Goal: Information Seeking & Learning: Learn about a topic

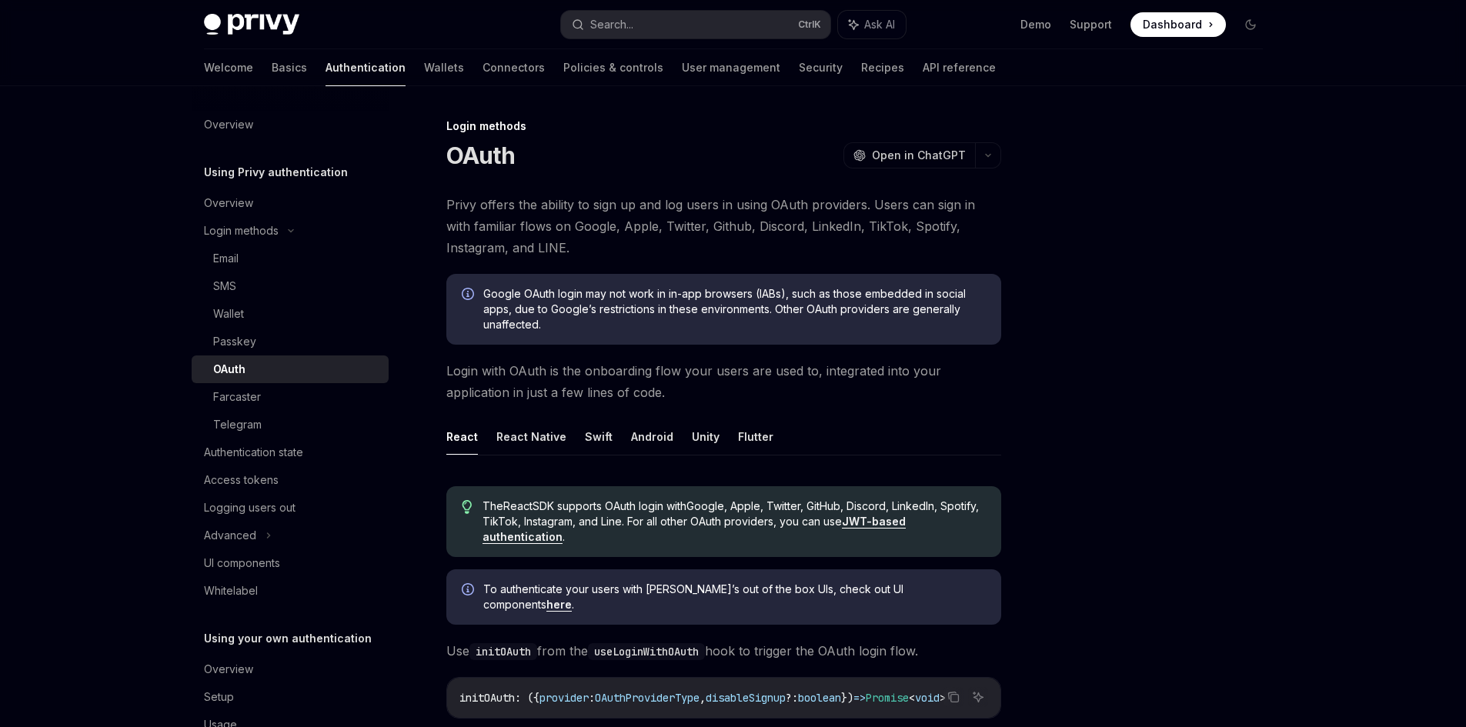
click at [1237, 457] on div at bounding box center [1158, 422] width 234 height 610
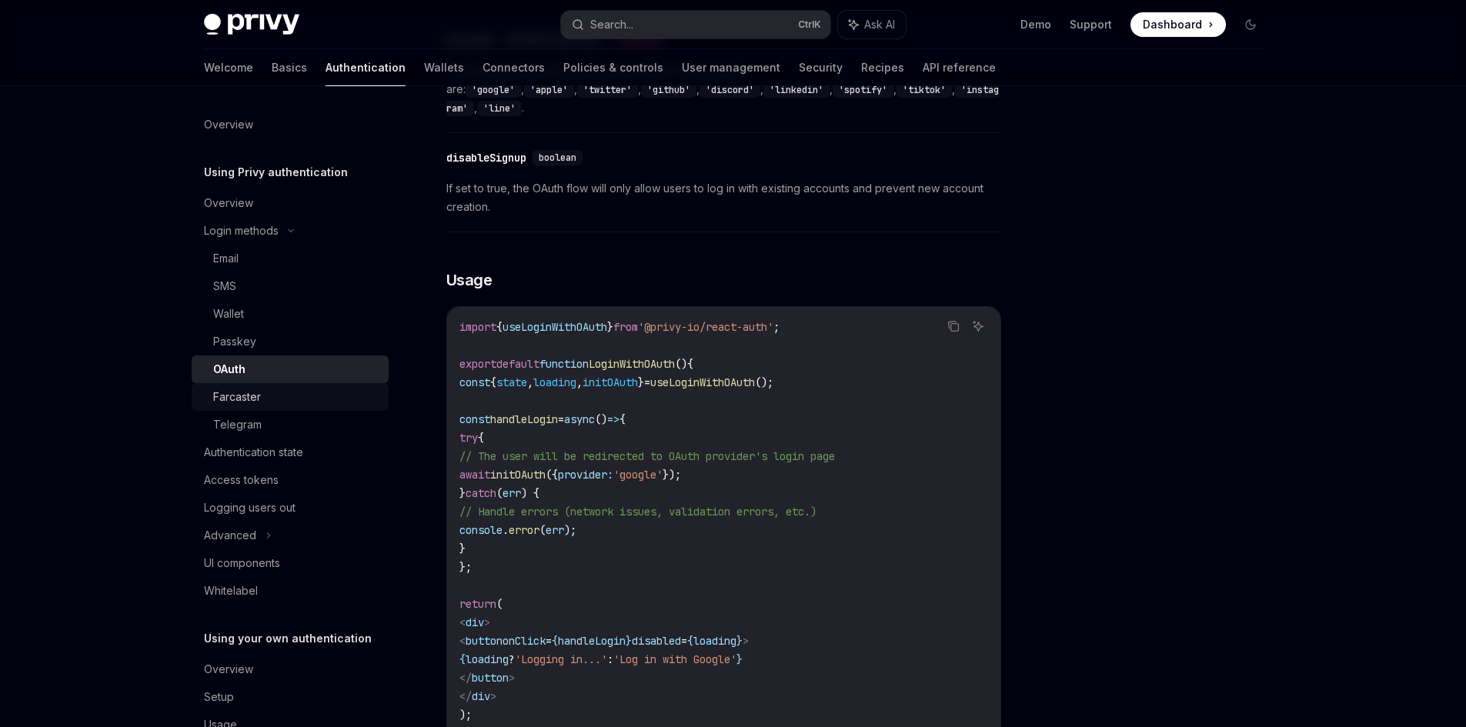
scroll to position [693, 0]
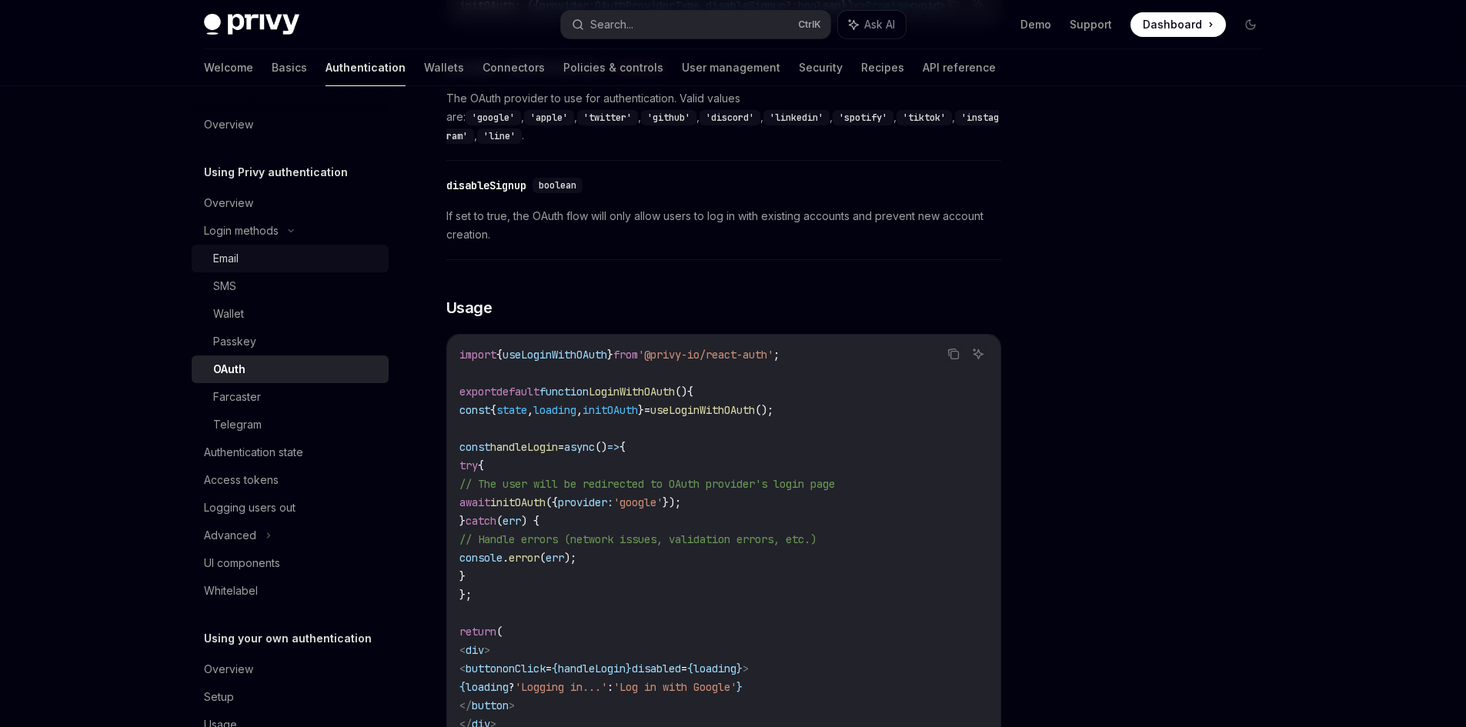
click at [255, 263] on div "Email" at bounding box center [296, 258] width 166 height 18
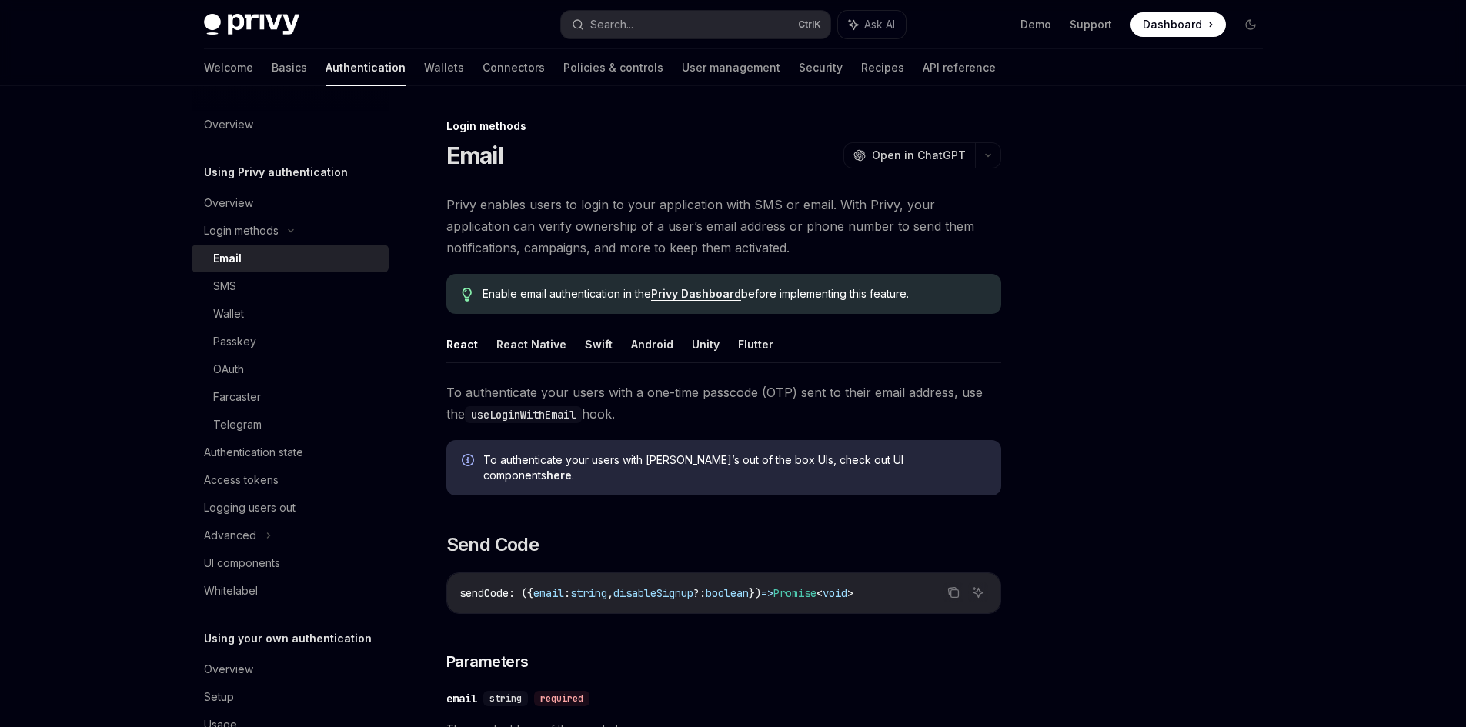
click at [283, 176] on h5 "Using Privy authentication" at bounding box center [276, 172] width 144 height 18
click at [229, 195] on div "Overview" at bounding box center [228, 203] width 49 height 18
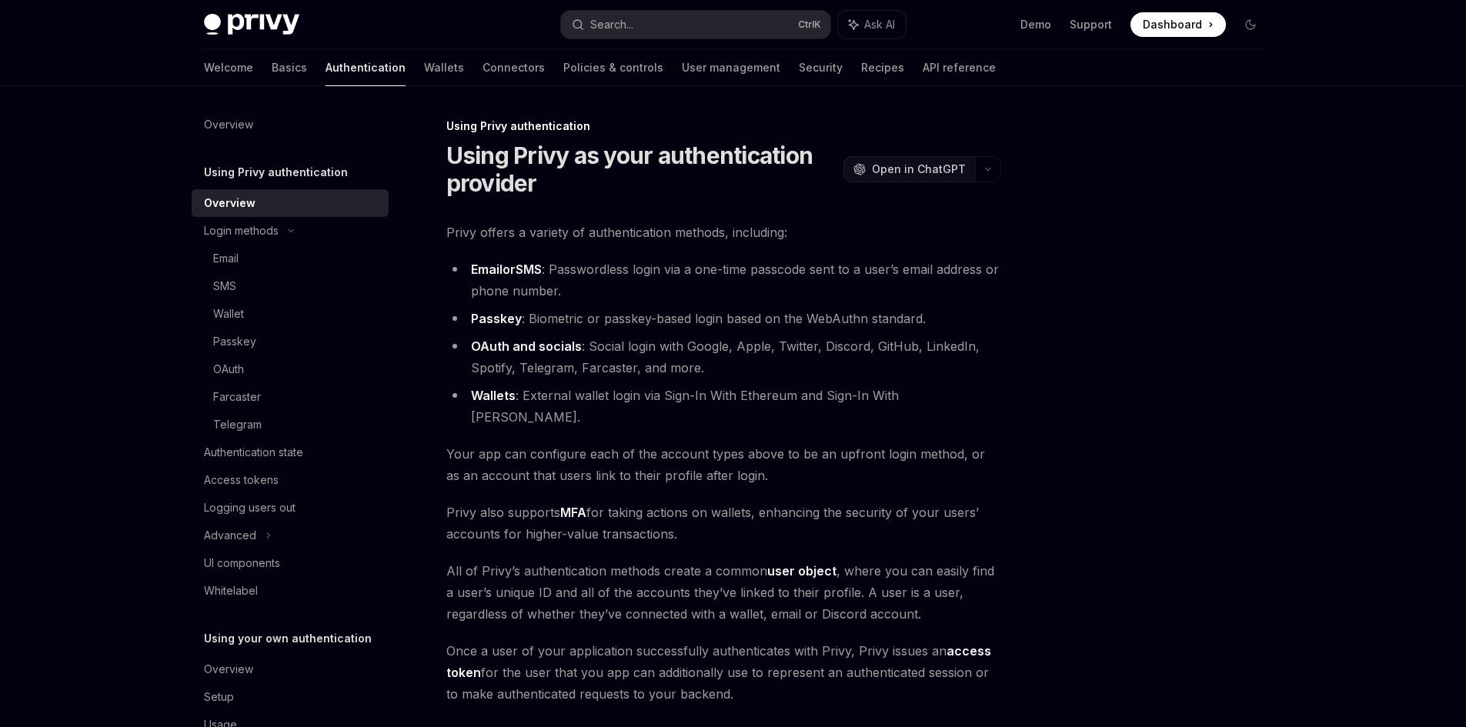
click at [923, 170] on span "Open in ChatGPT" at bounding box center [919, 169] width 94 height 15
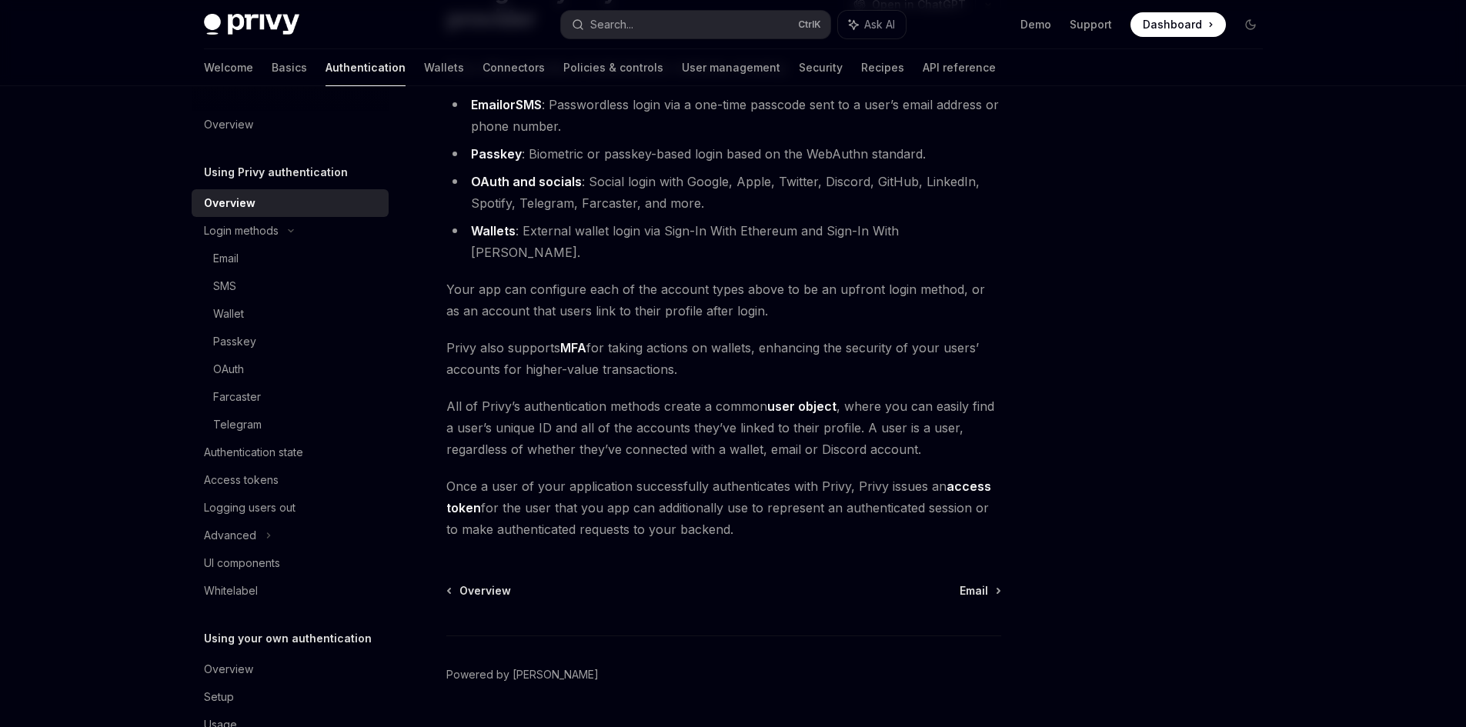
scroll to position [185, 0]
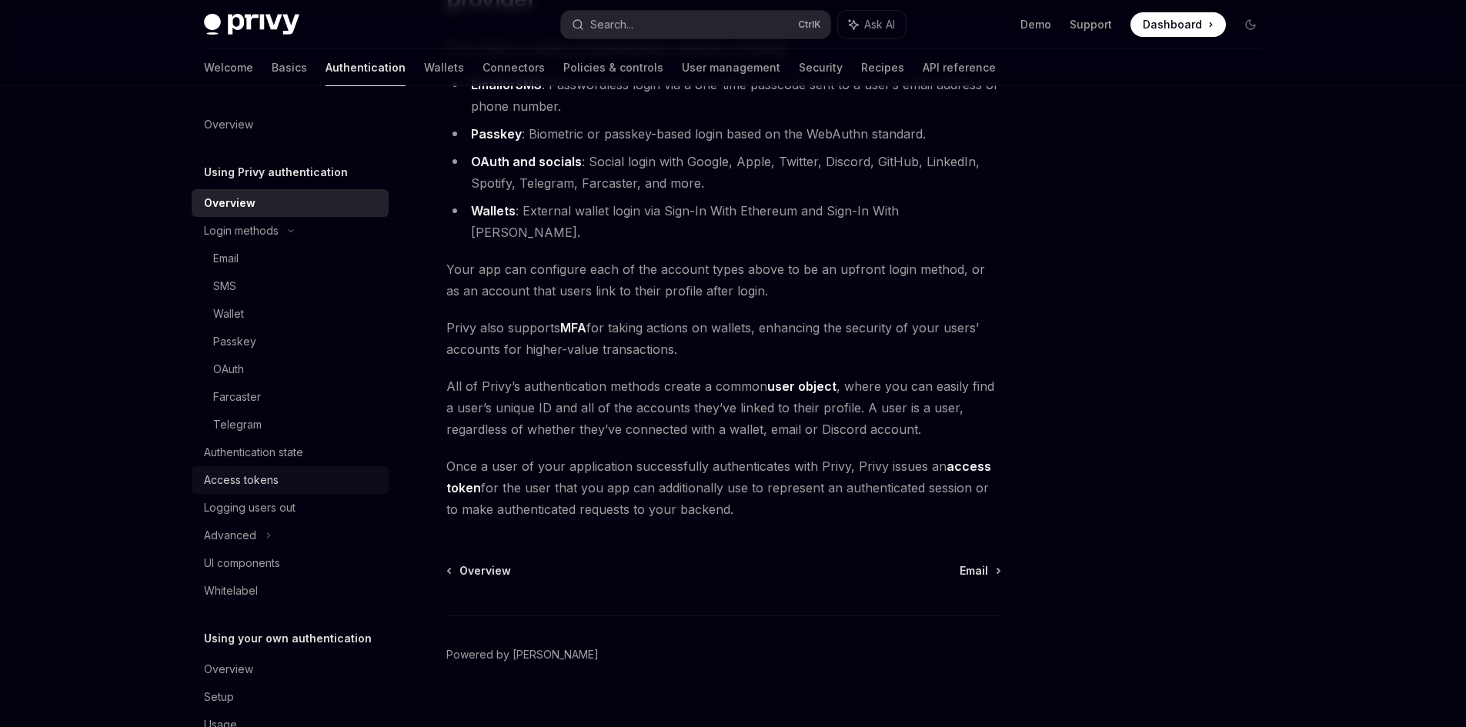
click at [246, 483] on div "Access tokens" at bounding box center [241, 480] width 75 height 18
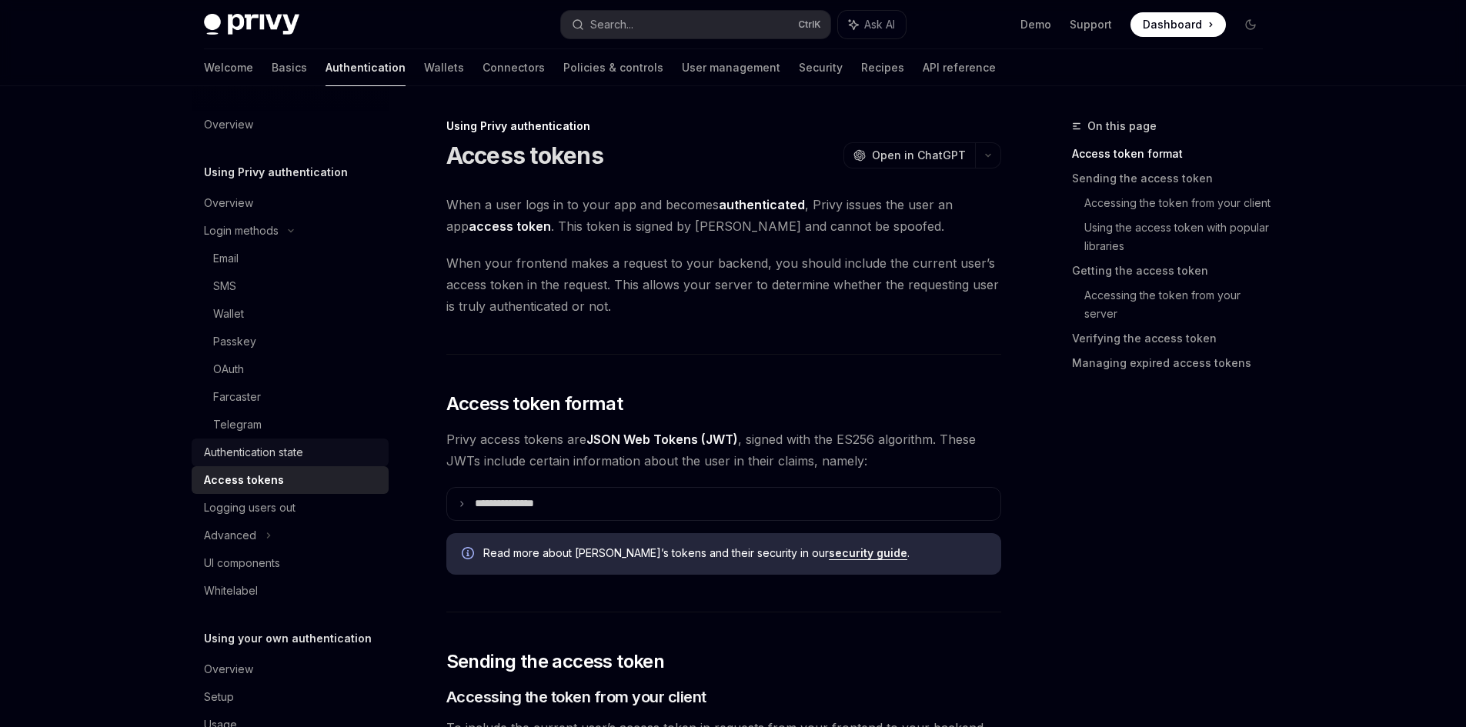
click at [260, 455] on div "Authentication state" at bounding box center [253, 452] width 99 height 18
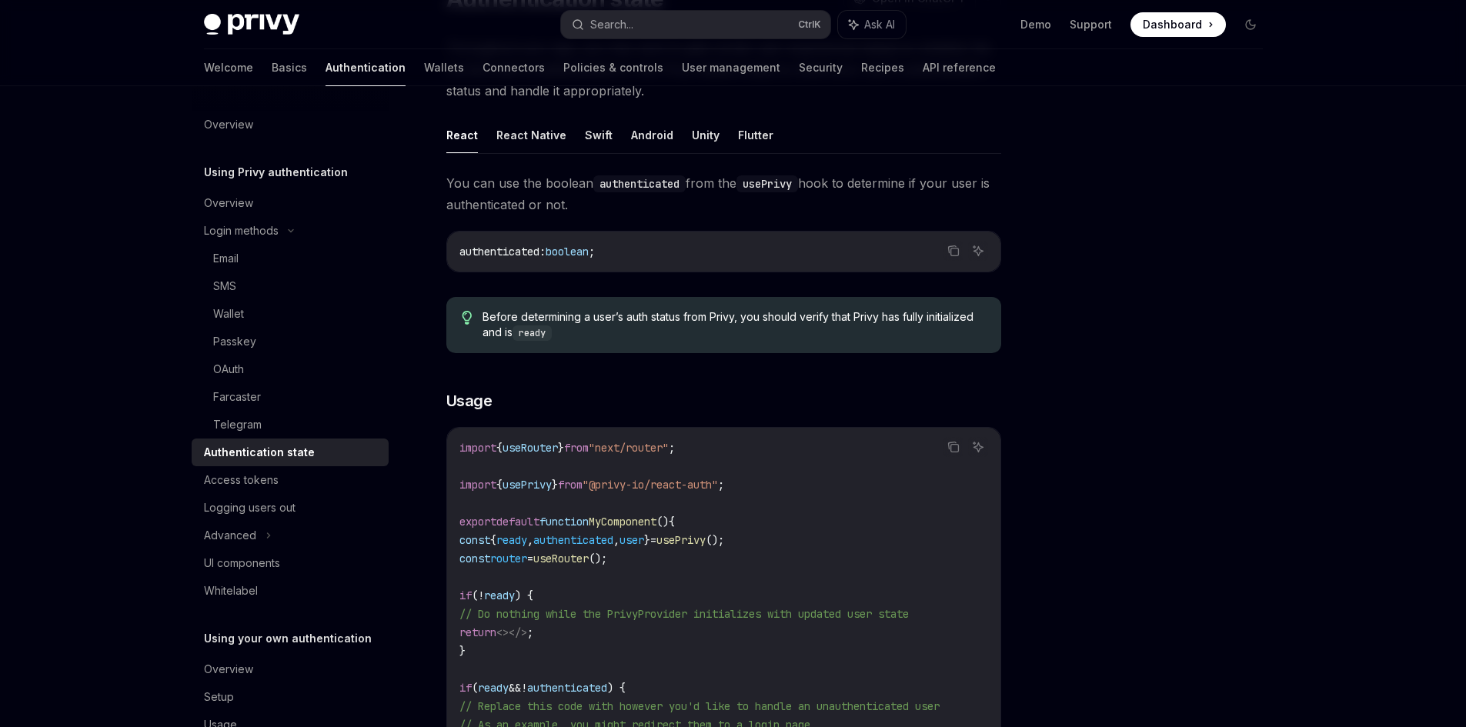
scroll to position [154, 0]
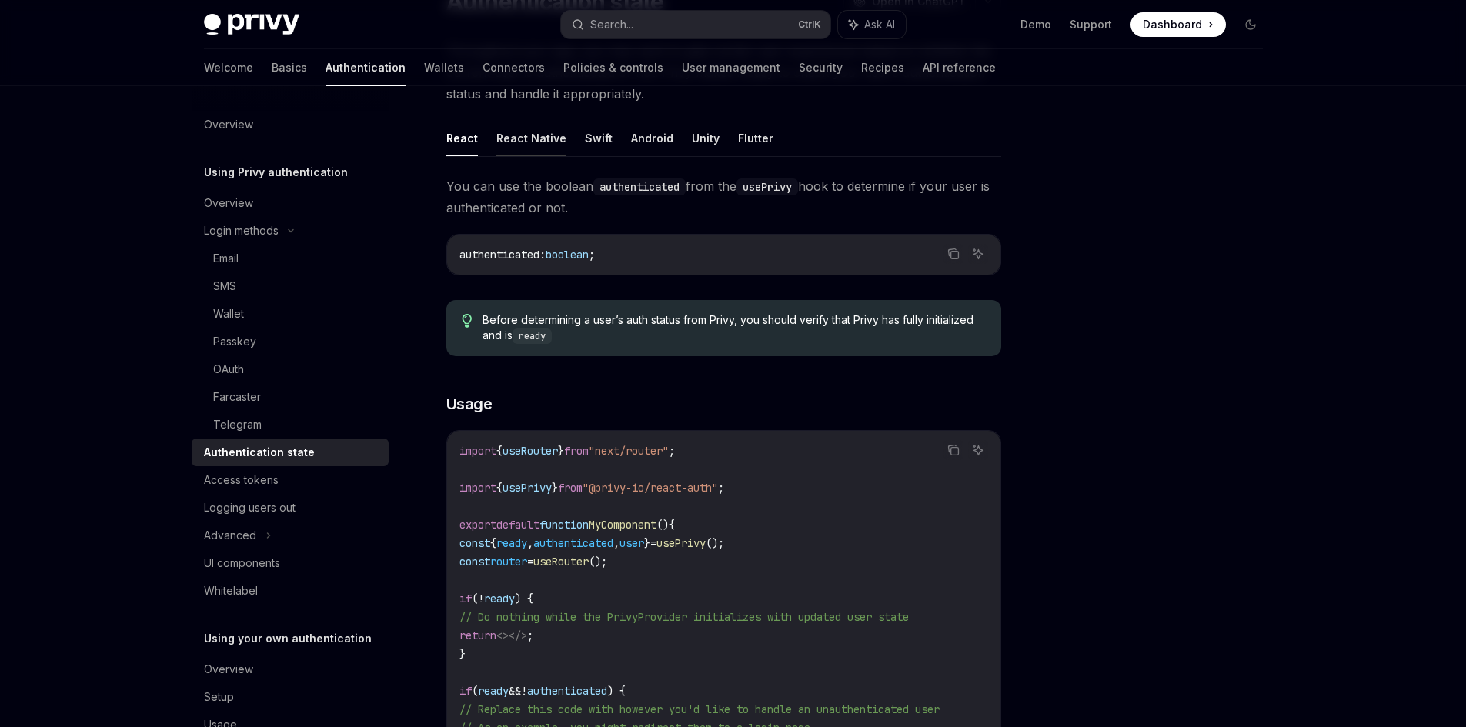
click at [533, 129] on button "React Native" at bounding box center [531, 138] width 70 height 36
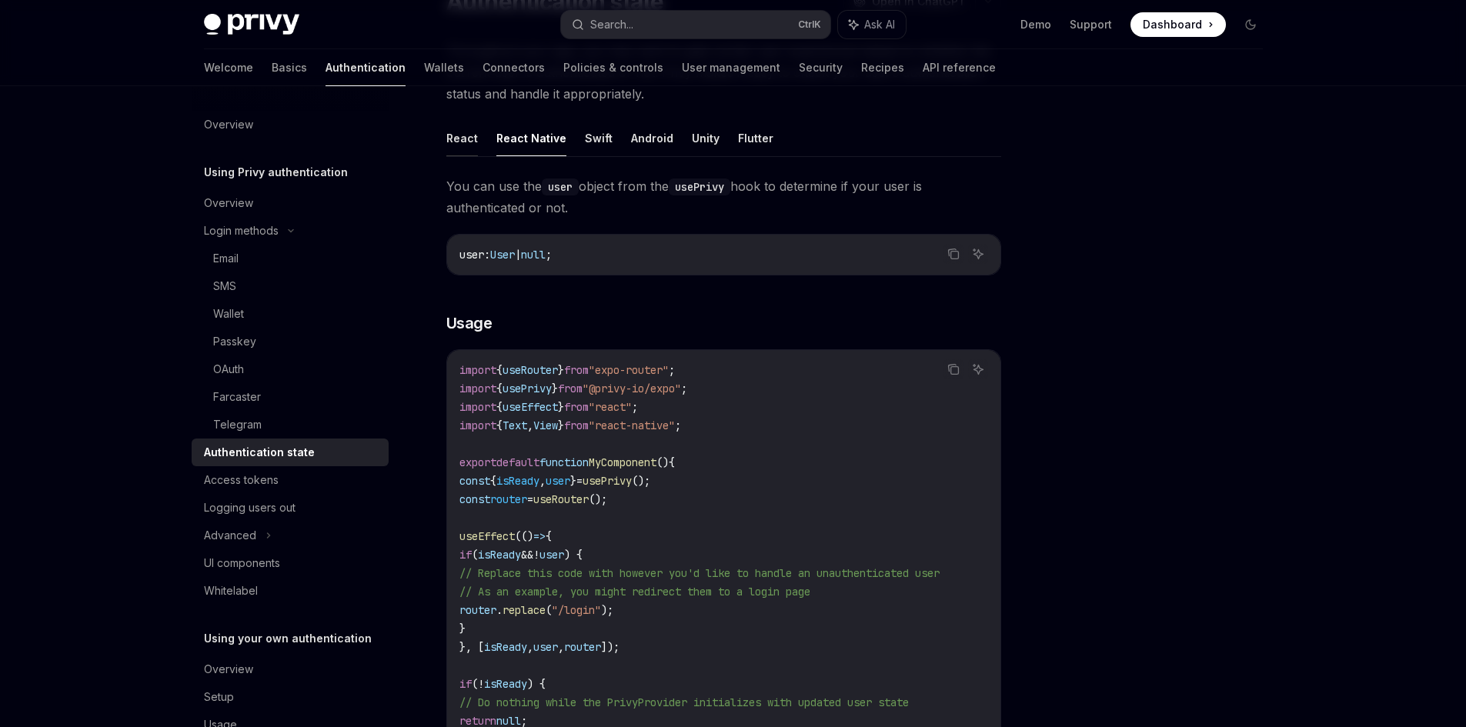
click at [448, 137] on button "React" at bounding box center [462, 138] width 32 height 36
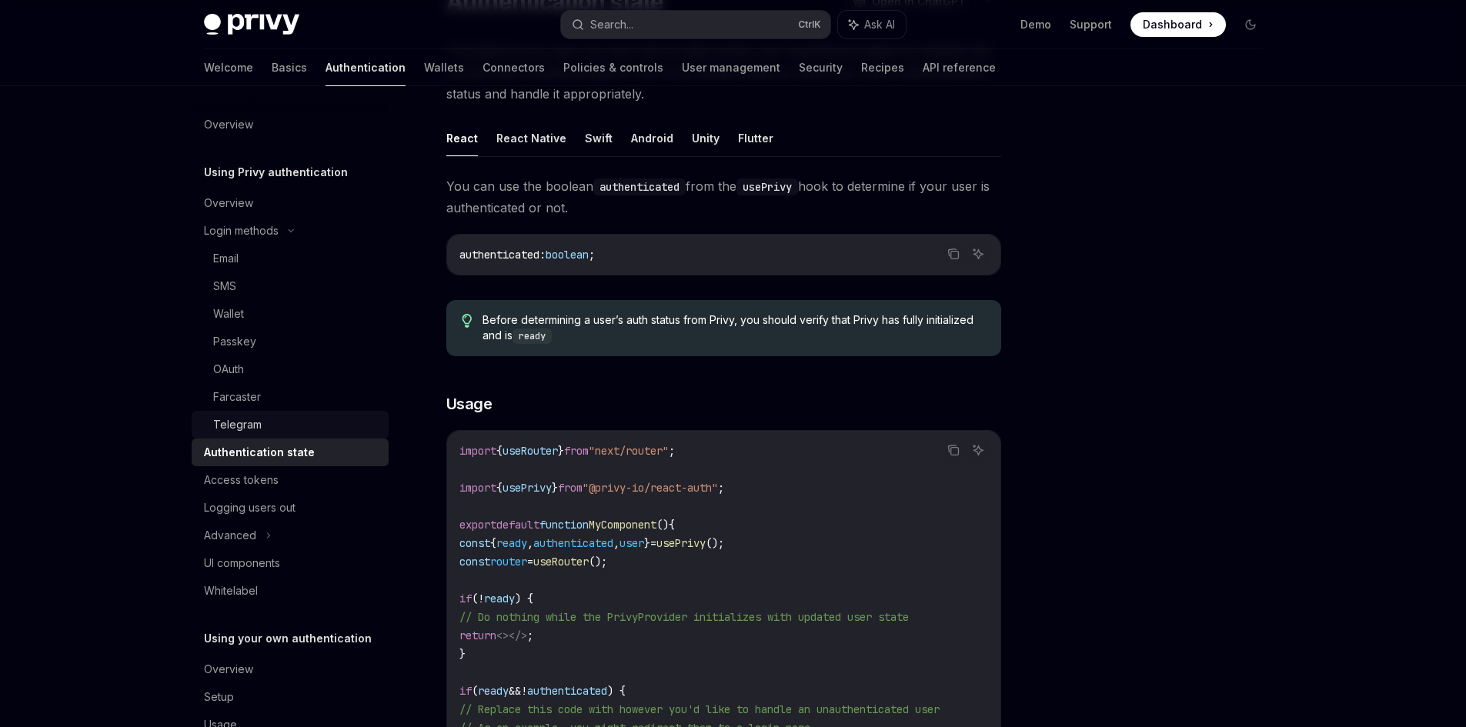
click at [260, 435] on link "Telegram" at bounding box center [290, 425] width 197 height 28
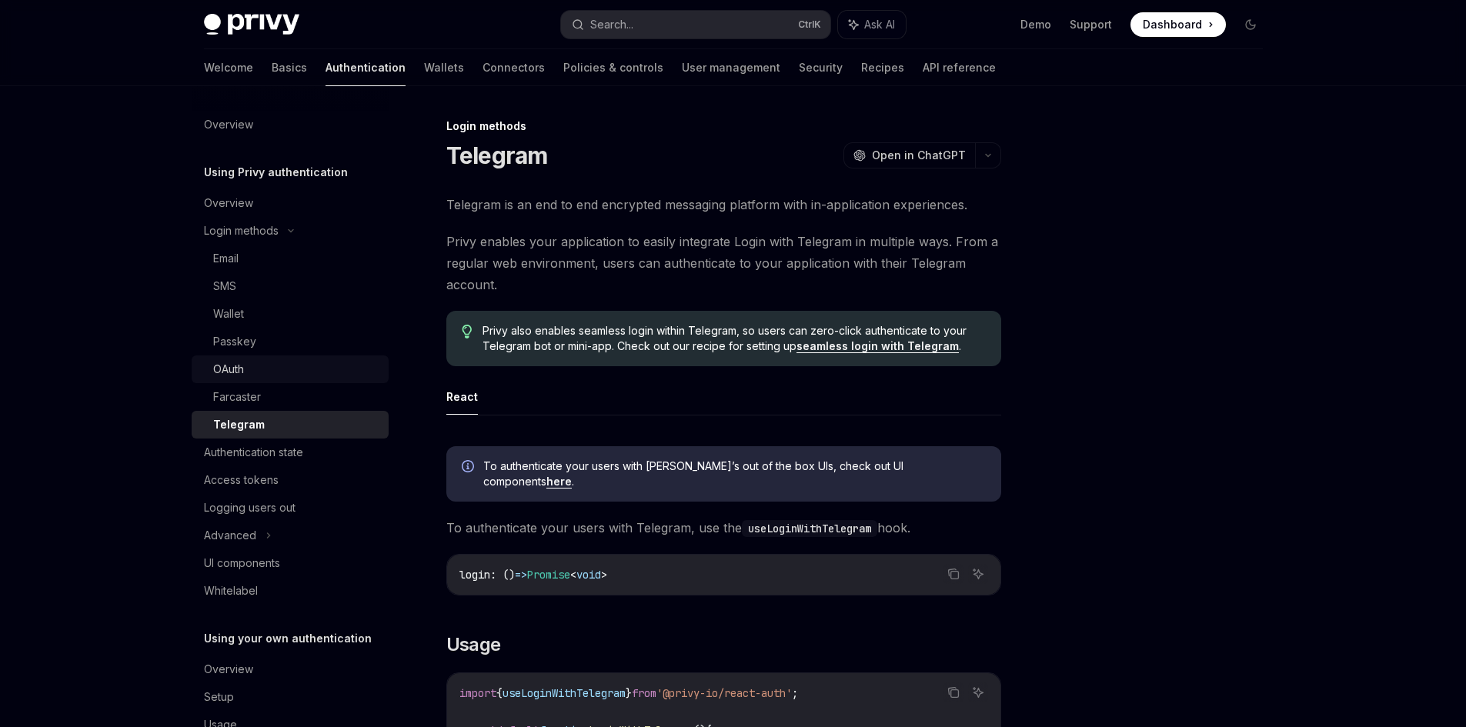
click at [252, 376] on div "OAuth" at bounding box center [296, 369] width 166 height 18
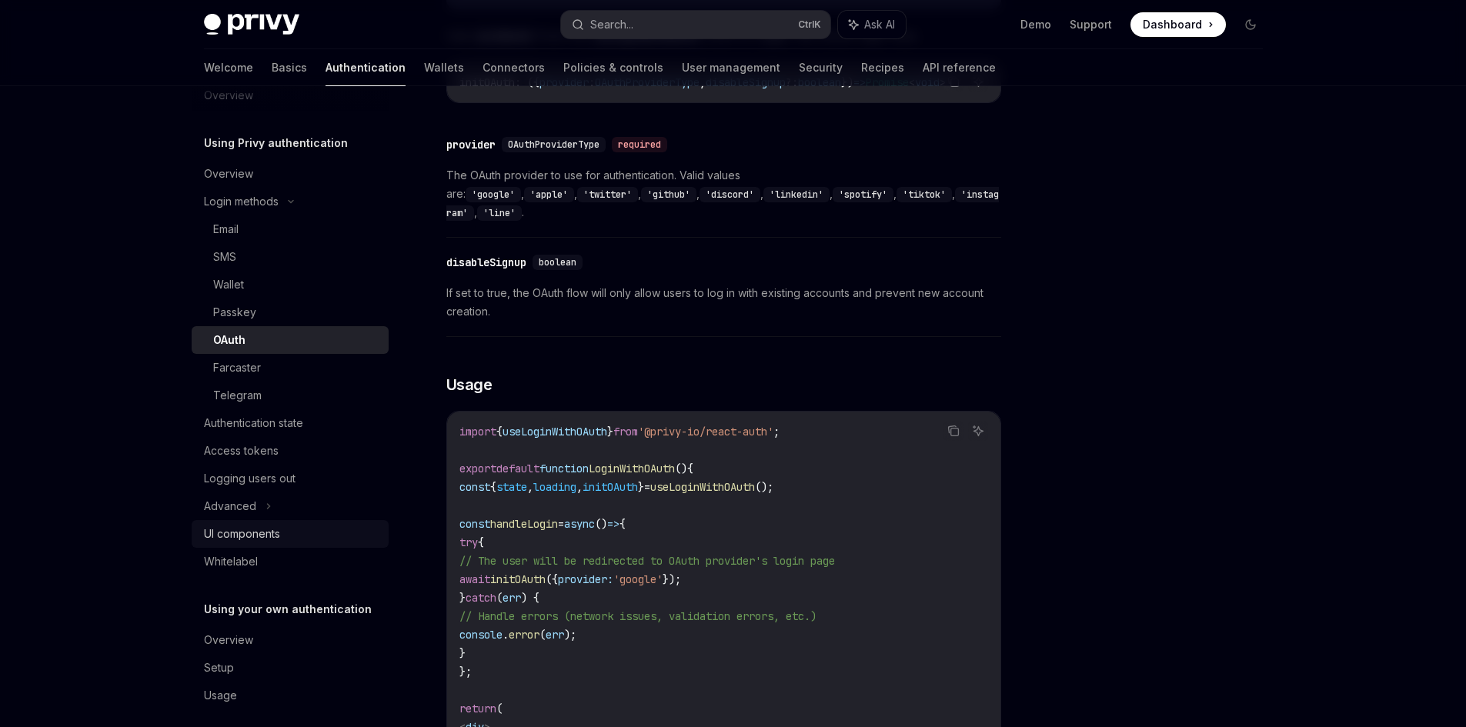
scroll to position [42, 0]
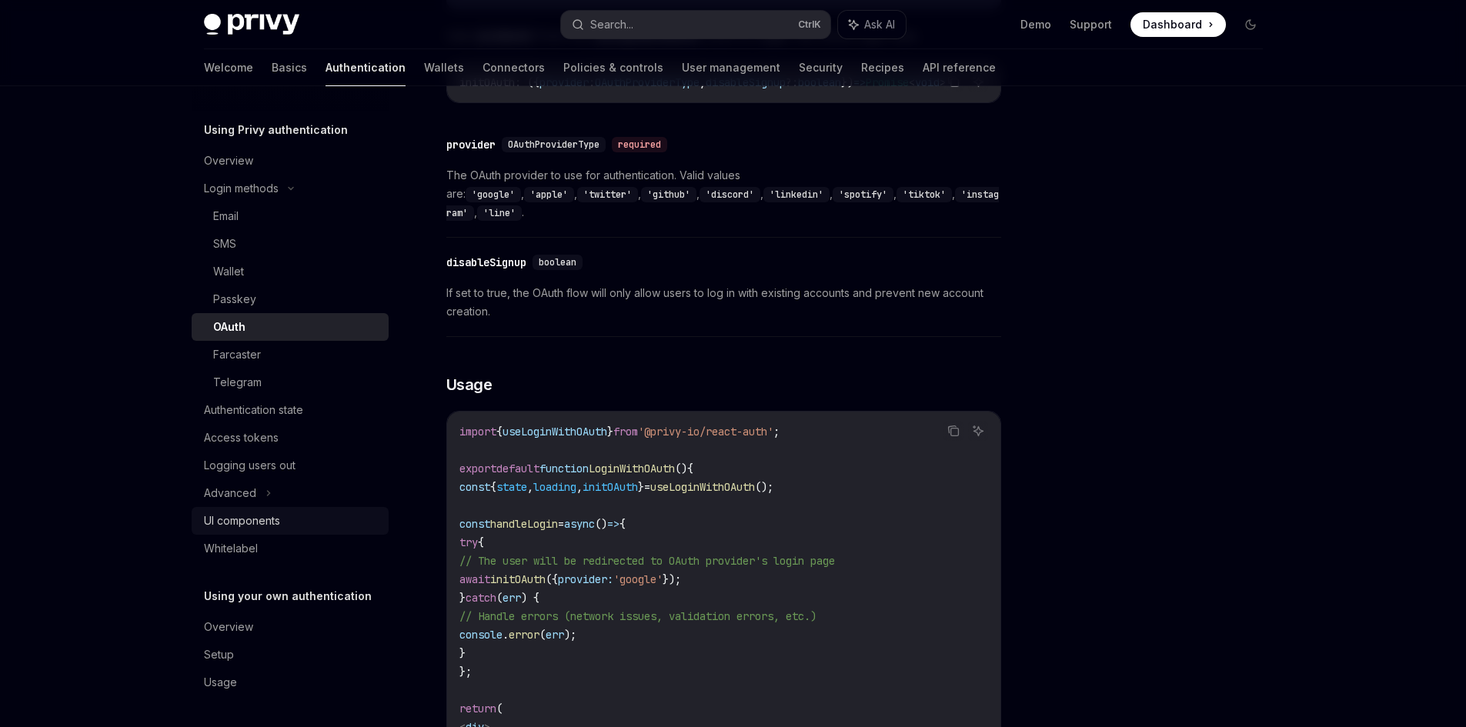
click at [261, 514] on div "UI components" at bounding box center [242, 521] width 76 height 18
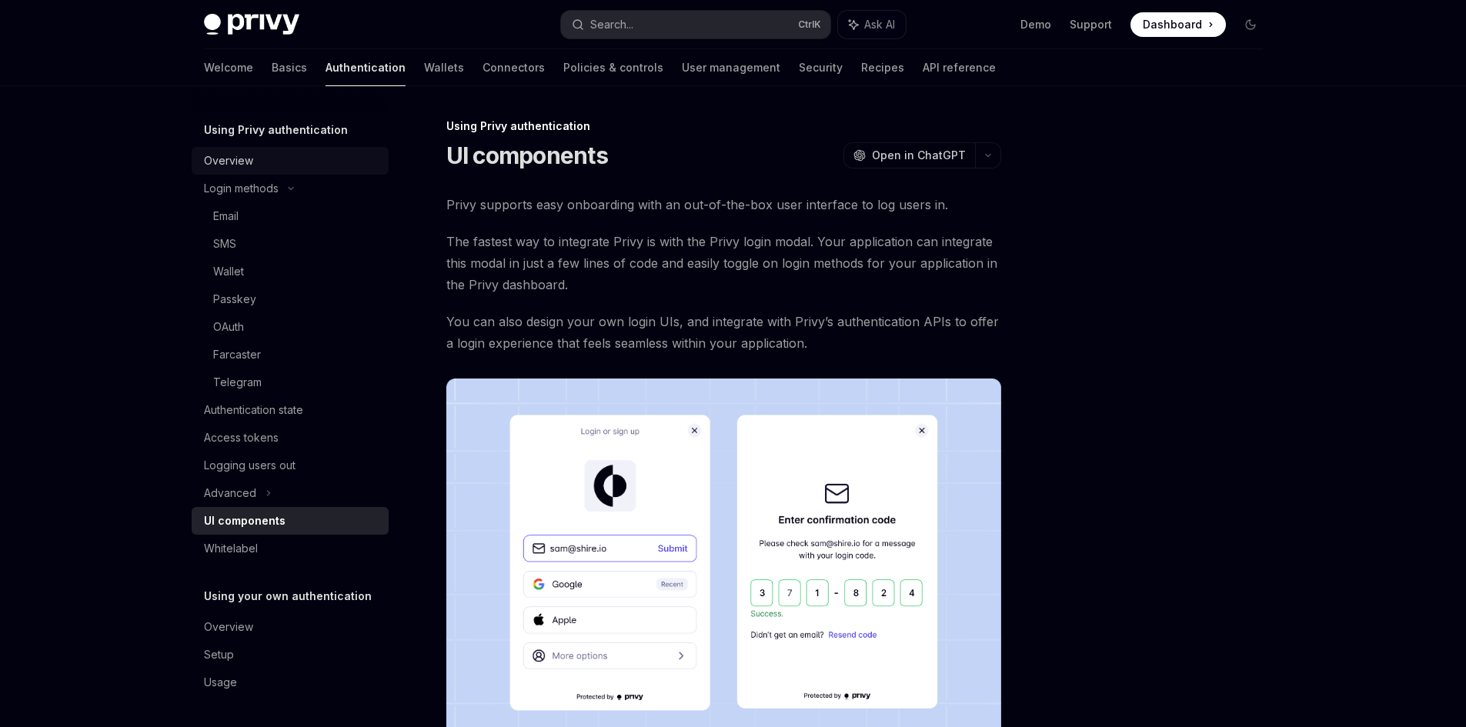
click at [231, 167] on div "Overview" at bounding box center [228, 161] width 49 height 18
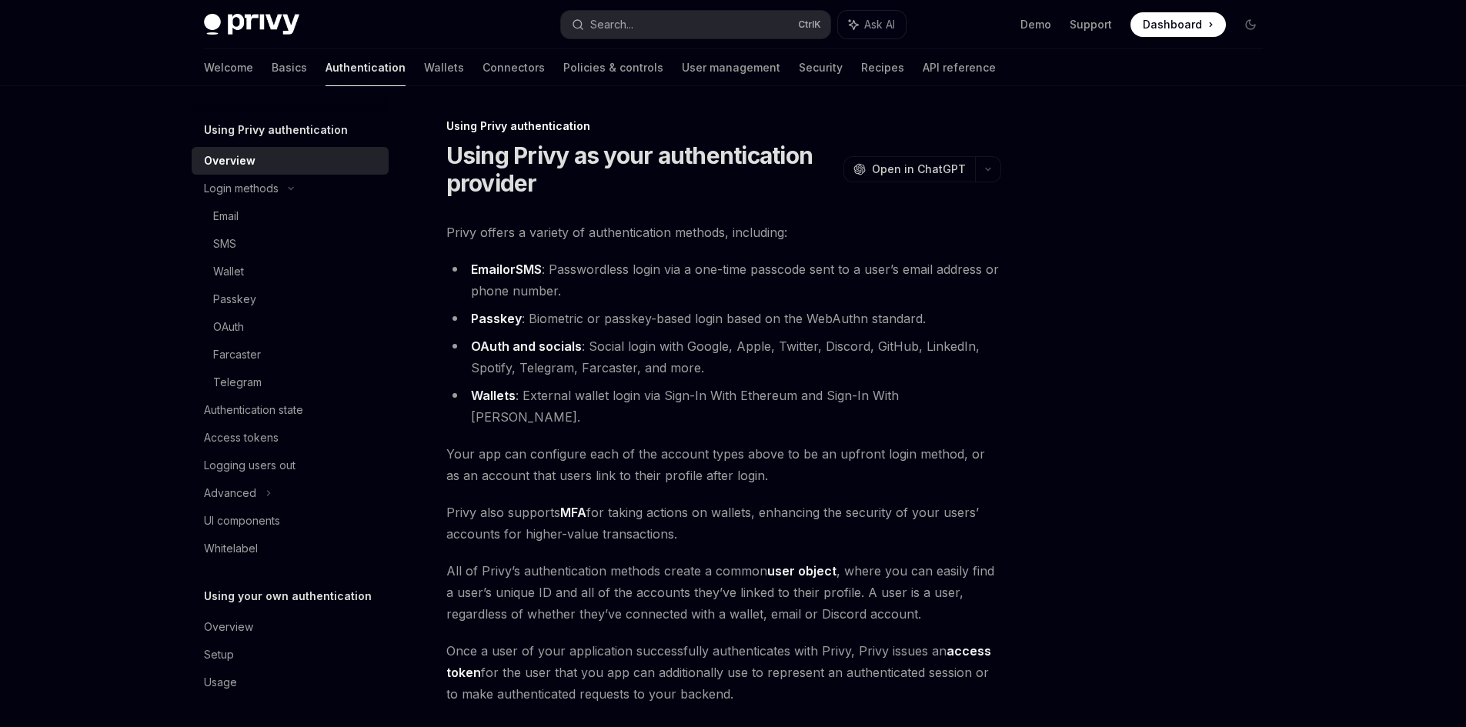
click at [112, 371] on div "Privy Docs home page Search... Ctrl K Ask AI Demo Support Dashboard Dashboard S…" at bounding box center [733, 466] width 1466 height 933
click at [213, 334] on div "OAuth" at bounding box center [228, 327] width 31 height 18
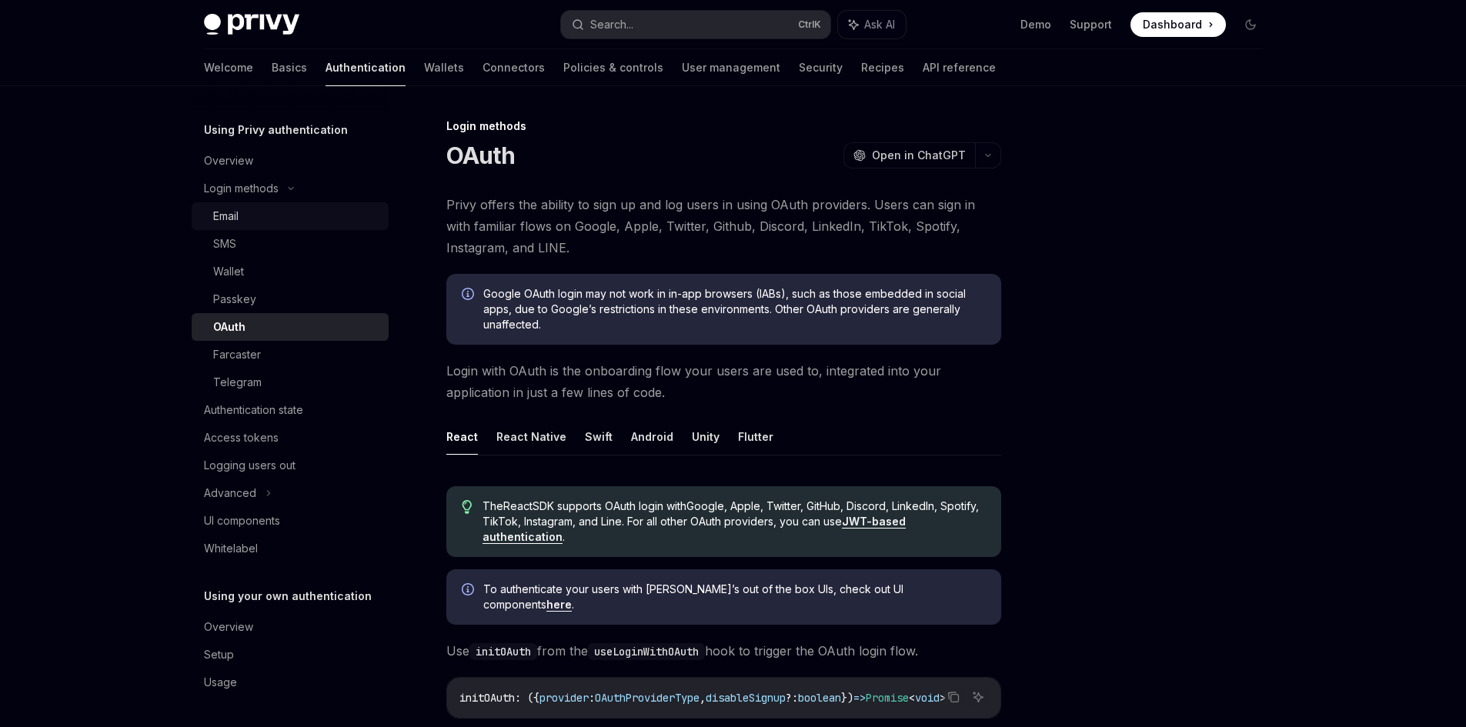
click at [232, 213] on div "Email" at bounding box center [225, 216] width 25 height 18
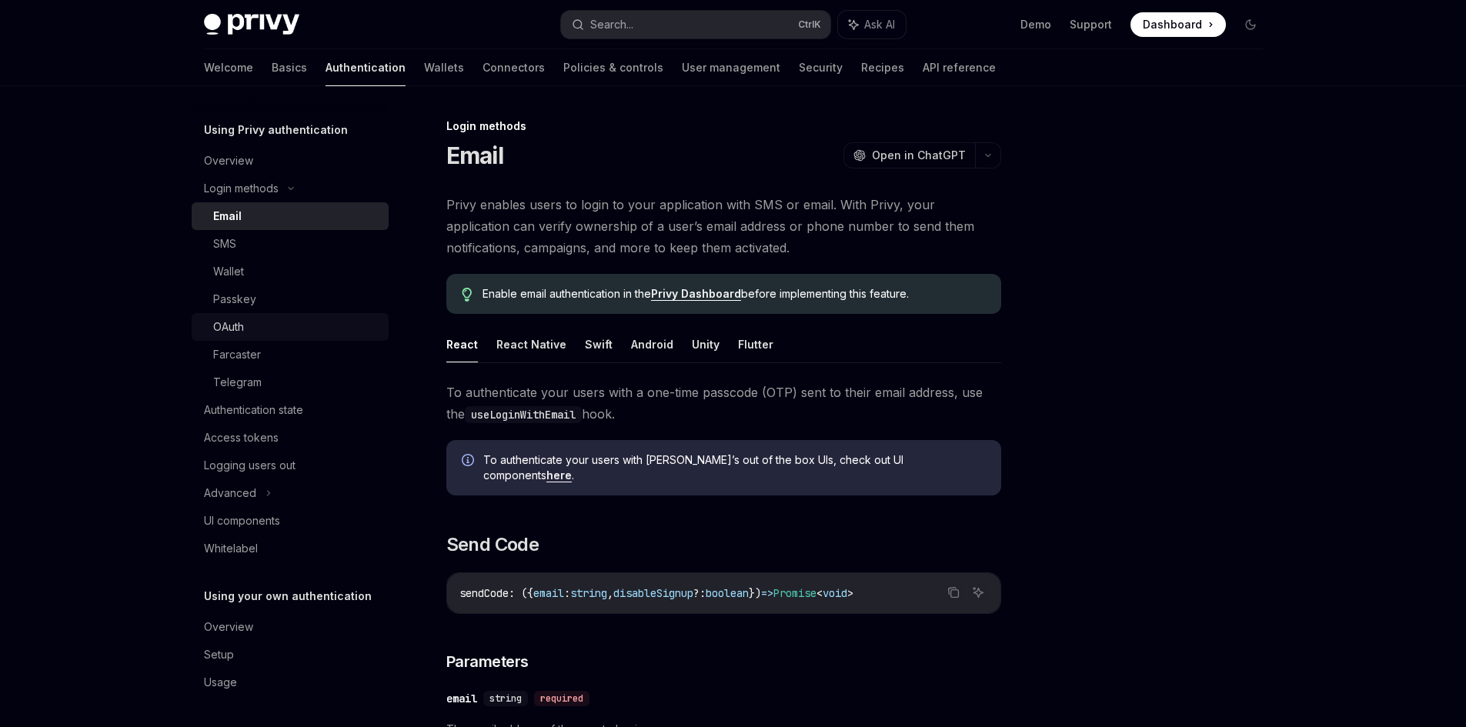
click at [239, 329] on div "OAuth" at bounding box center [228, 327] width 31 height 18
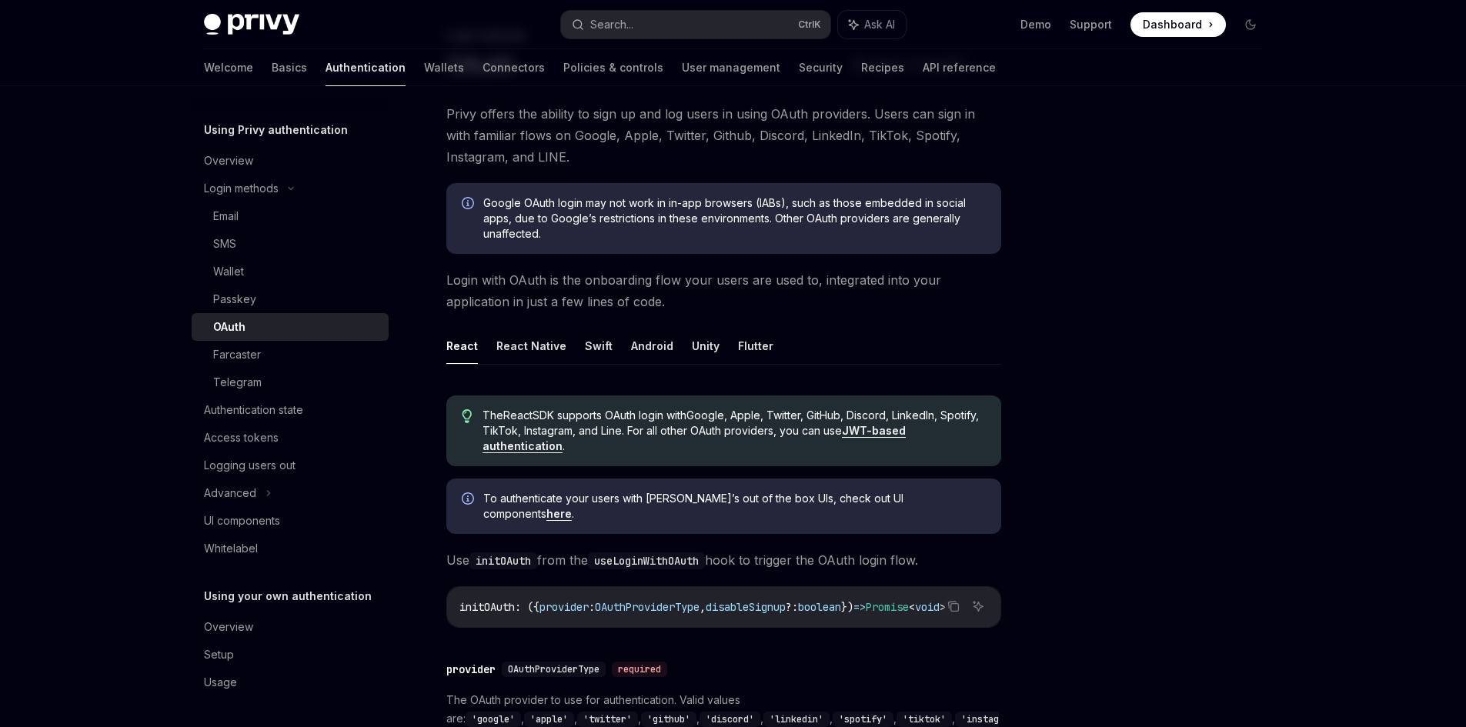
scroll to position [77, 0]
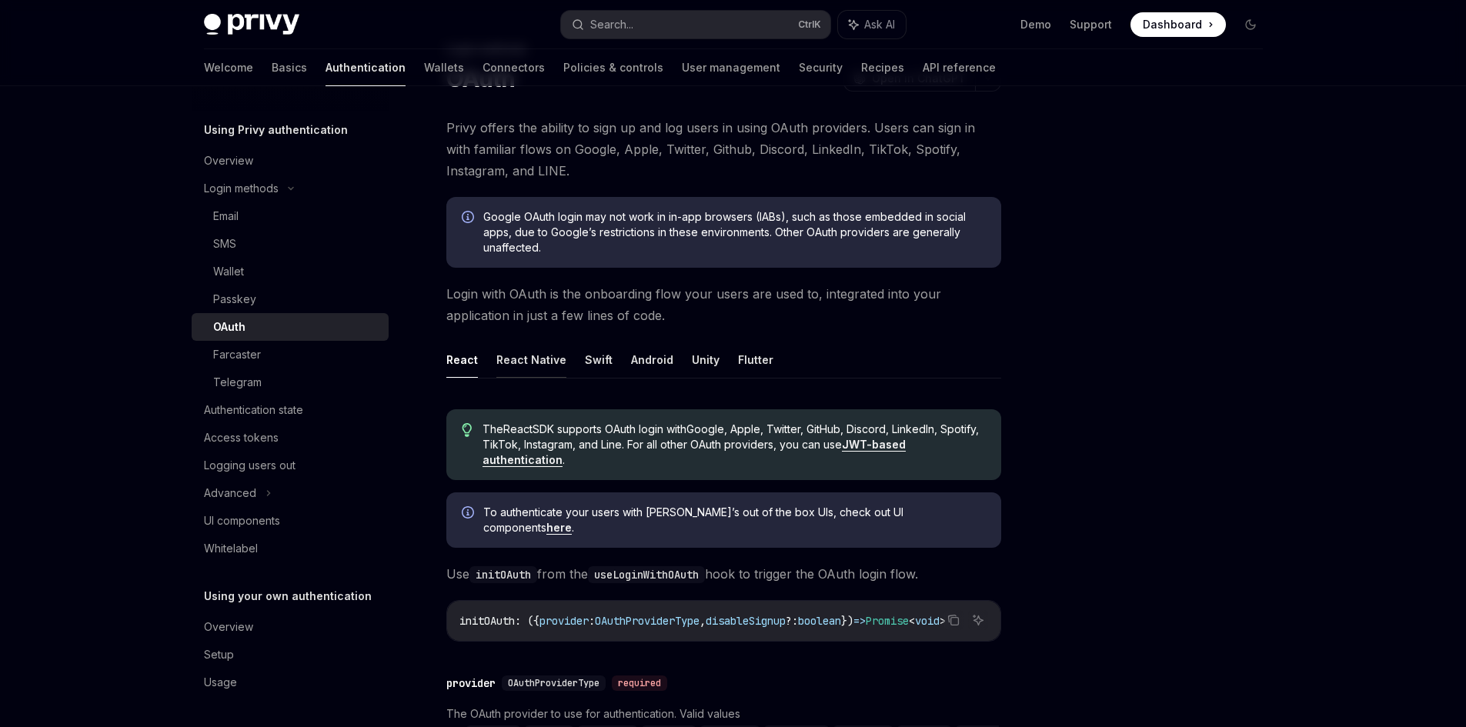
click at [536, 356] on button "React Native" at bounding box center [531, 360] width 70 height 36
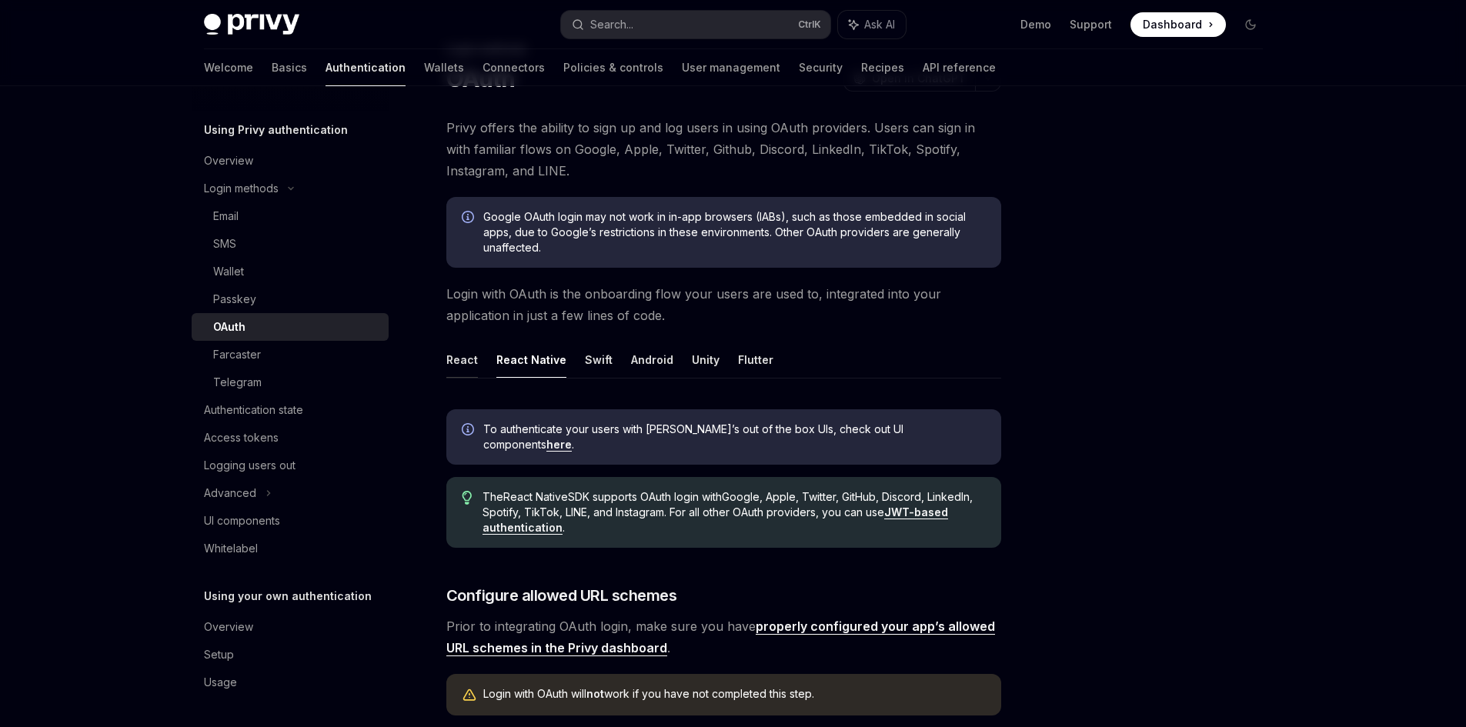
drag, startPoint x: 489, startPoint y: 356, endPoint x: 469, endPoint y: 356, distance: 19.2
click at [488, 356] on ul "React React Native Swift Android Unity Flutter" at bounding box center [723, 360] width 555 height 37
click at [468, 356] on button "React" at bounding box center [462, 360] width 32 height 36
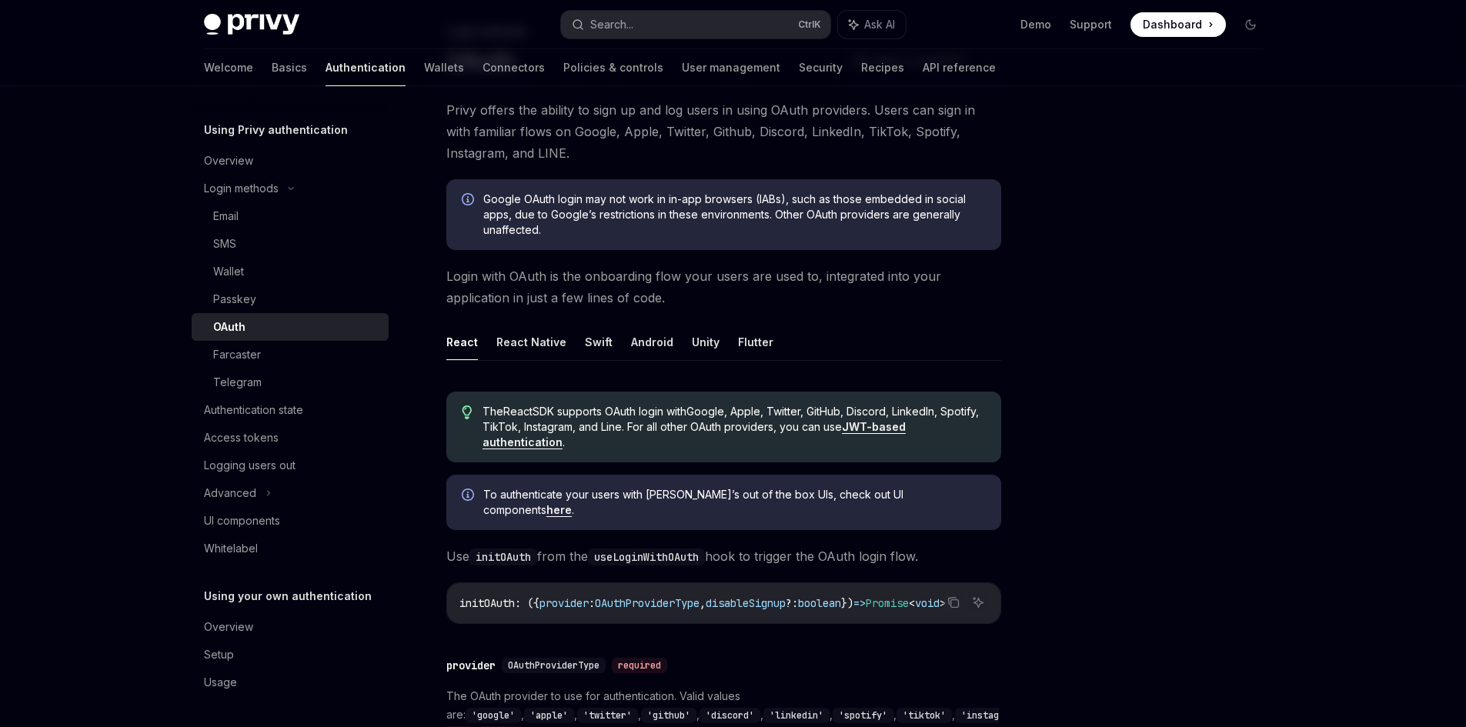
scroll to position [154, 0]
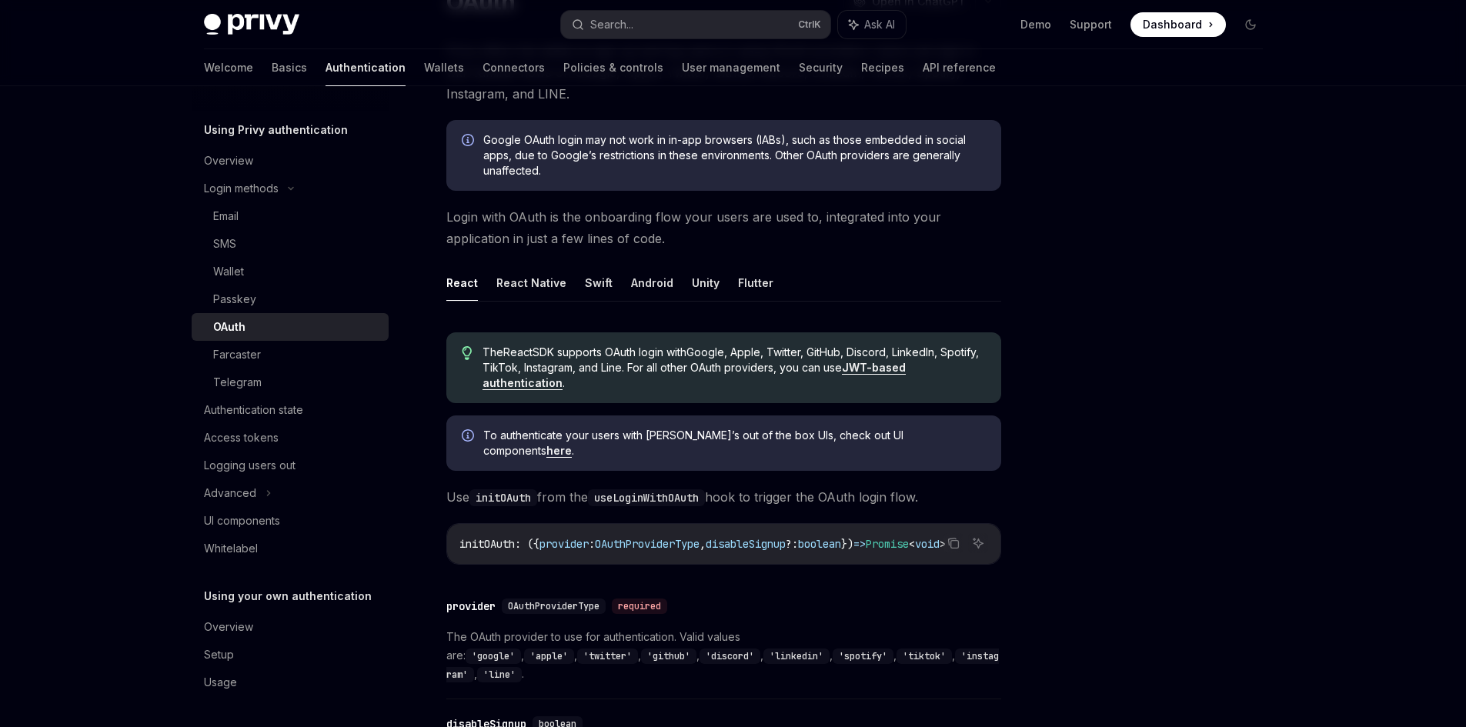
click at [1067, 652] on div at bounding box center [1158, 422] width 234 height 610
click at [523, 288] on button "React Native" at bounding box center [531, 283] width 70 height 36
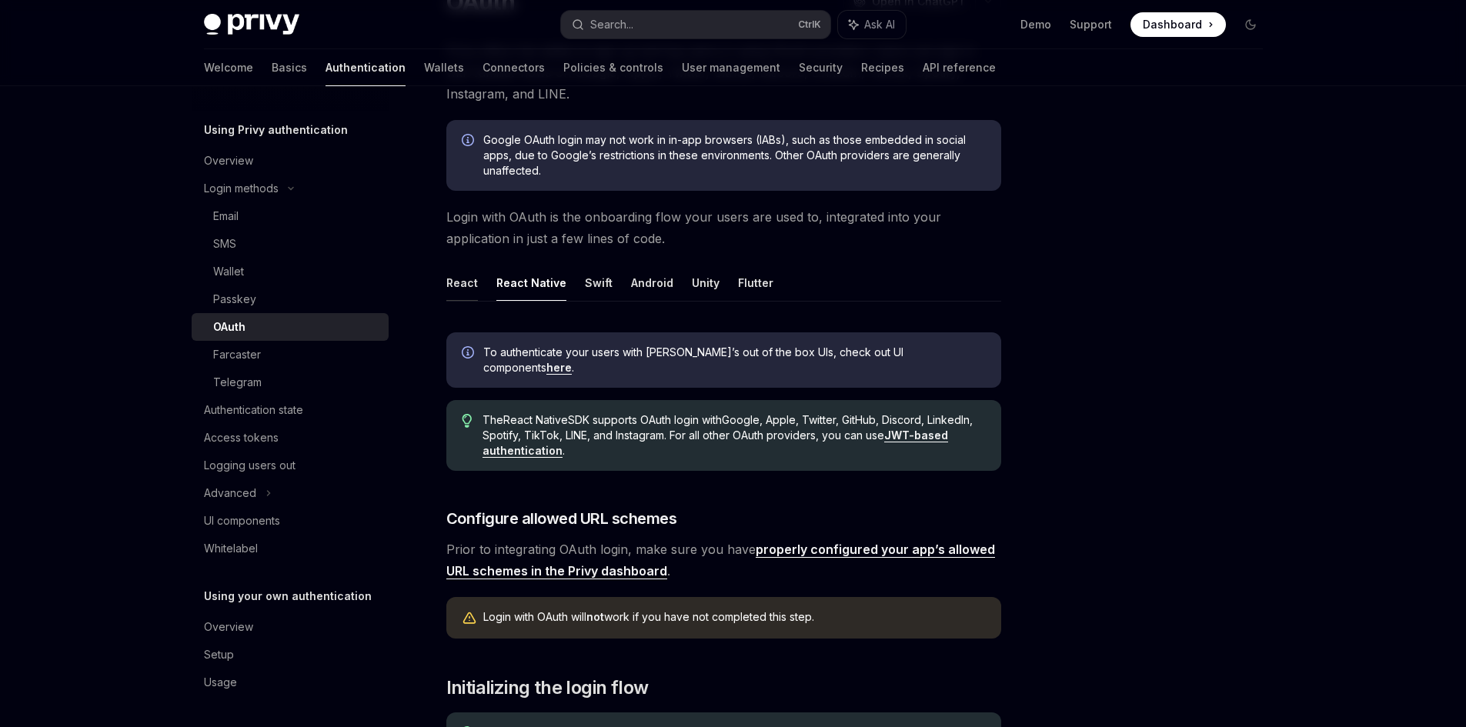
click at [456, 286] on button "React" at bounding box center [462, 283] width 32 height 36
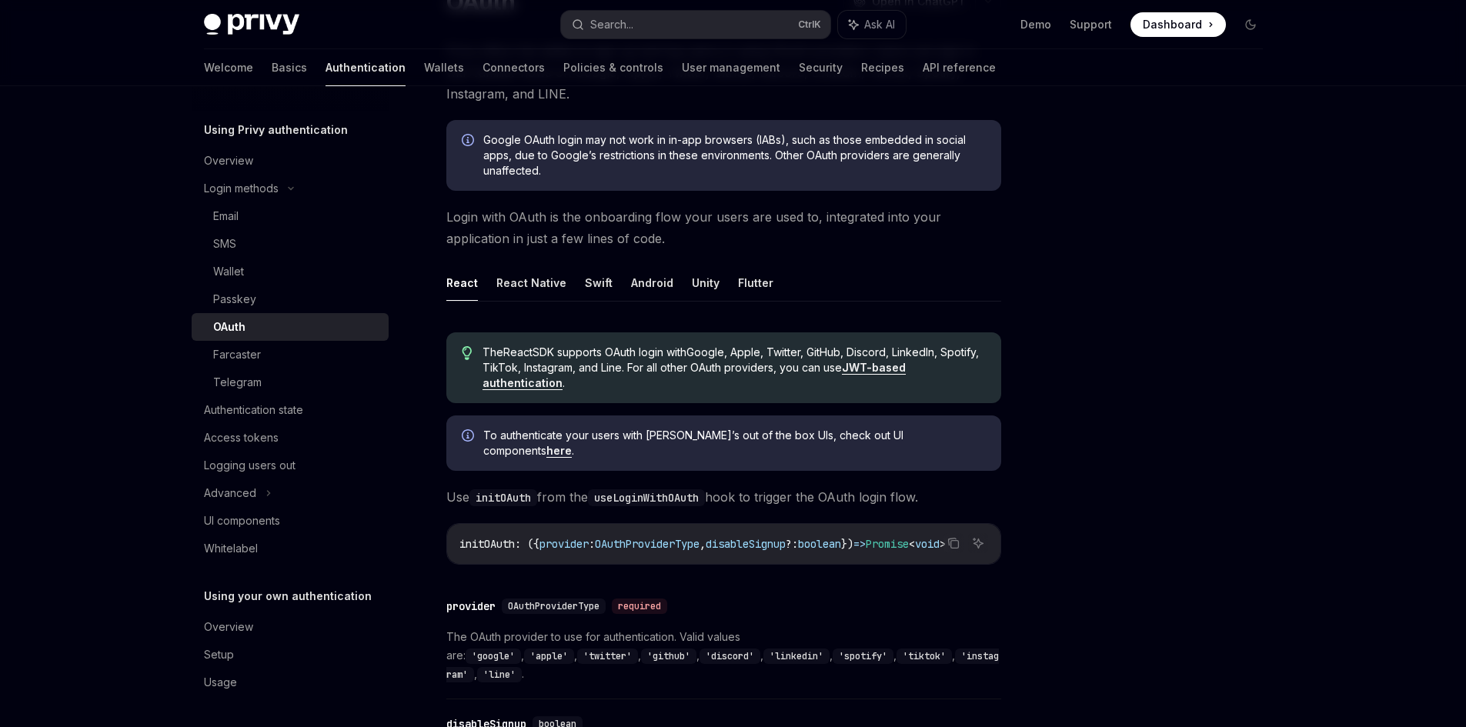
click at [906, 372] on link "JWT-based authentication" at bounding box center [694, 375] width 423 height 29
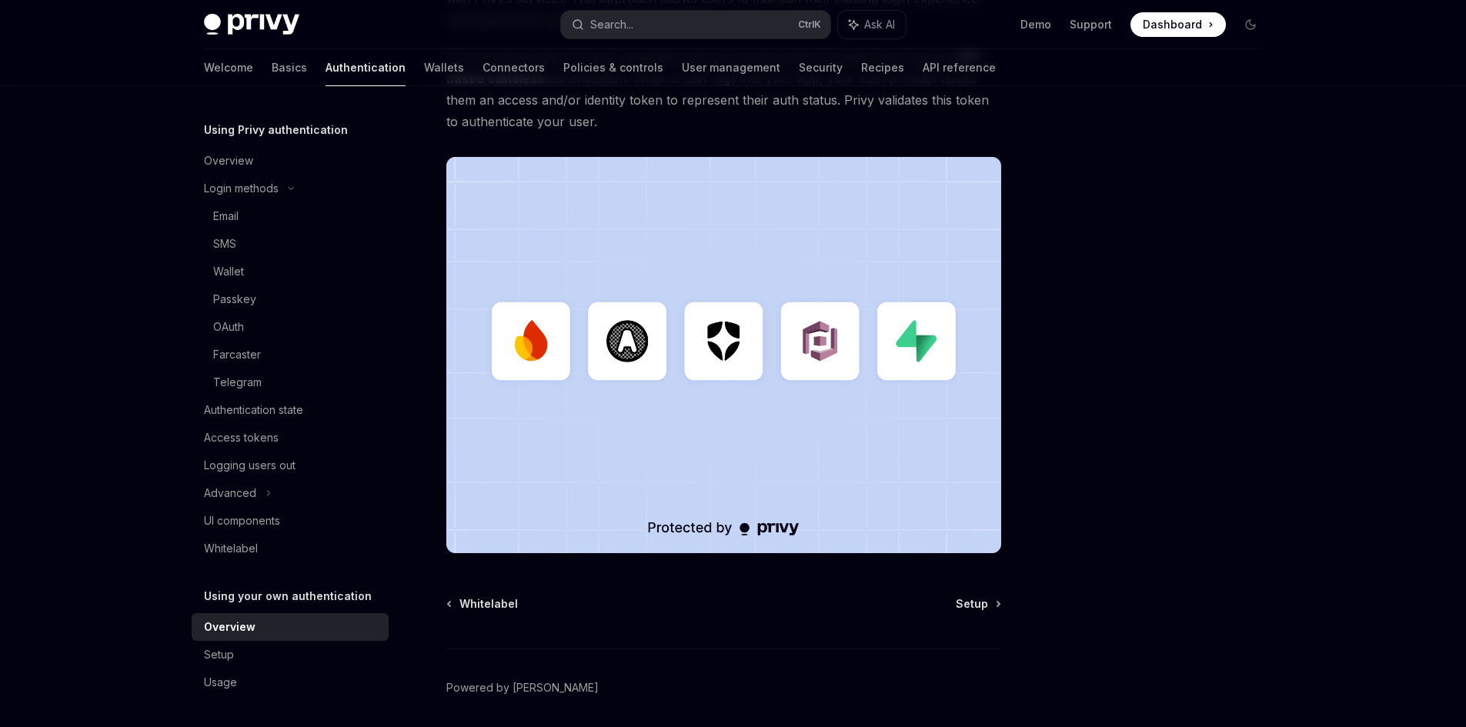
scroll to position [369, 0]
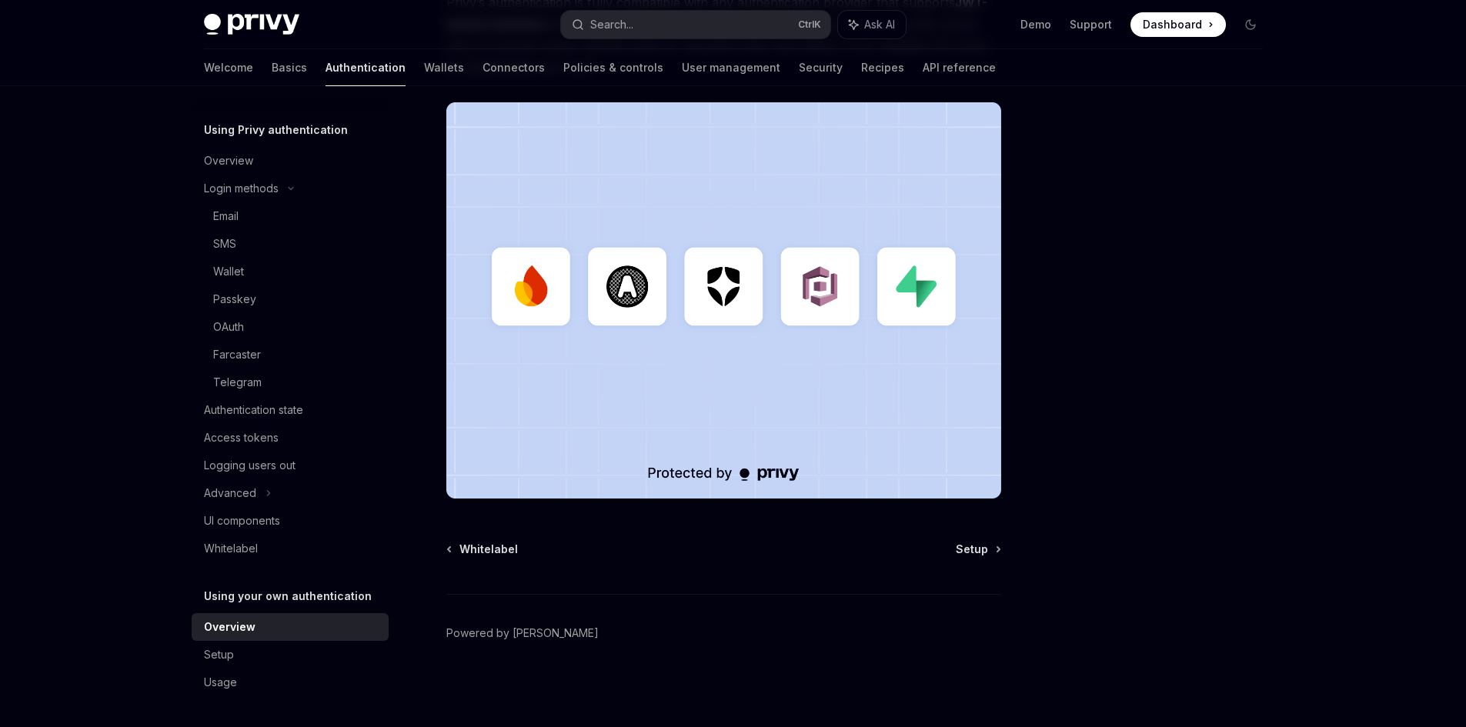
click at [1372, 473] on div "Privy Docs home page Search... Ctrl K Ask AI Demo Support Dashboard Dashboard S…" at bounding box center [733, 179] width 1466 height 1096
click at [979, 553] on span "Setup" at bounding box center [972, 549] width 32 height 15
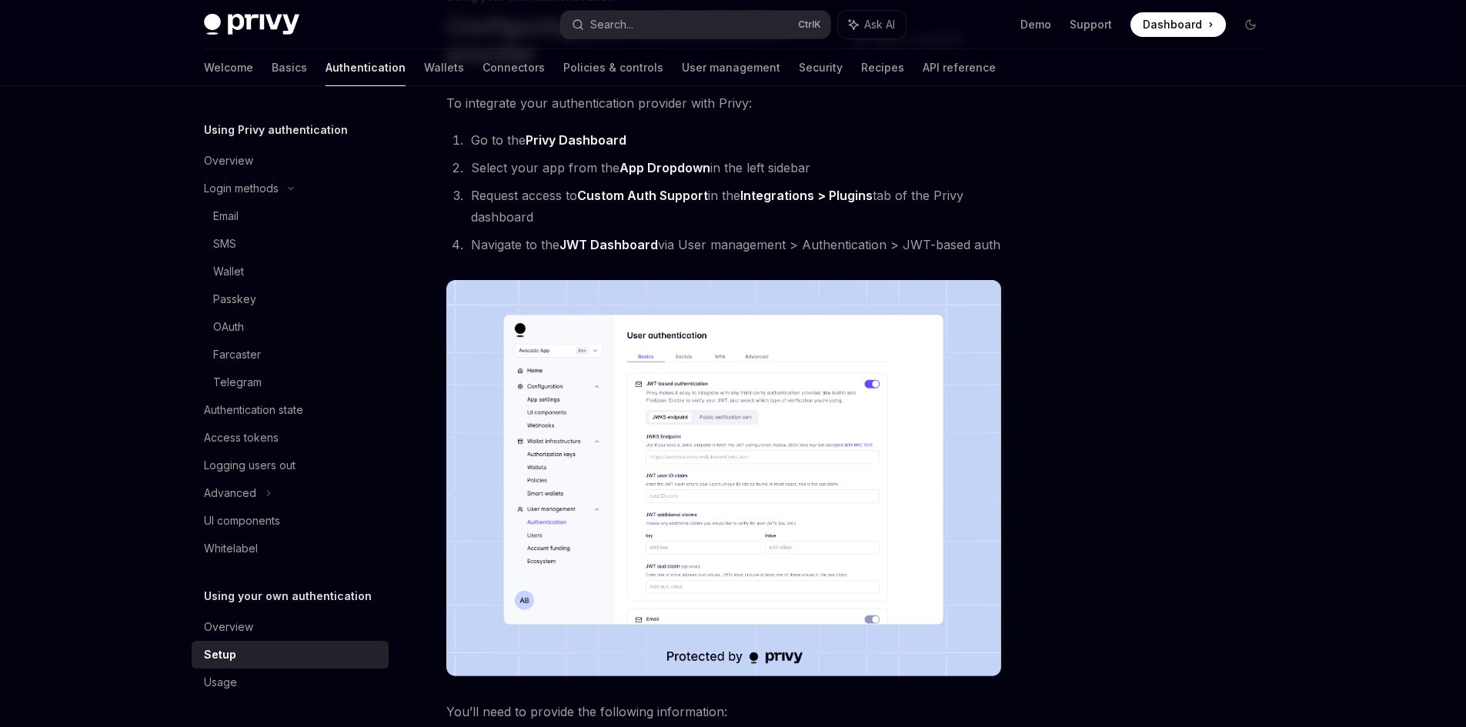
scroll to position [154, 0]
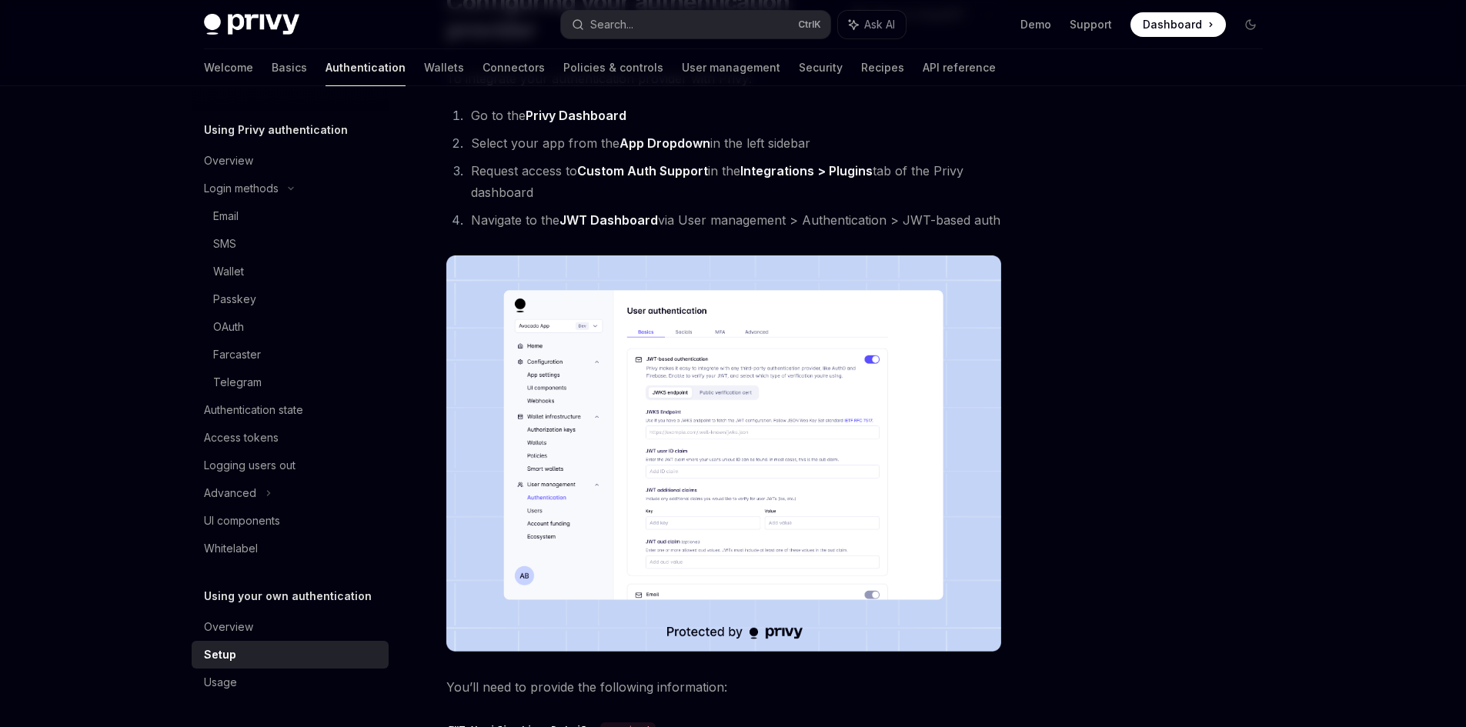
click at [675, 404] on img at bounding box center [723, 453] width 555 height 396
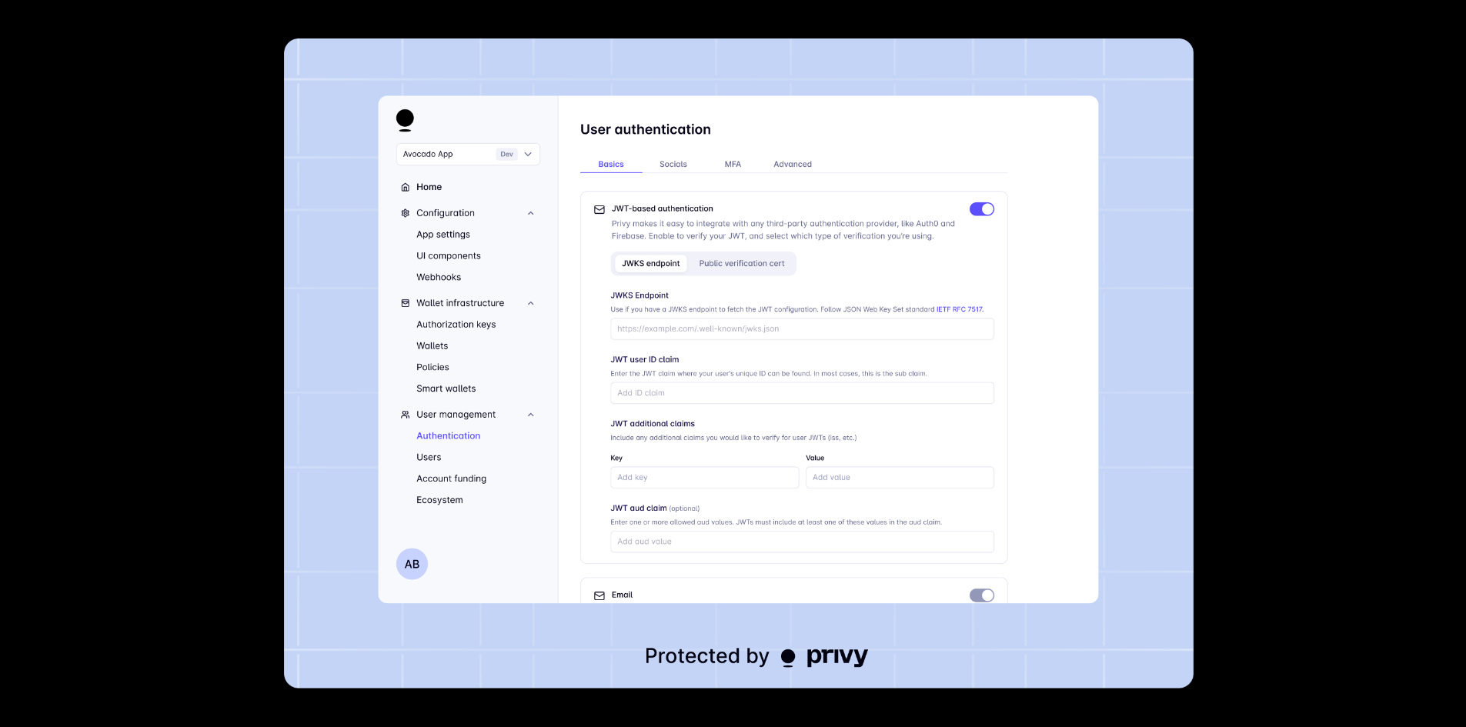
click at [675, 404] on img at bounding box center [739, 363] width 910 height 650
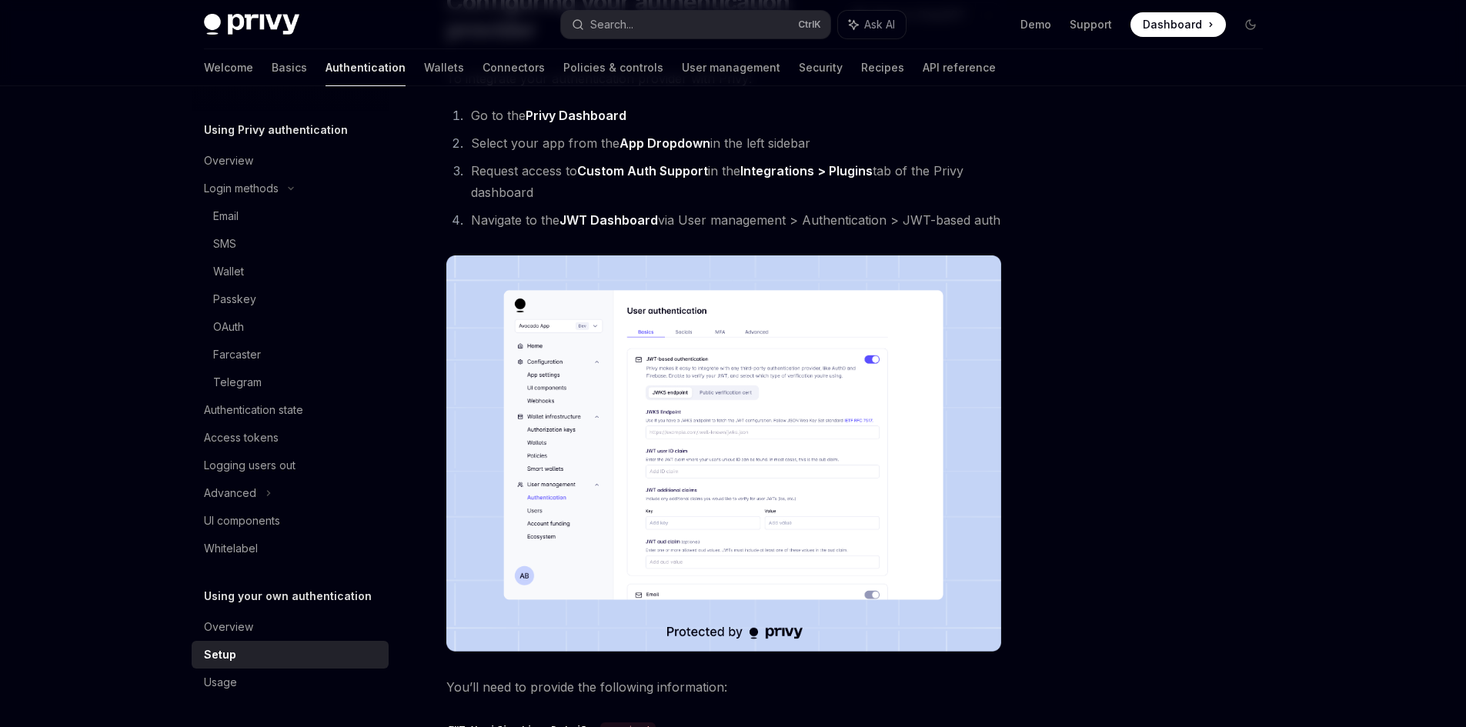
click at [1114, 402] on div at bounding box center [1158, 422] width 234 height 610
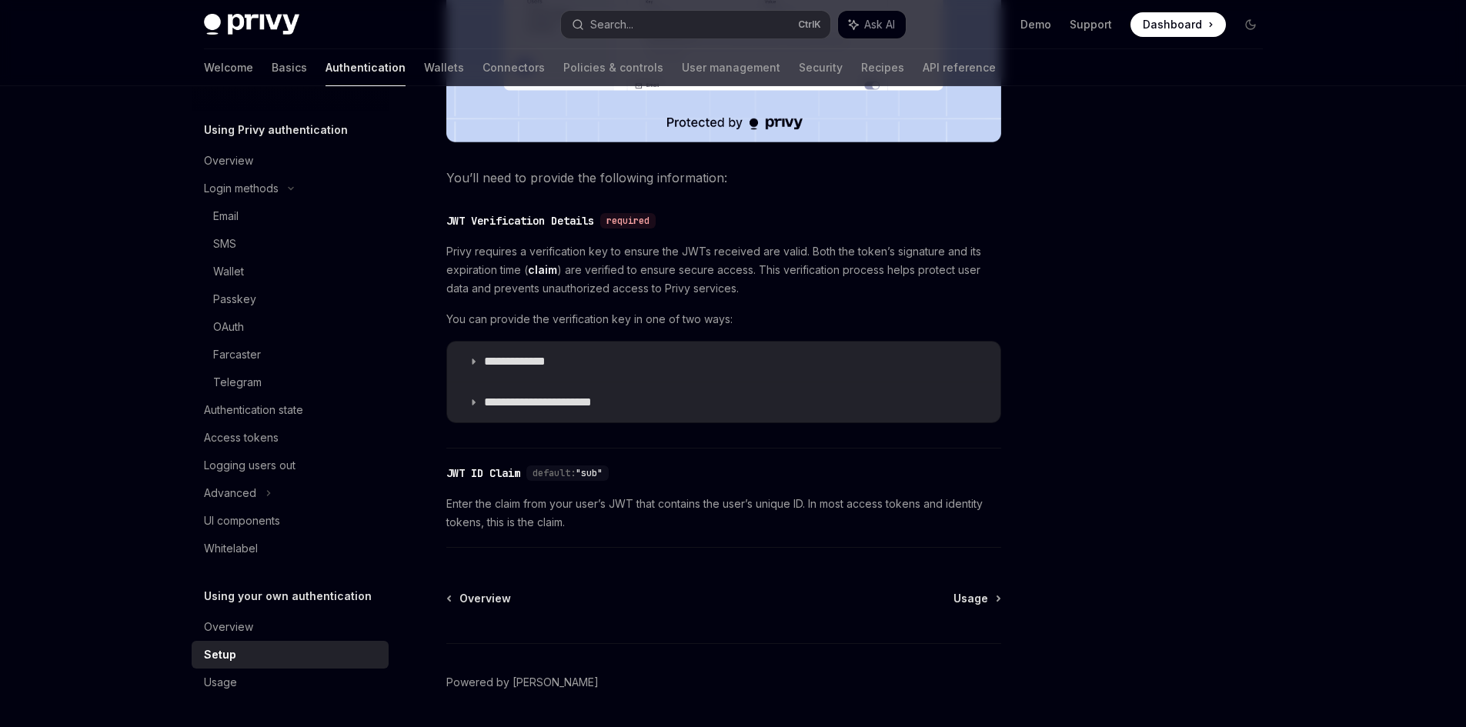
scroll to position [713, 0]
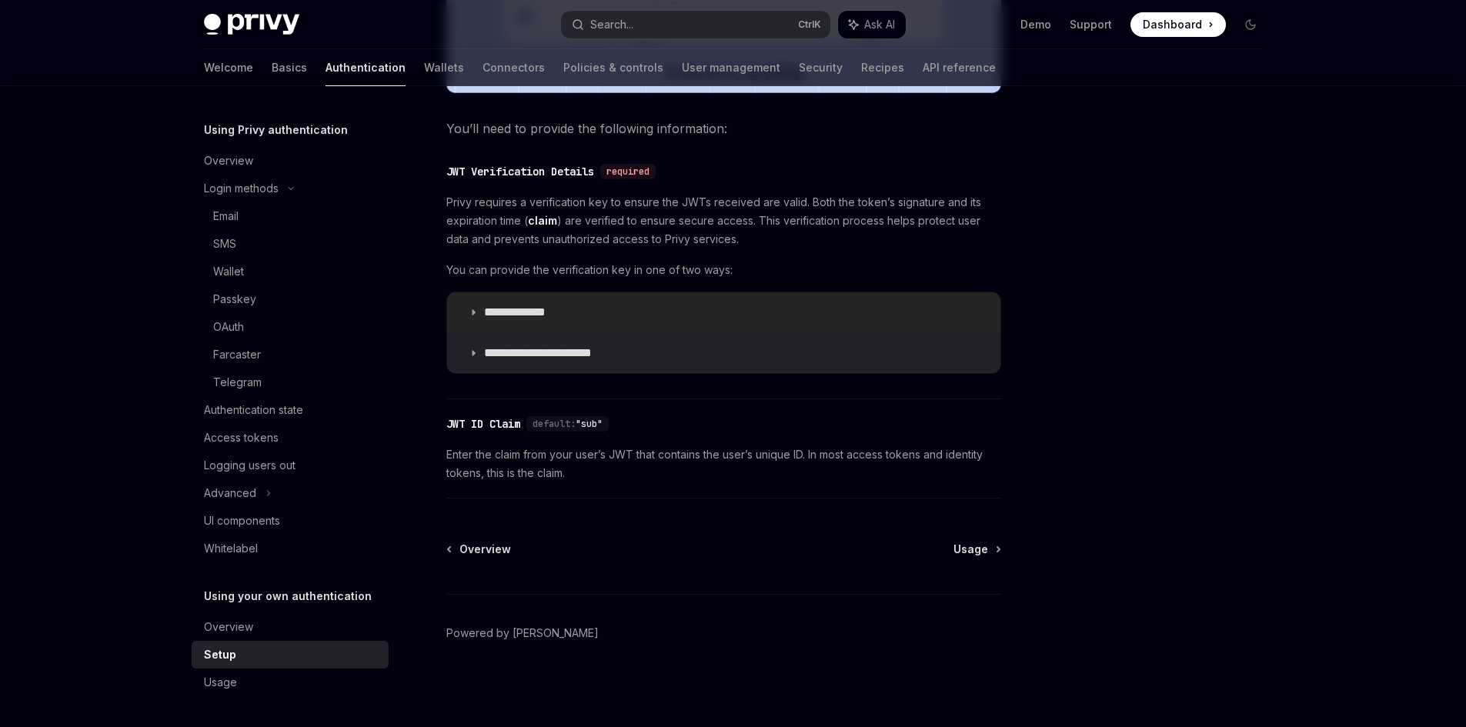
click at [469, 306] on summary "**********" at bounding box center [723, 312] width 553 height 40
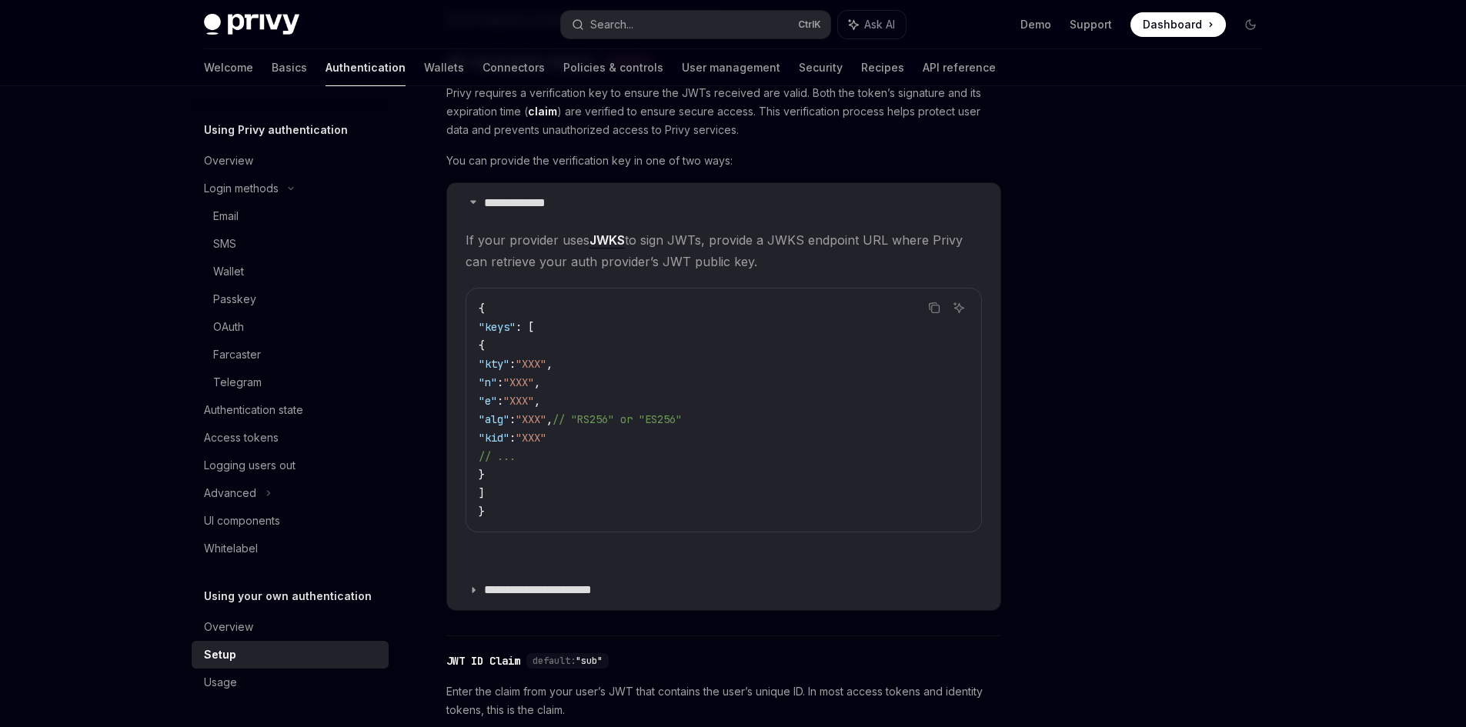
scroll to position [1020, 0]
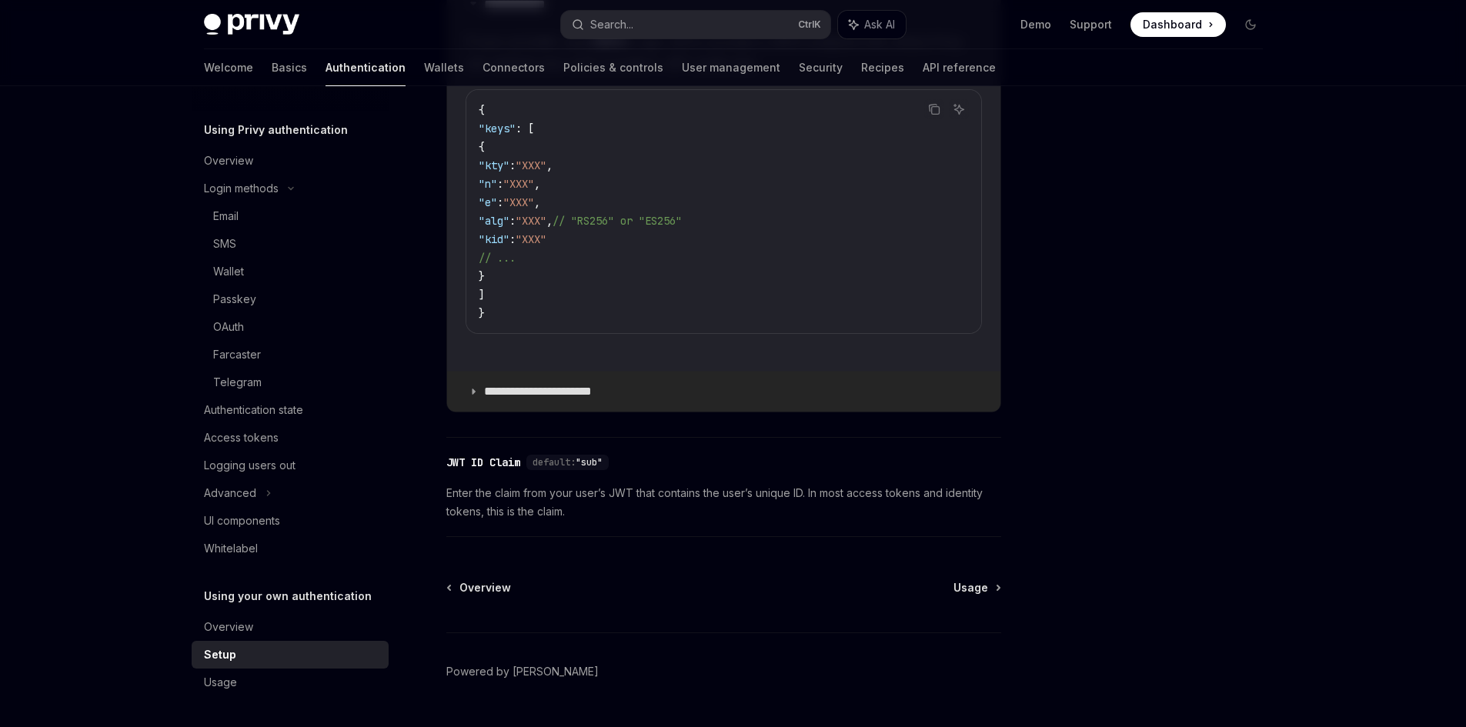
click at [497, 383] on summary "**********" at bounding box center [723, 392] width 553 height 40
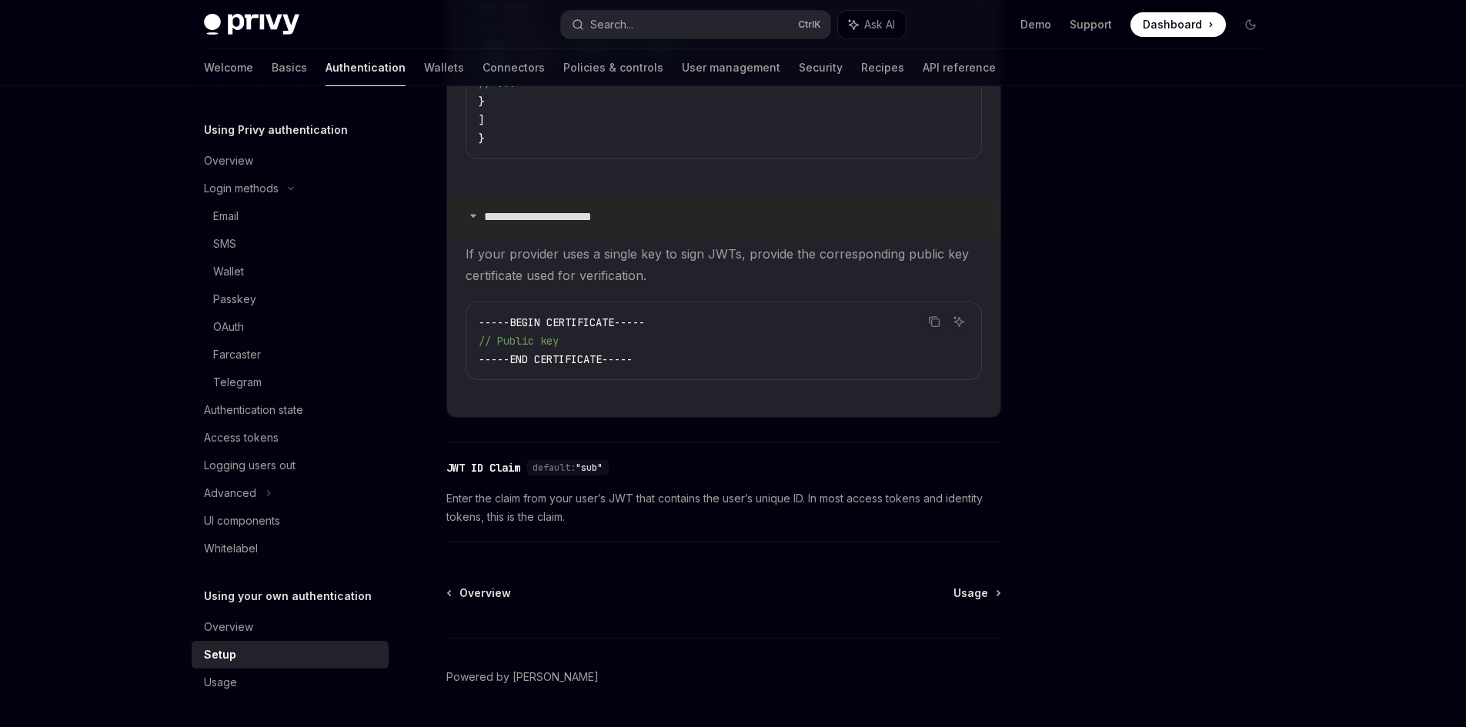
scroll to position [1239, 0]
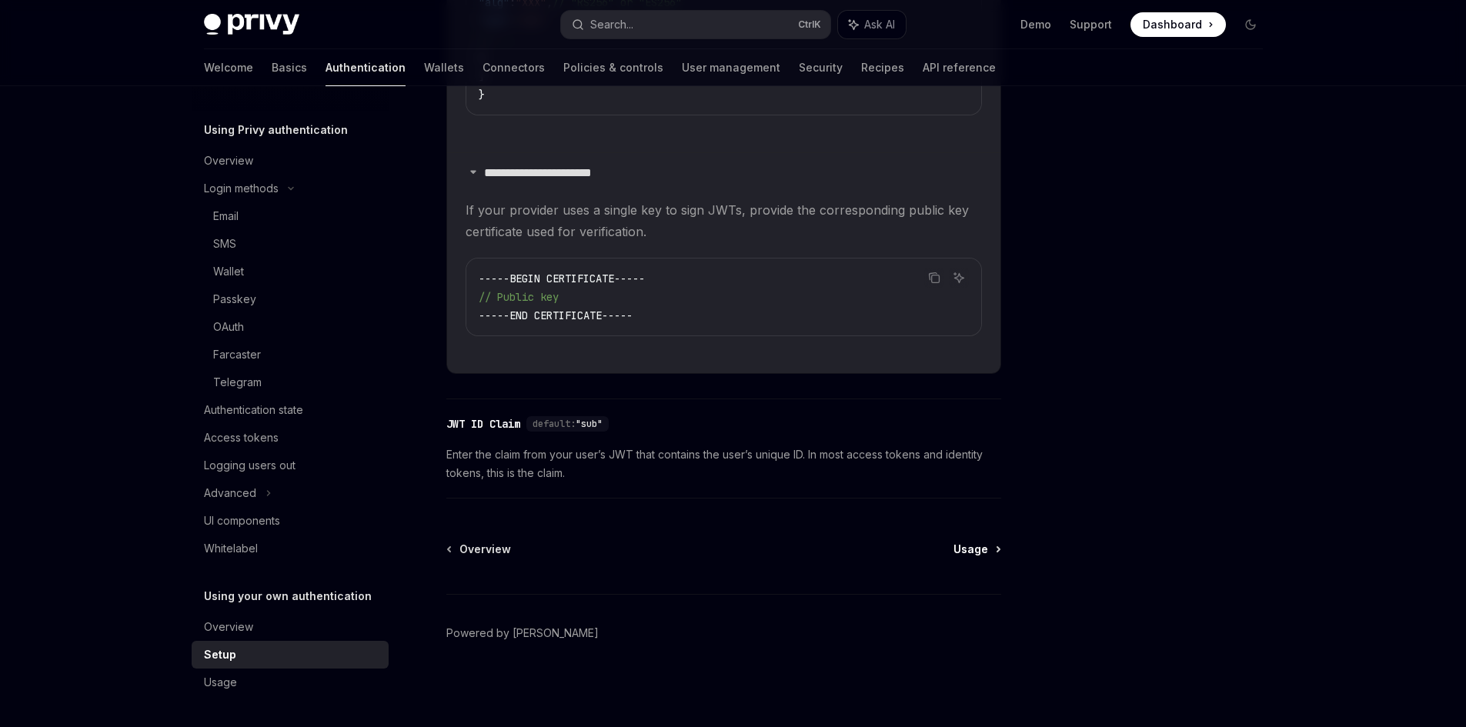
click at [974, 550] on span "Usage" at bounding box center [971, 549] width 35 height 15
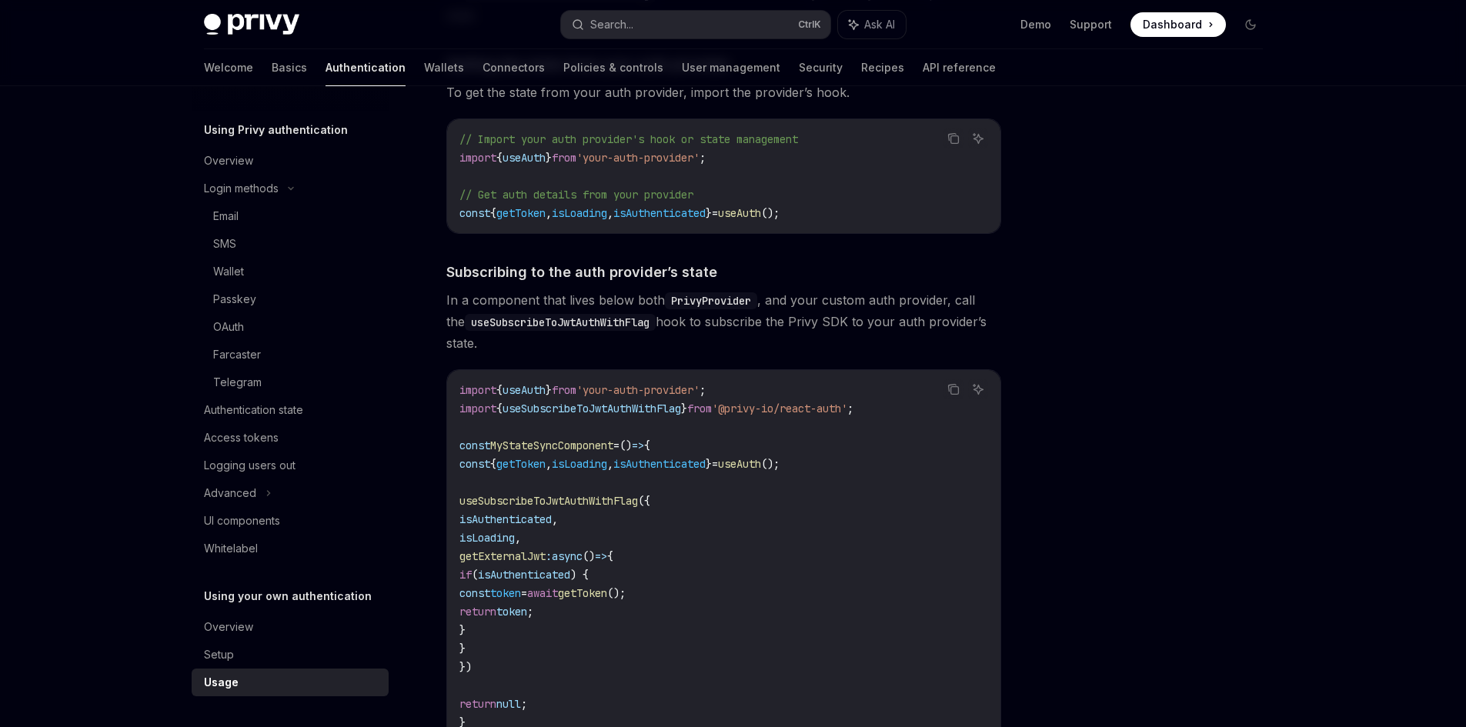
scroll to position [385, 0]
click at [237, 218] on div "Email" at bounding box center [225, 216] width 25 height 18
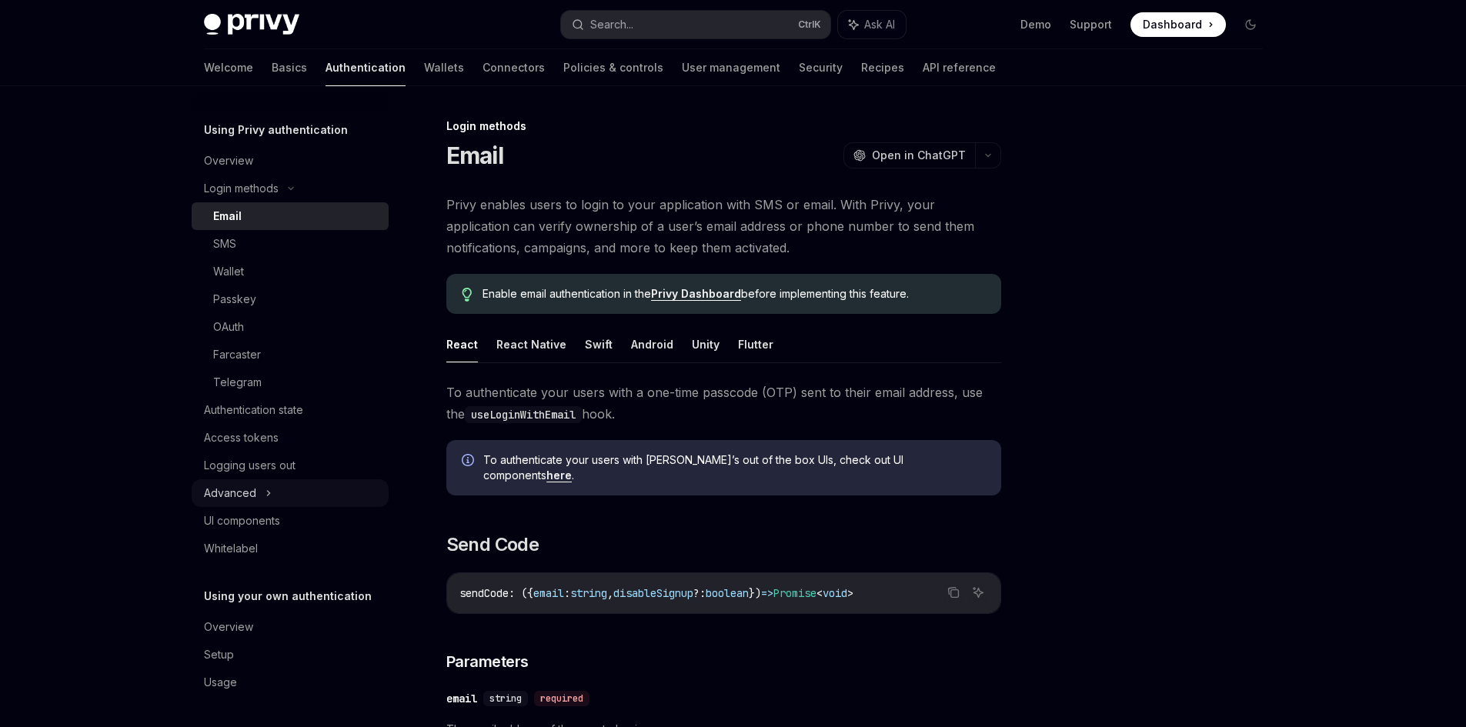
click at [239, 486] on div "Advanced" at bounding box center [230, 493] width 52 height 18
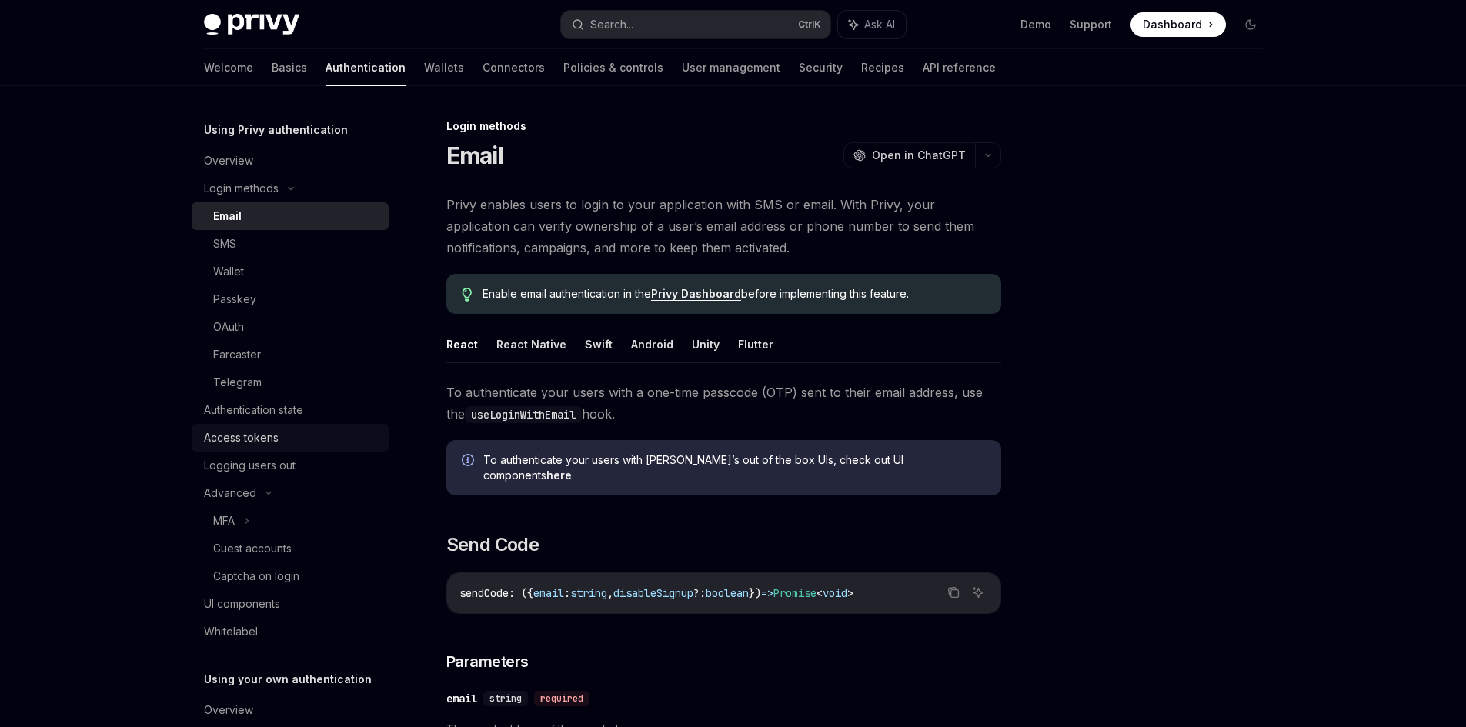
click at [257, 447] on link "Access tokens" at bounding box center [290, 438] width 197 height 28
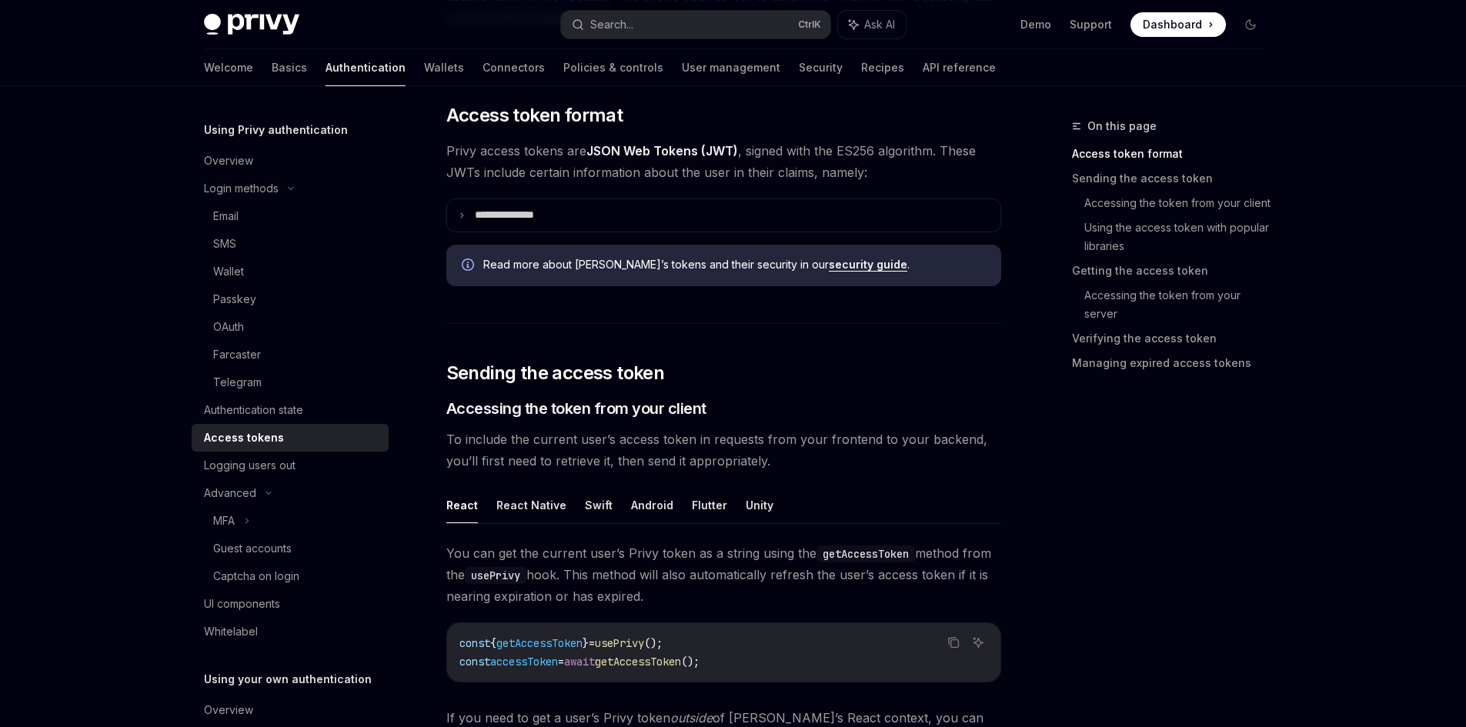
scroll to position [308, 0]
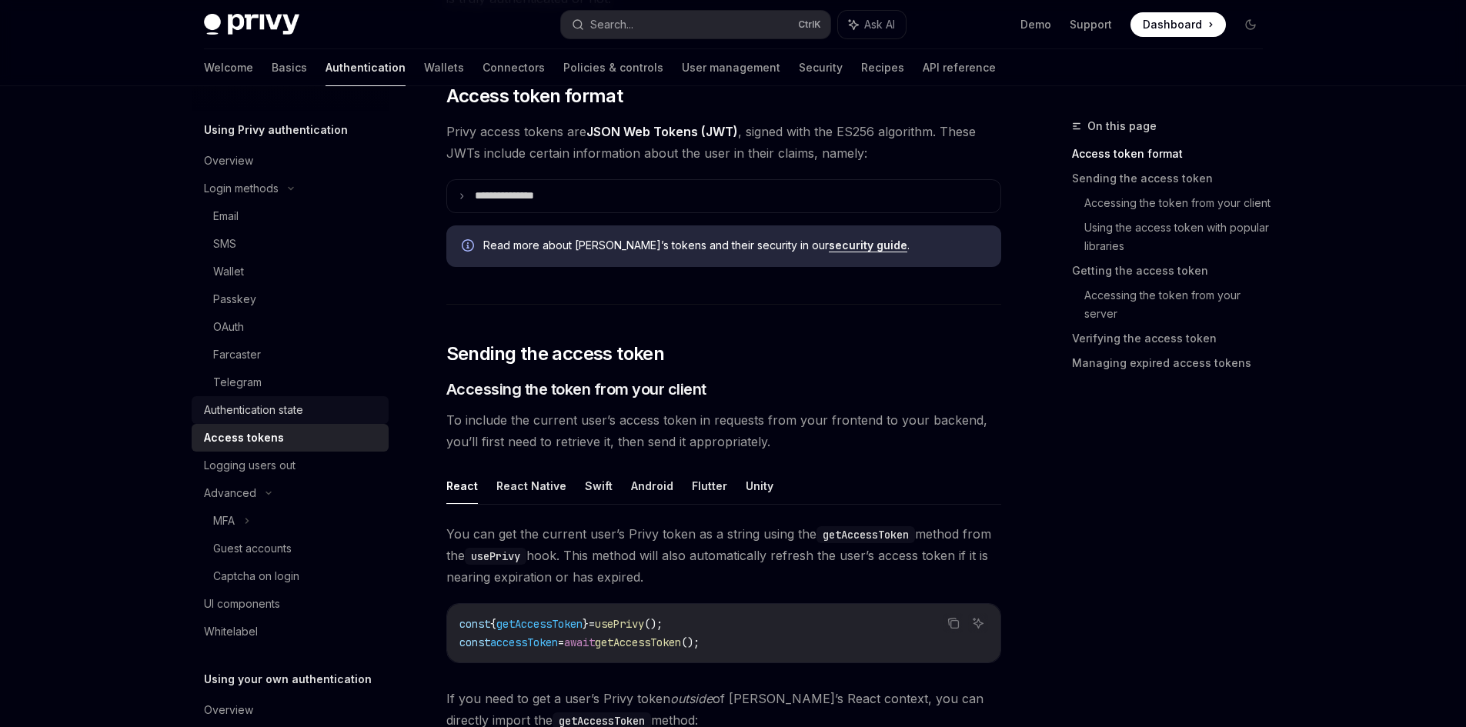
click at [229, 401] on div "Authentication state" at bounding box center [253, 410] width 99 height 18
type textarea "*"
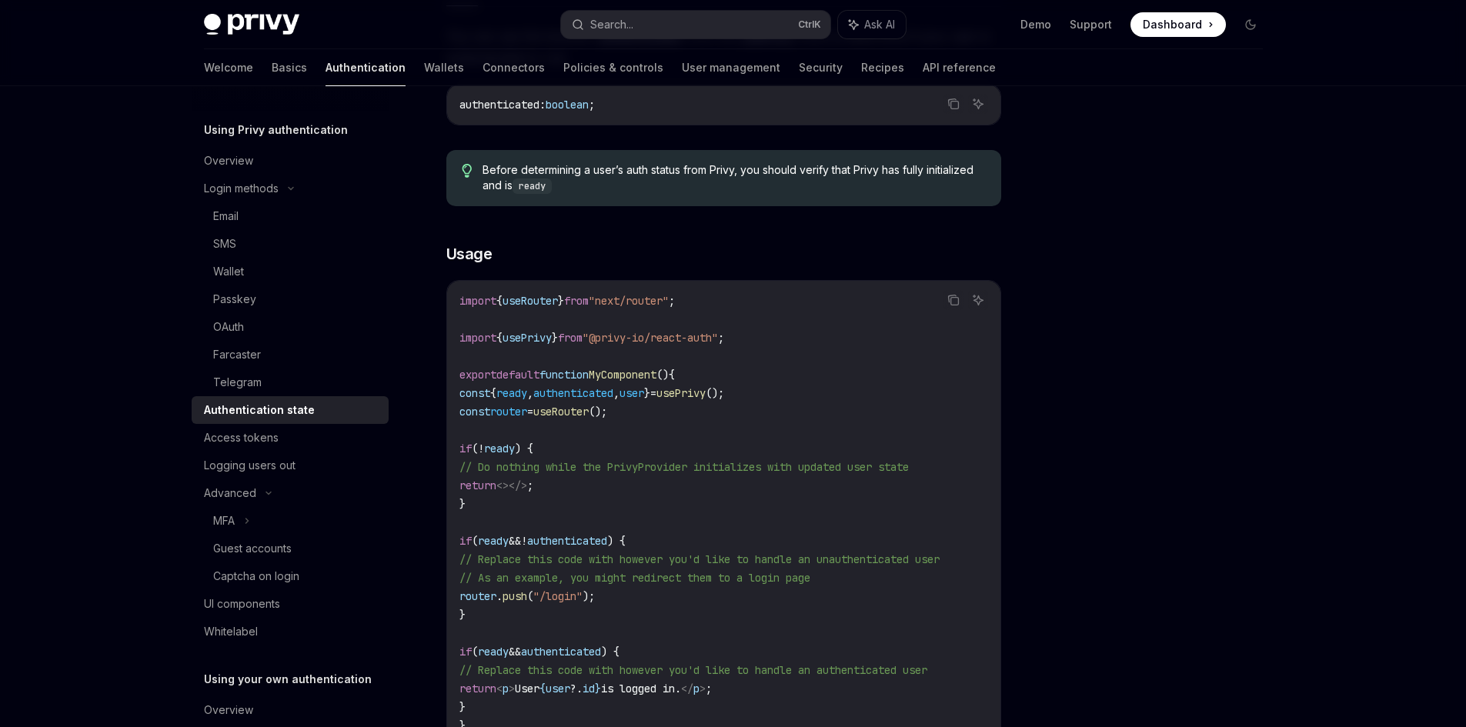
scroll to position [385, 0]
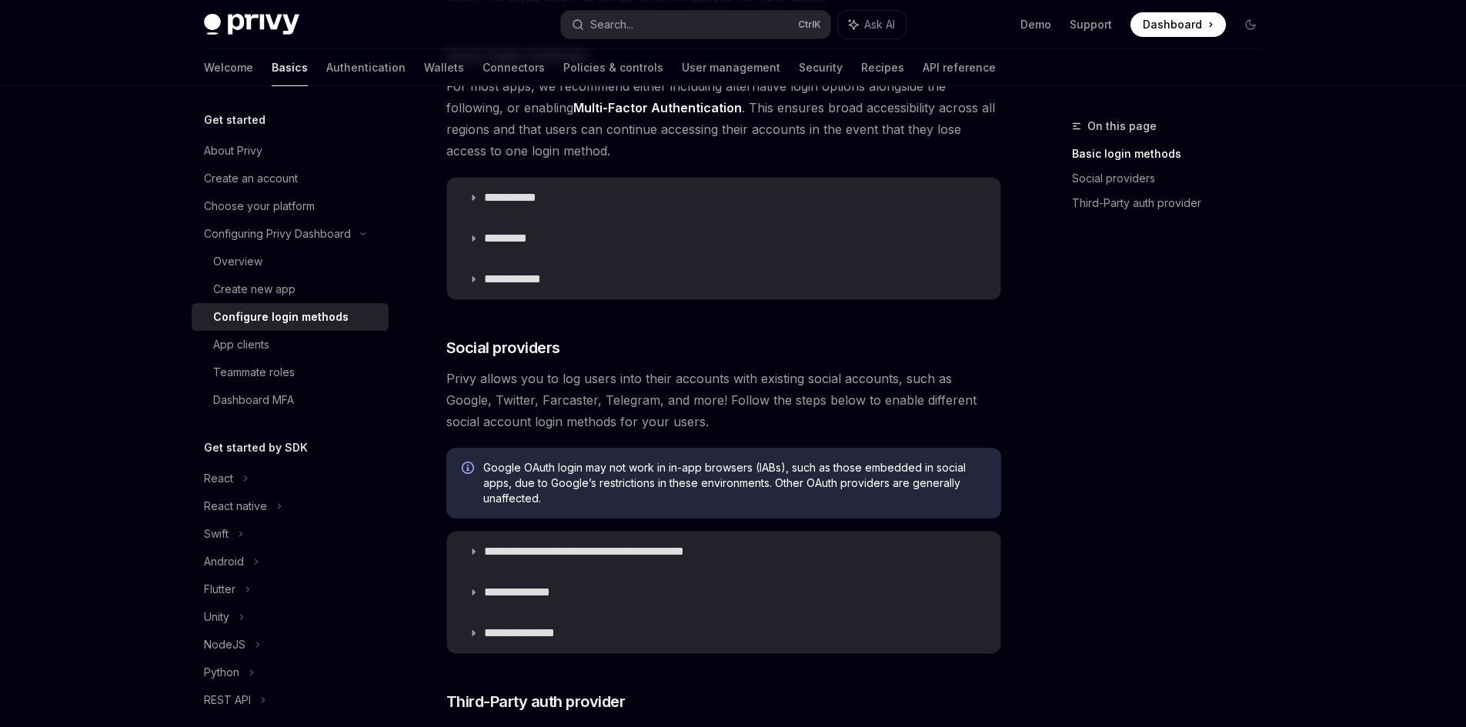
scroll to position [308, 0]
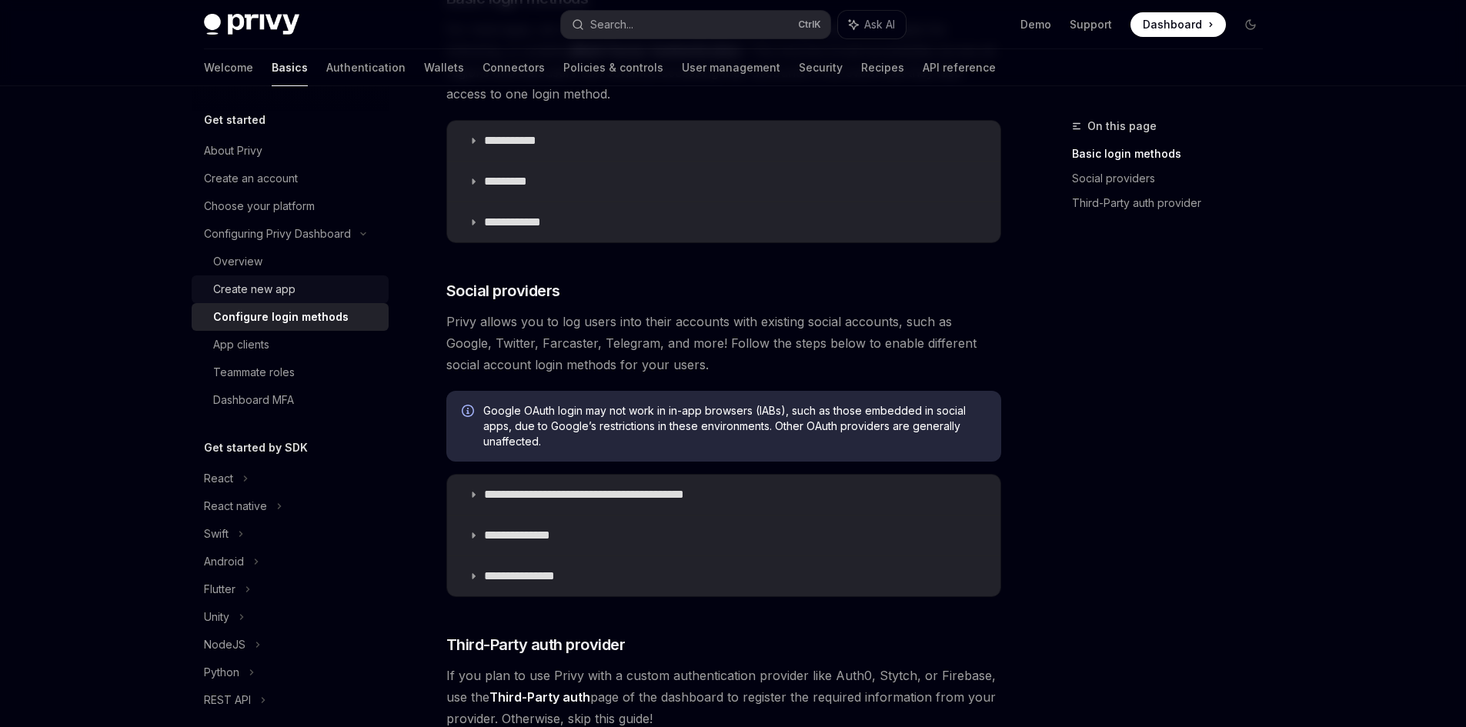
click at [272, 292] on div "Create new app" at bounding box center [254, 289] width 82 height 18
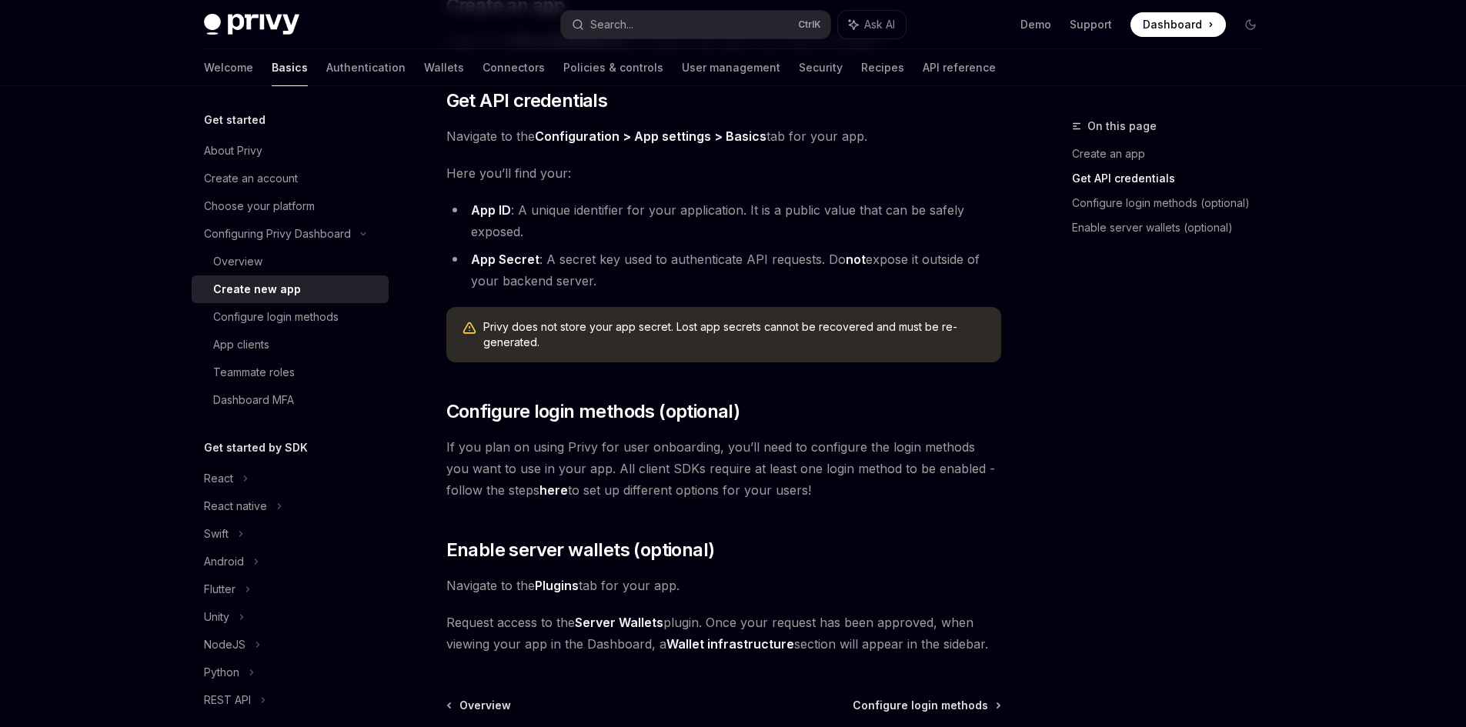
scroll to position [385, 0]
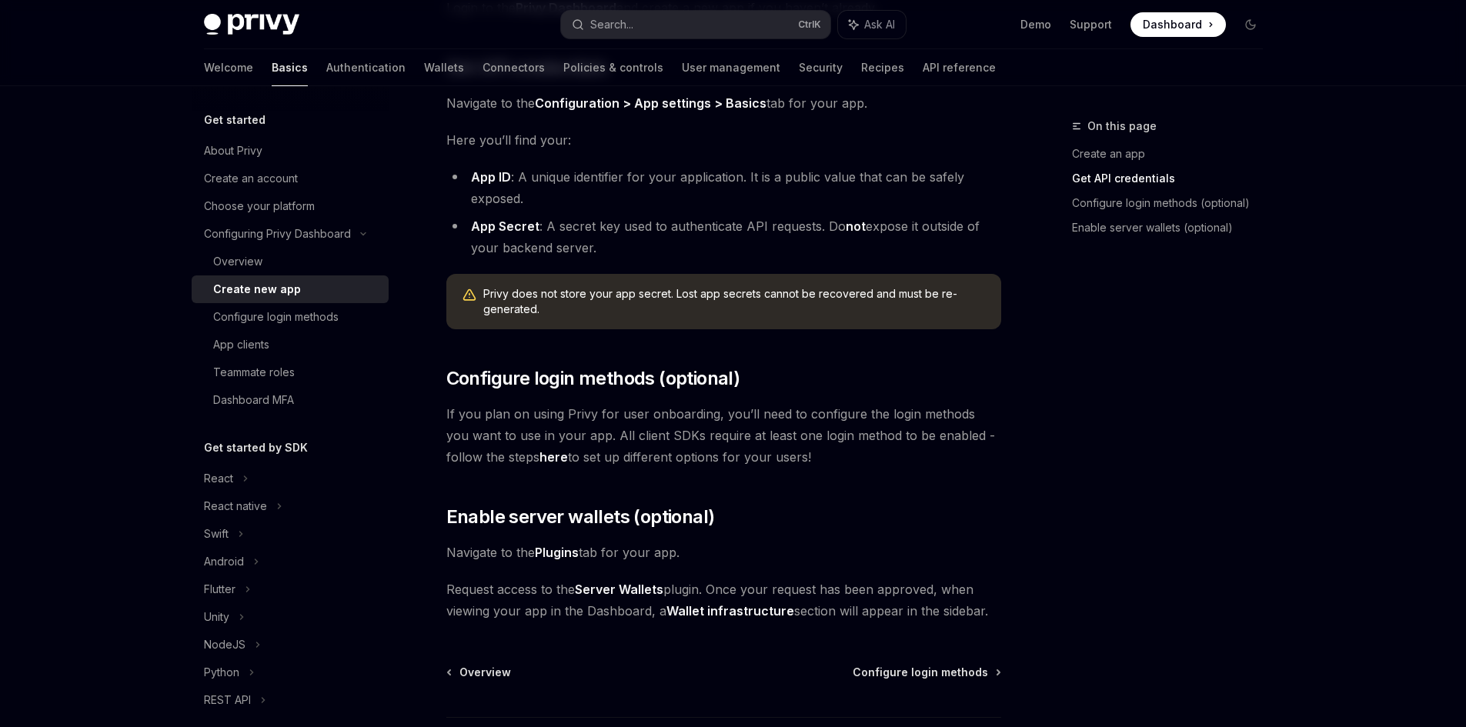
click at [45, 357] on div "Privy Docs home page Search... Ctrl K Ask AI Demo Support Dashboard Dashboard S…" at bounding box center [733, 232] width 1466 height 1235
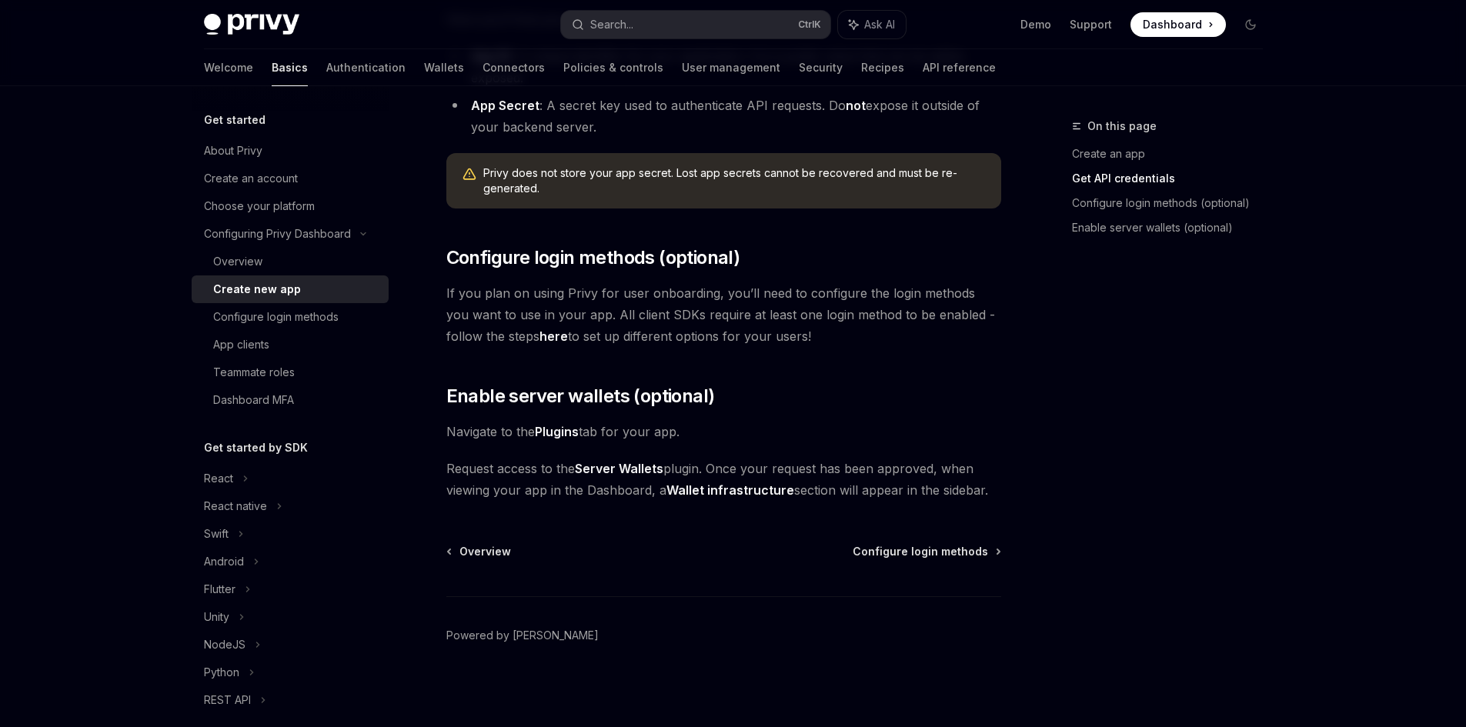
scroll to position [508, 0]
click at [927, 553] on span "Configure login methods" at bounding box center [920, 549] width 135 height 15
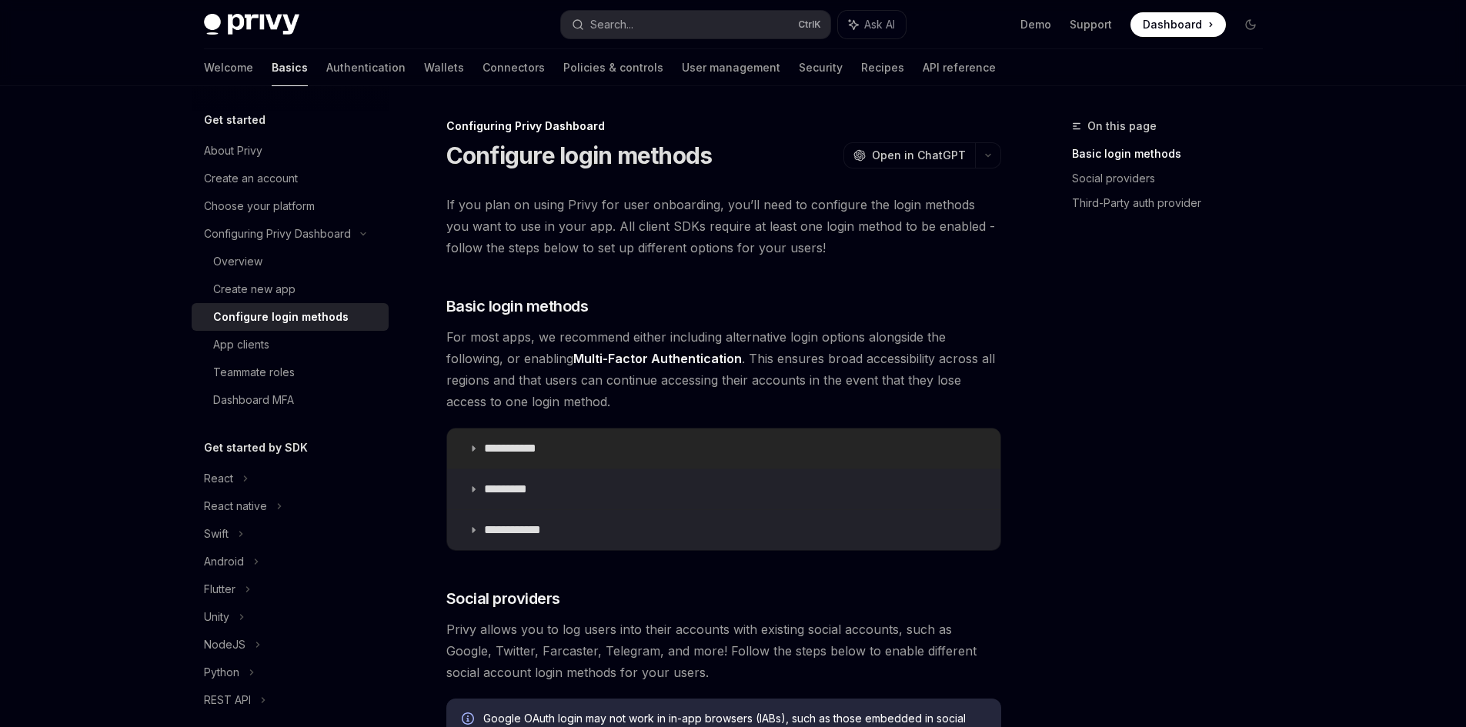
click at [496, 462] on summary "**********" at bounding box center [723, 449] width 553 height 40
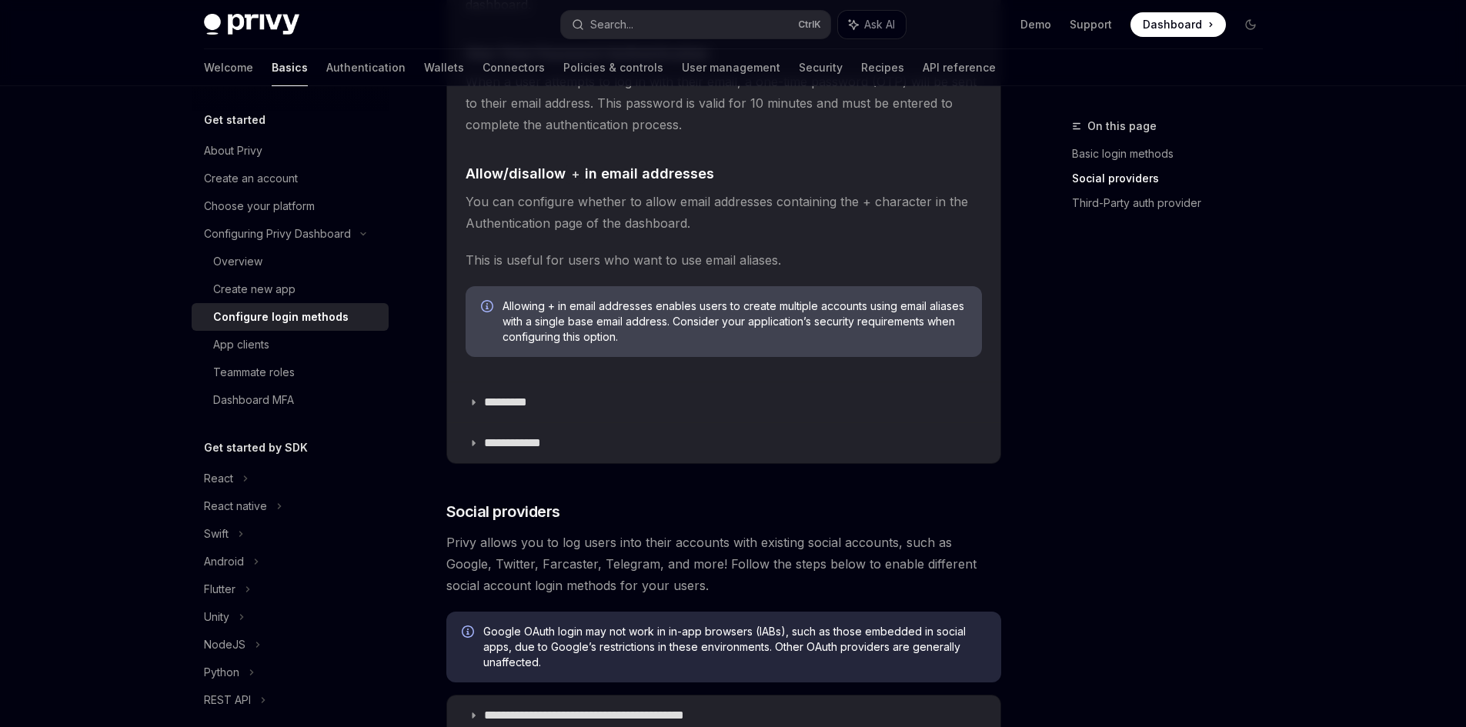
scroll to position [539, 0]
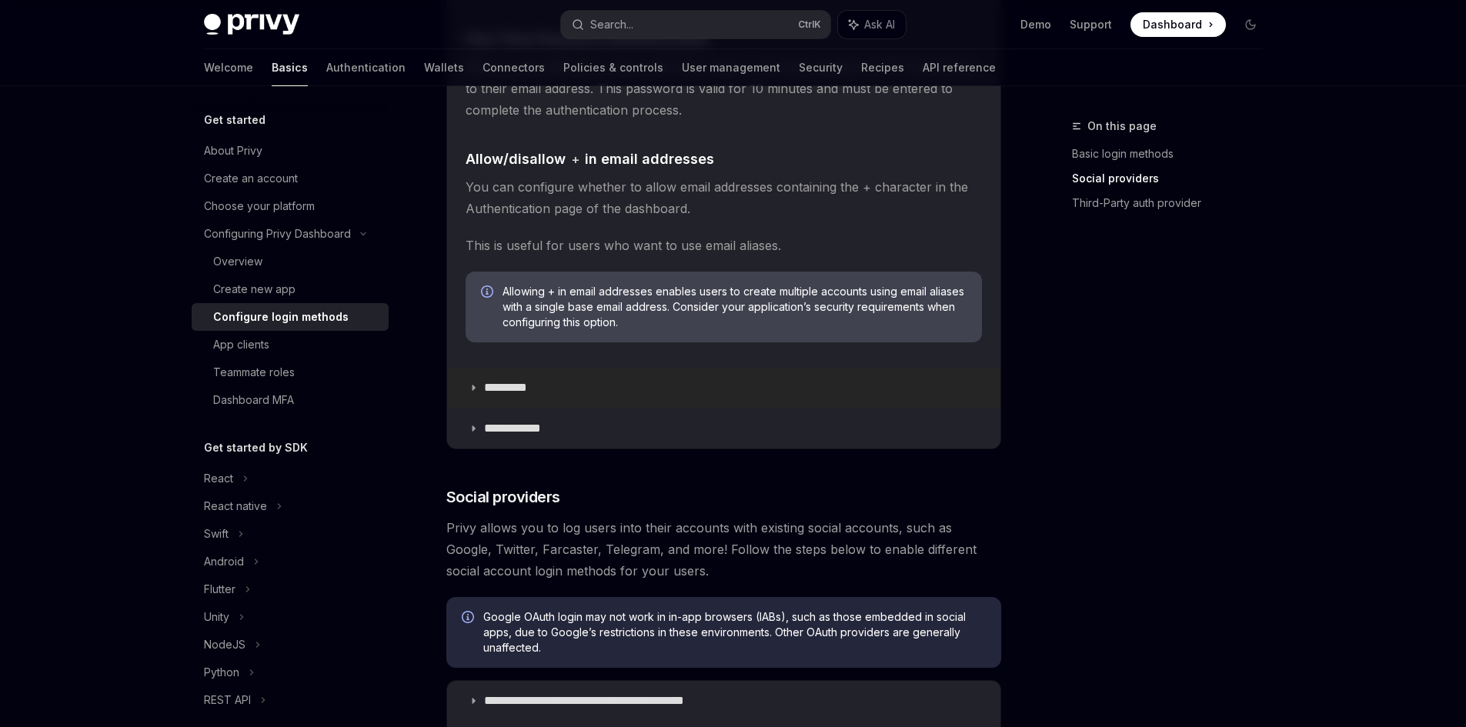
click at [493, 389] on p "*********" at bounding box center [513, 387] width 59 height 15
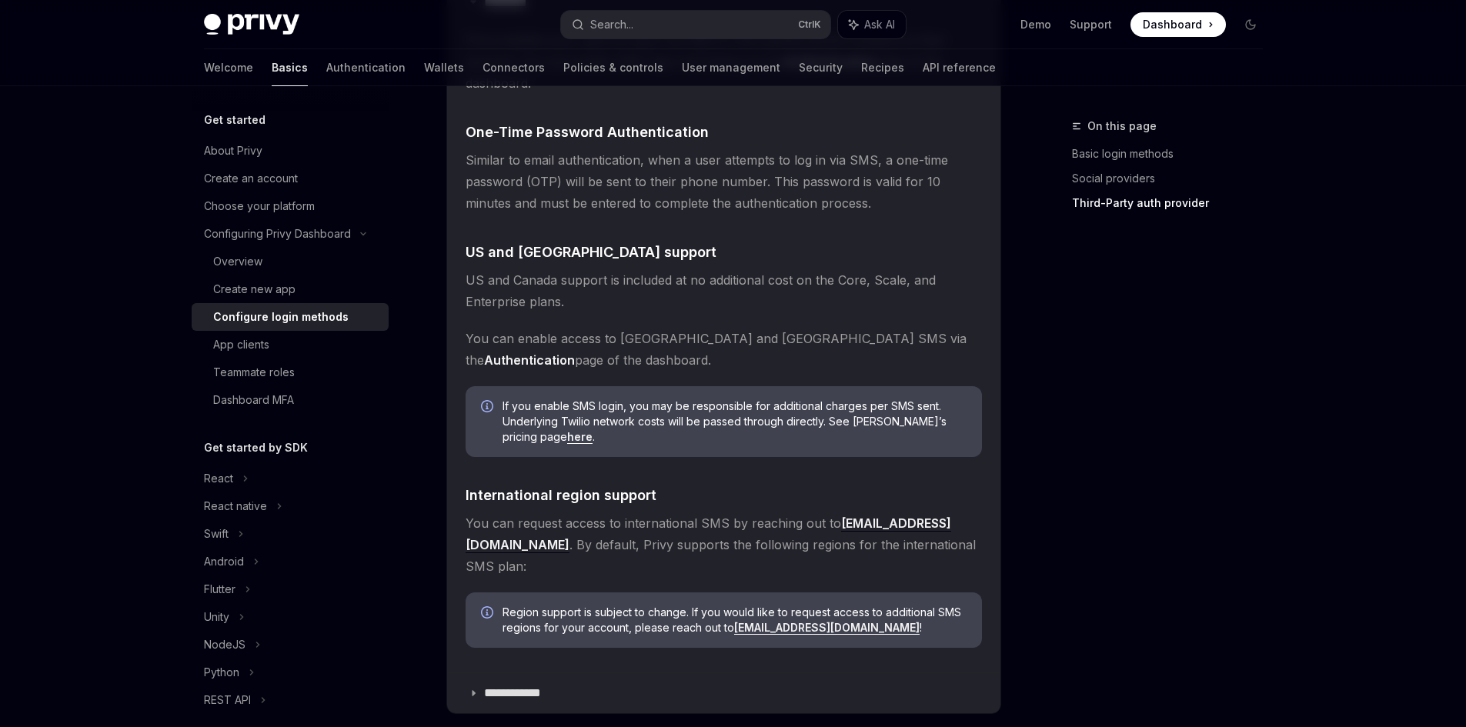
scroll to position [1308, 0]
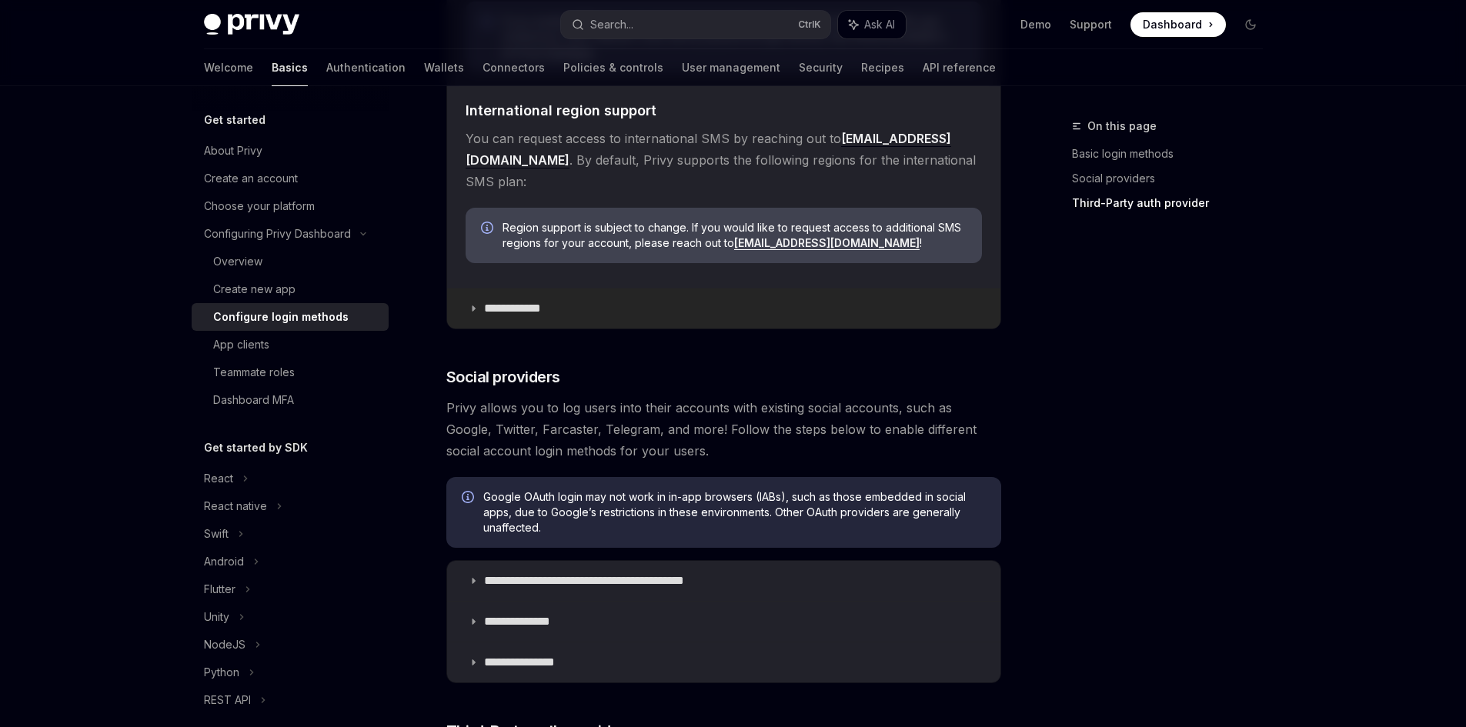
click at [524, 301] on p "**********" at bounding box center [518, 308] width 68 height 15
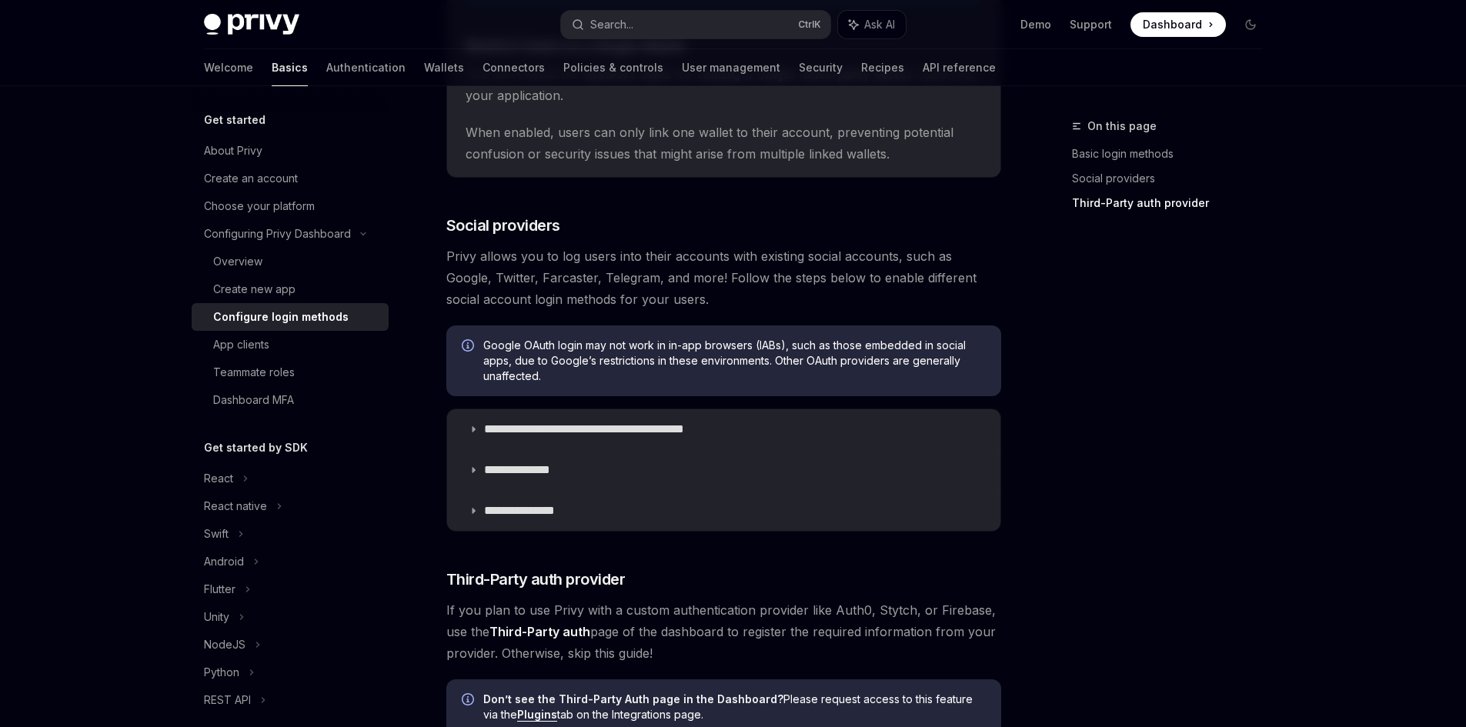
scroll to position [2001, 0]
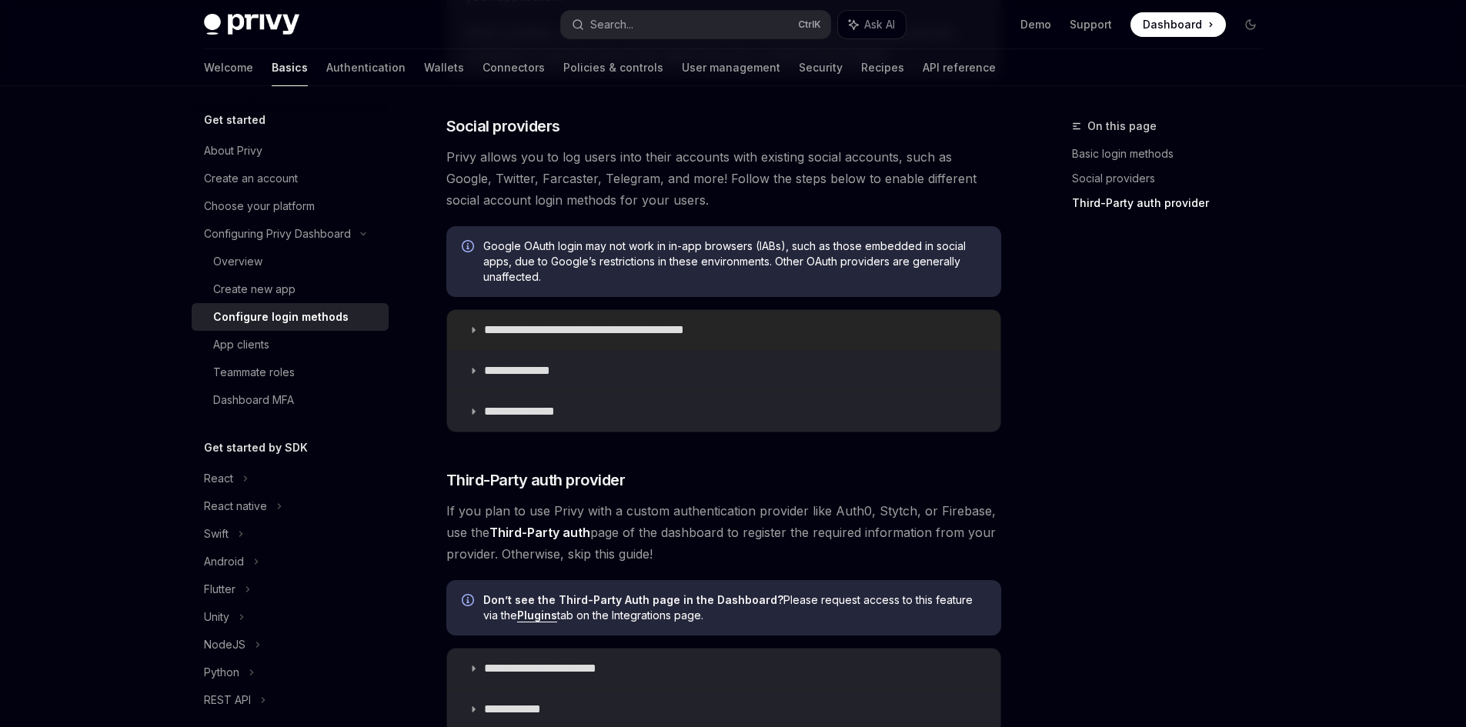
click at [678, 322] on p "**********" at bounding box center [611, 329] width 254 height 15
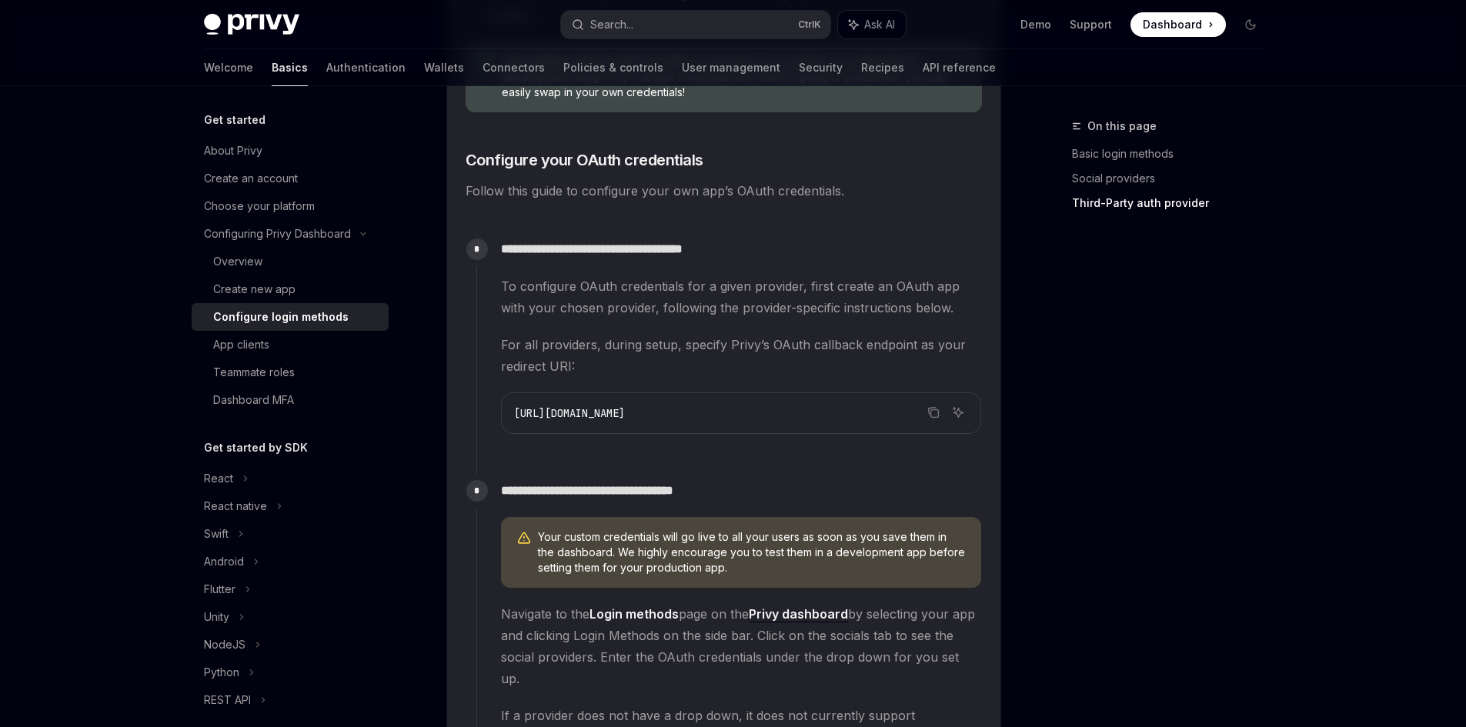
scroll to position [2770, 0]
drag, startPoint x: 523, startPoint y: 261, endPoint x: 593, endPoint y: 261, distance: 69.3
click at [573, 273] on span "To configure OAuth credentials for a given provider, first create an OAuth app …" at bounding box center [741, 294] width 480 height 43
click at [669, 276] on span "To configure OAuth credentials for a given provider, first create an OAuth app …" at bounding box center [741, 294] width 480 height 43
click at [1092, 387] on div "On this page Basic login methods Social providers Third-Party auth provider" at bounding box center [1158, 422] width 234 height 610
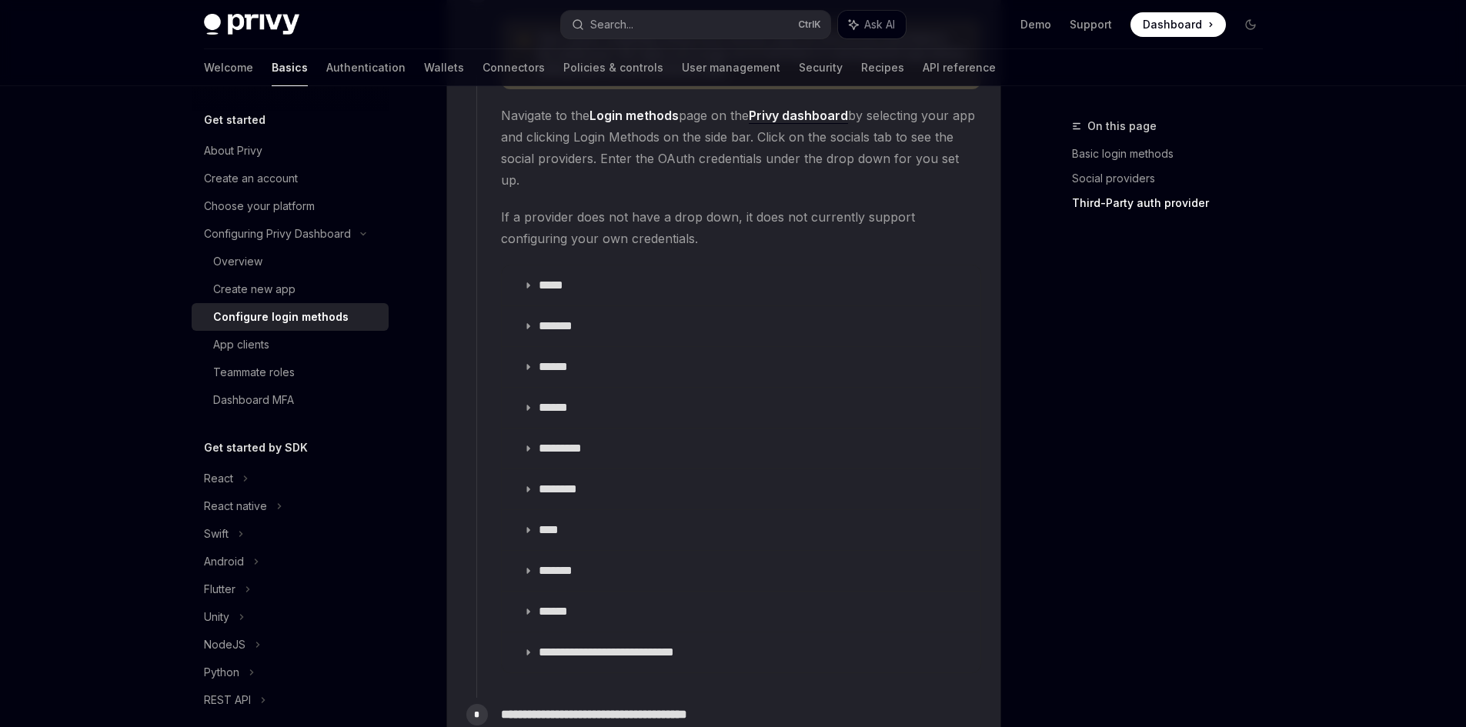
scroll to position [3309, 0]
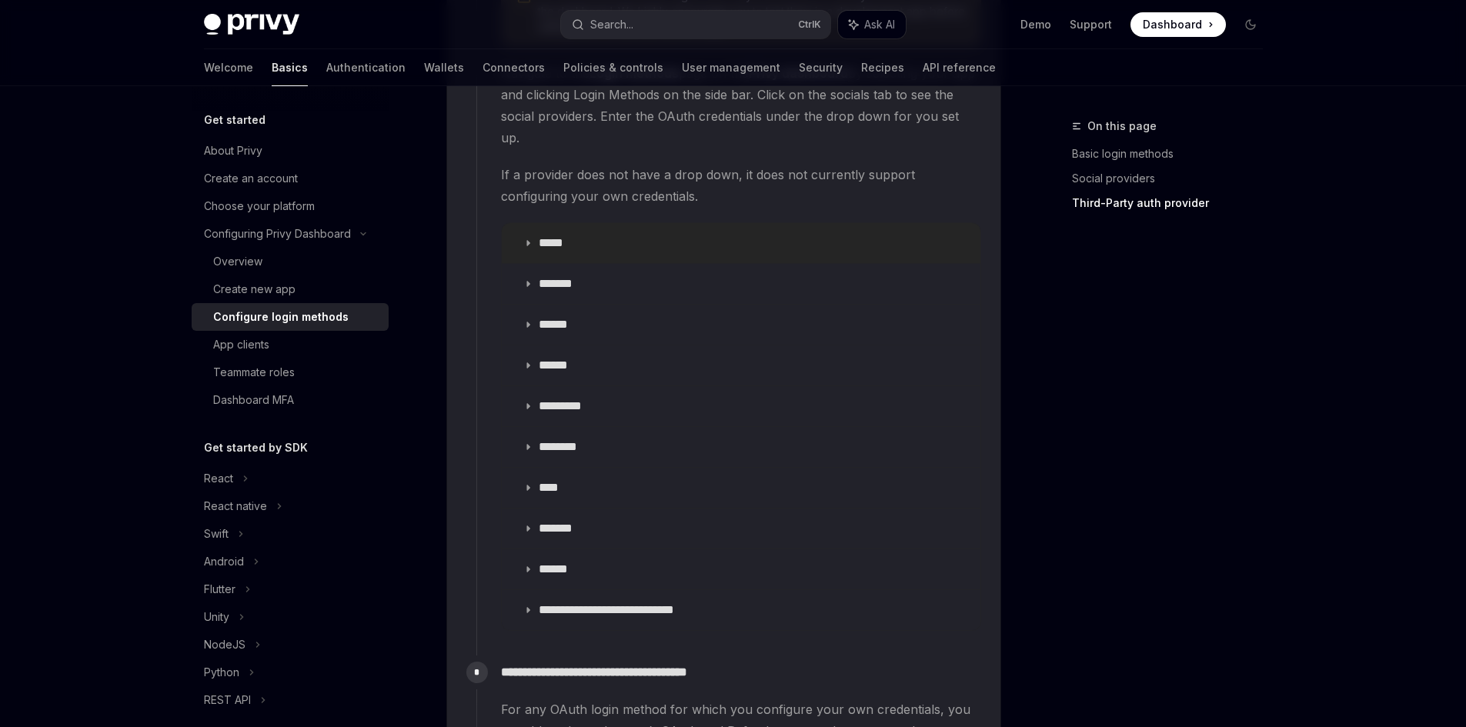
click at [535, 223] on summary "*****" at bounding box center [741, 243] width 479 height 40
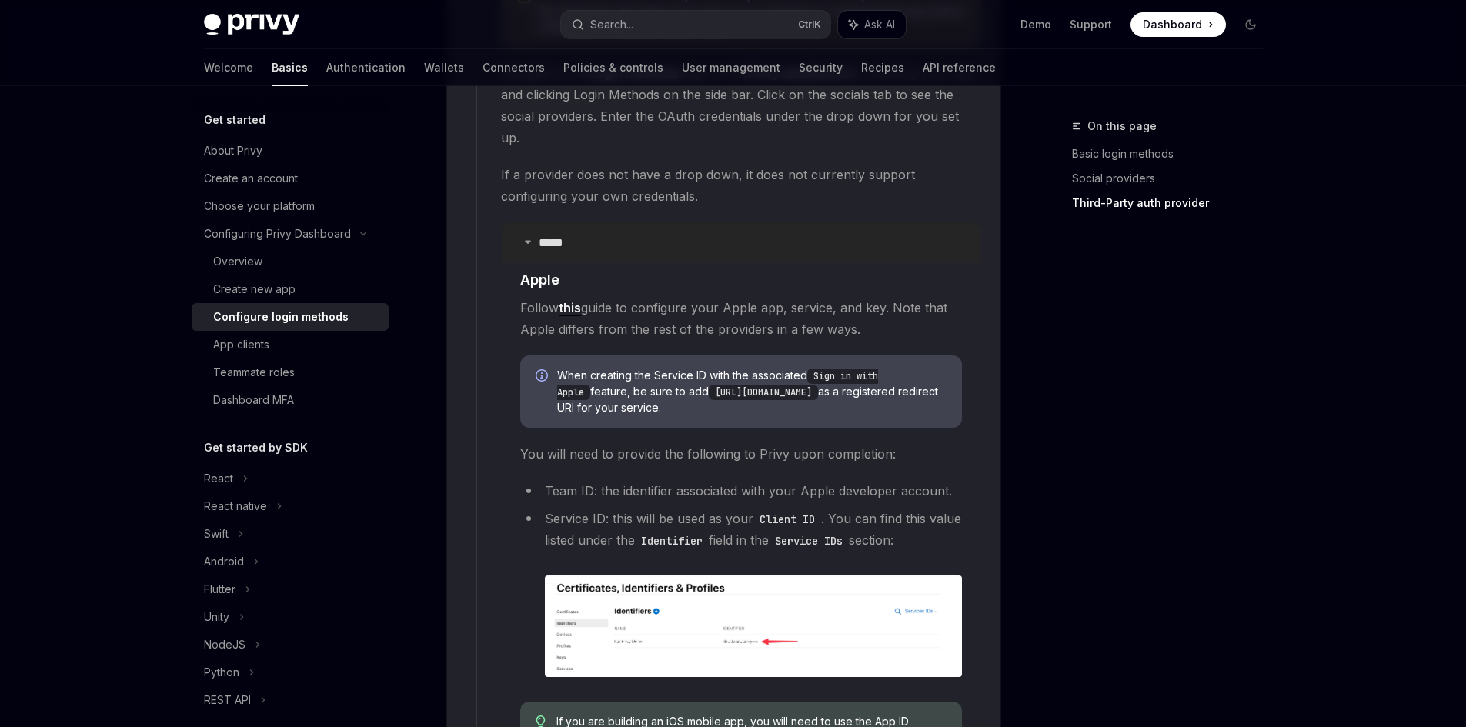
click at [535, 223] on summary "*****" at bounding box center [741, 243] width 479 height 40
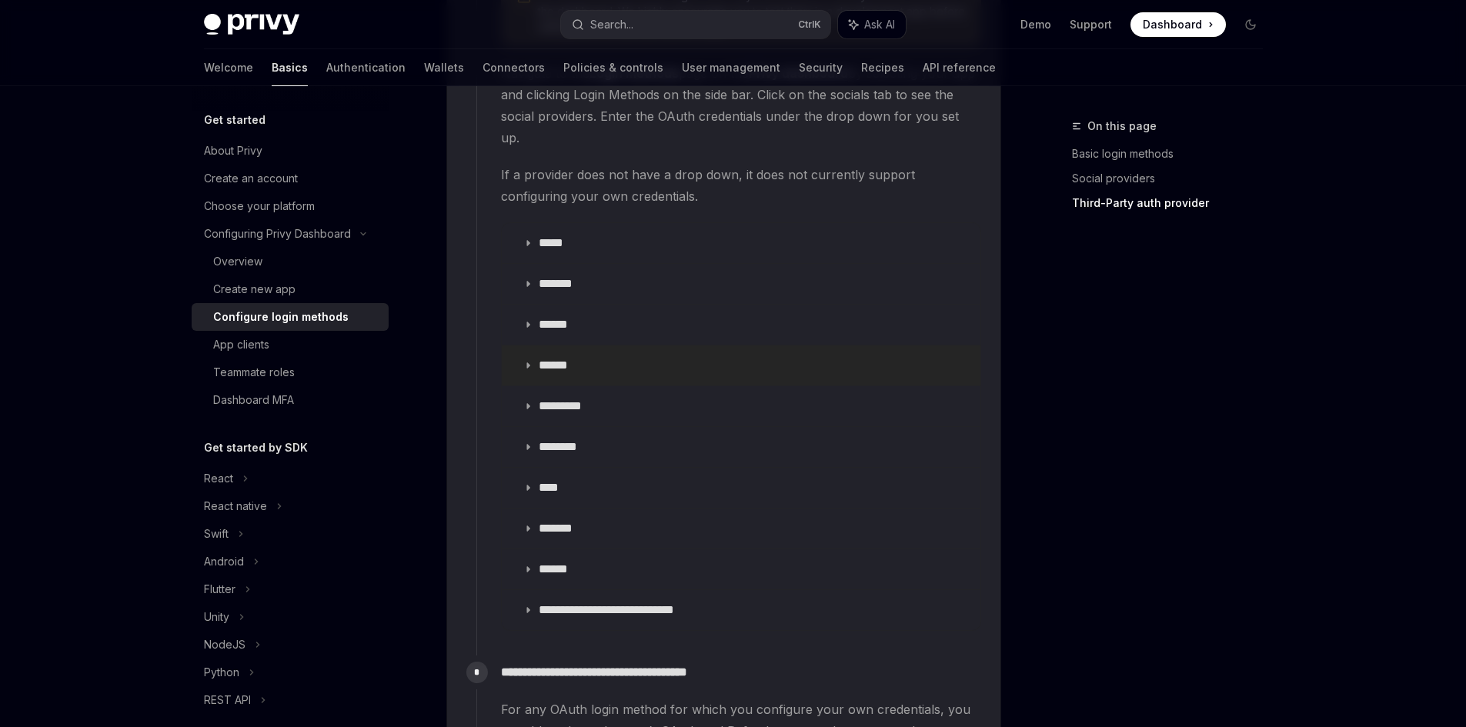
click at [573, 346] on summary "******" at bounding box center [741, 366] width 479 height 40
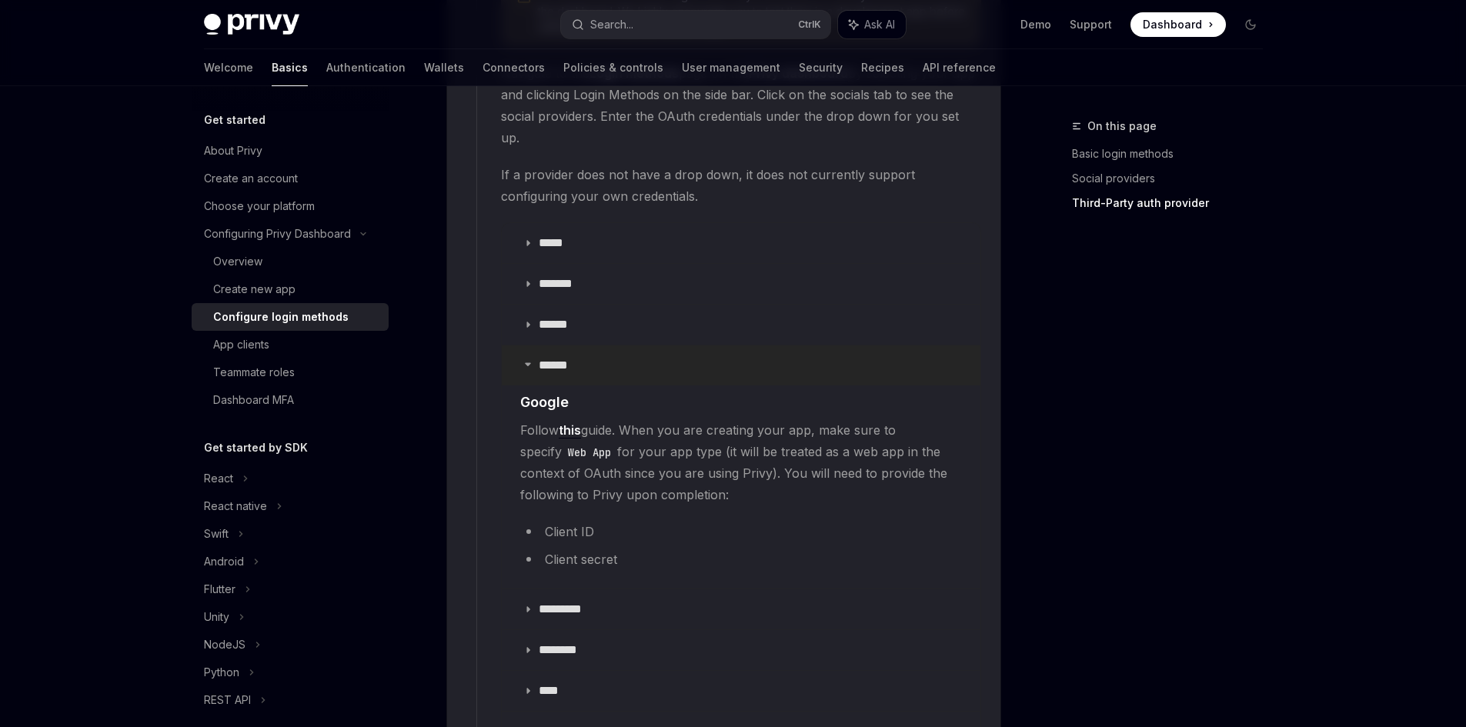
click at [576, 346] on summary "******" at bounding box center [741, 366] width 479 height 40
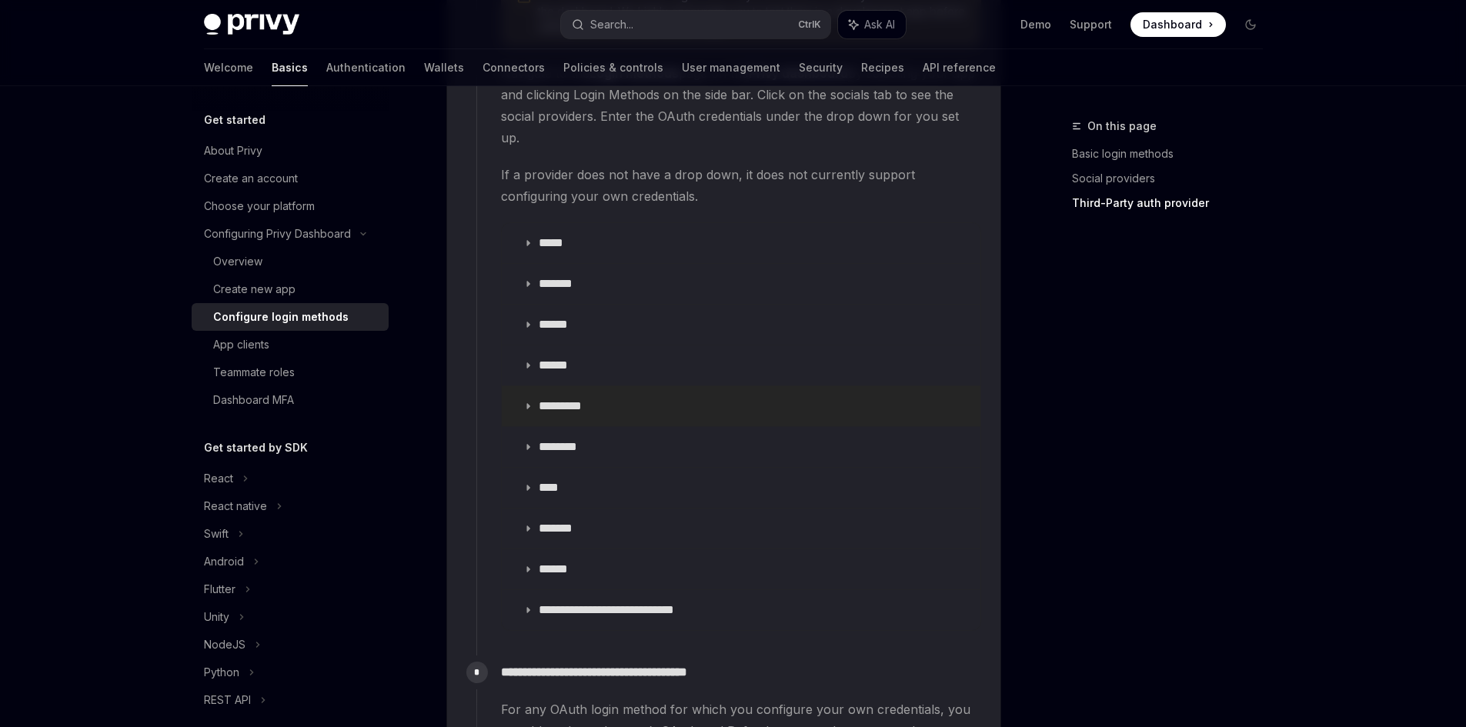
click at [556, 386] on summary "*********" at bounding box center [741, 406] width 479 height 40
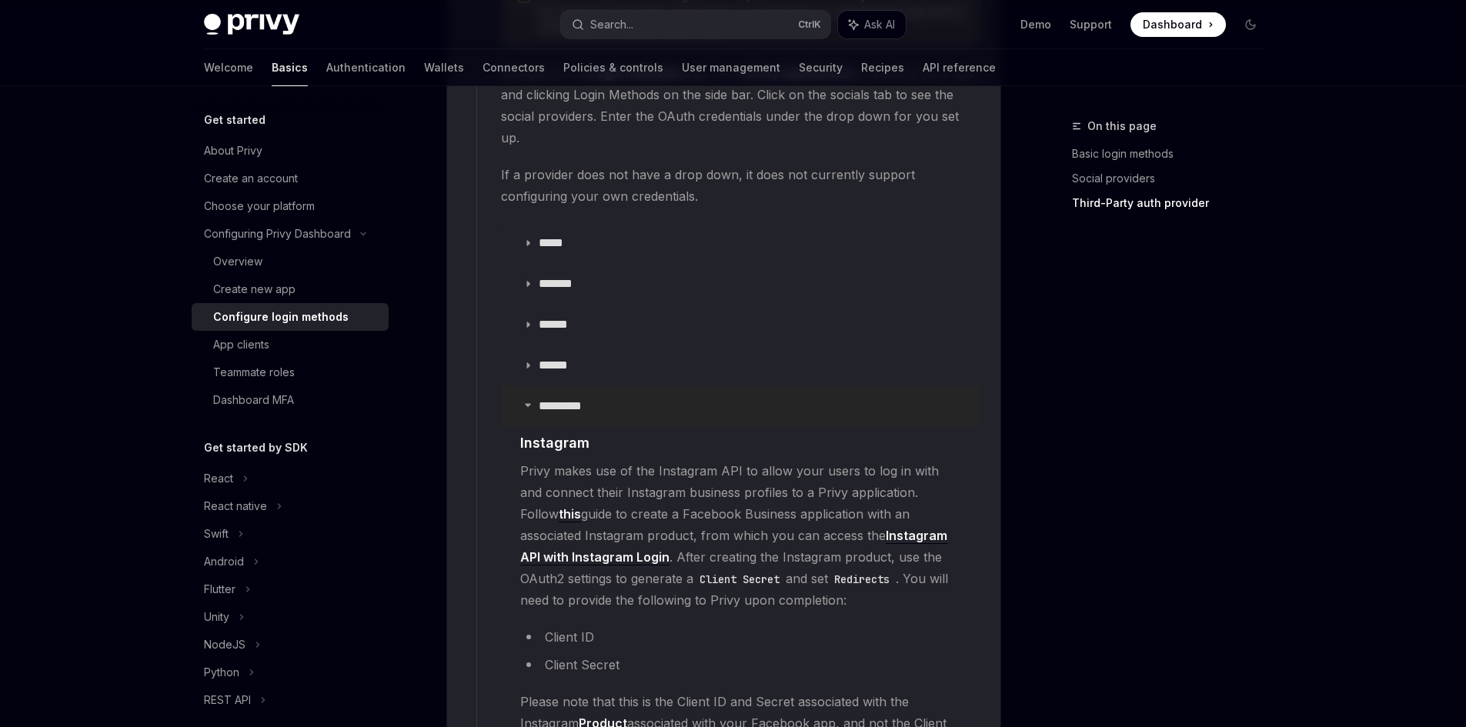
click at [559, 386] on summary "*********" at bounding box center [741, 406] width 479 height 40
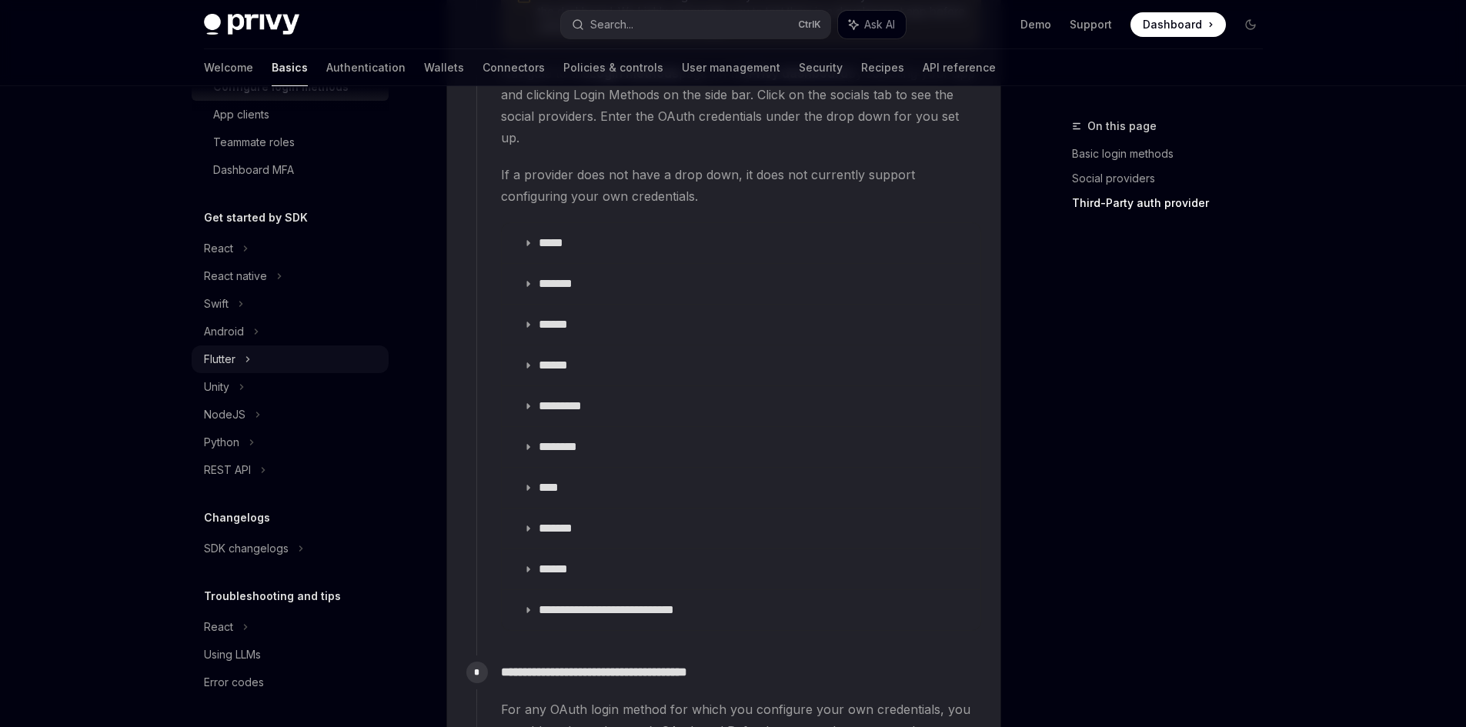
scroll to position [3386, 0]
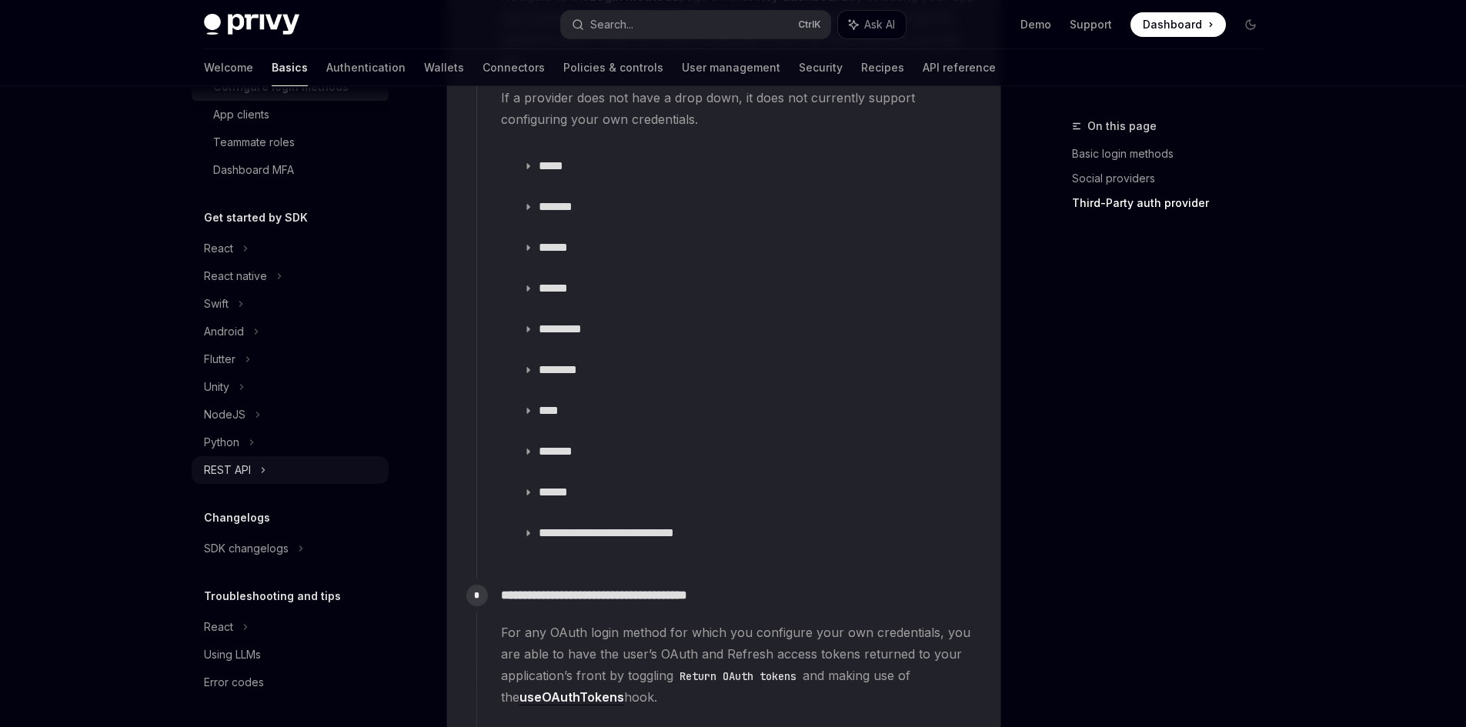
click at [238, 467] on div "REST API" at bounding box center [227, 470] width 47 height 18
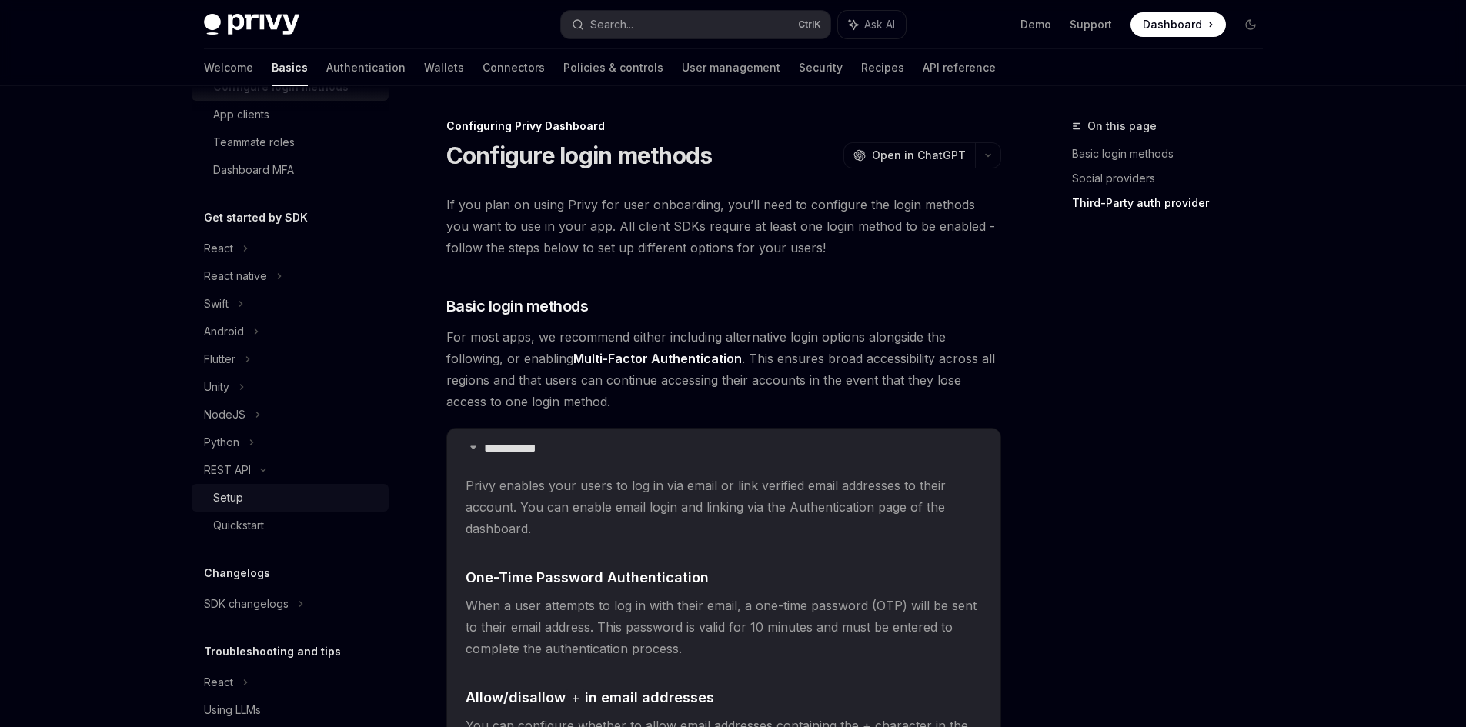
type textarea "*"
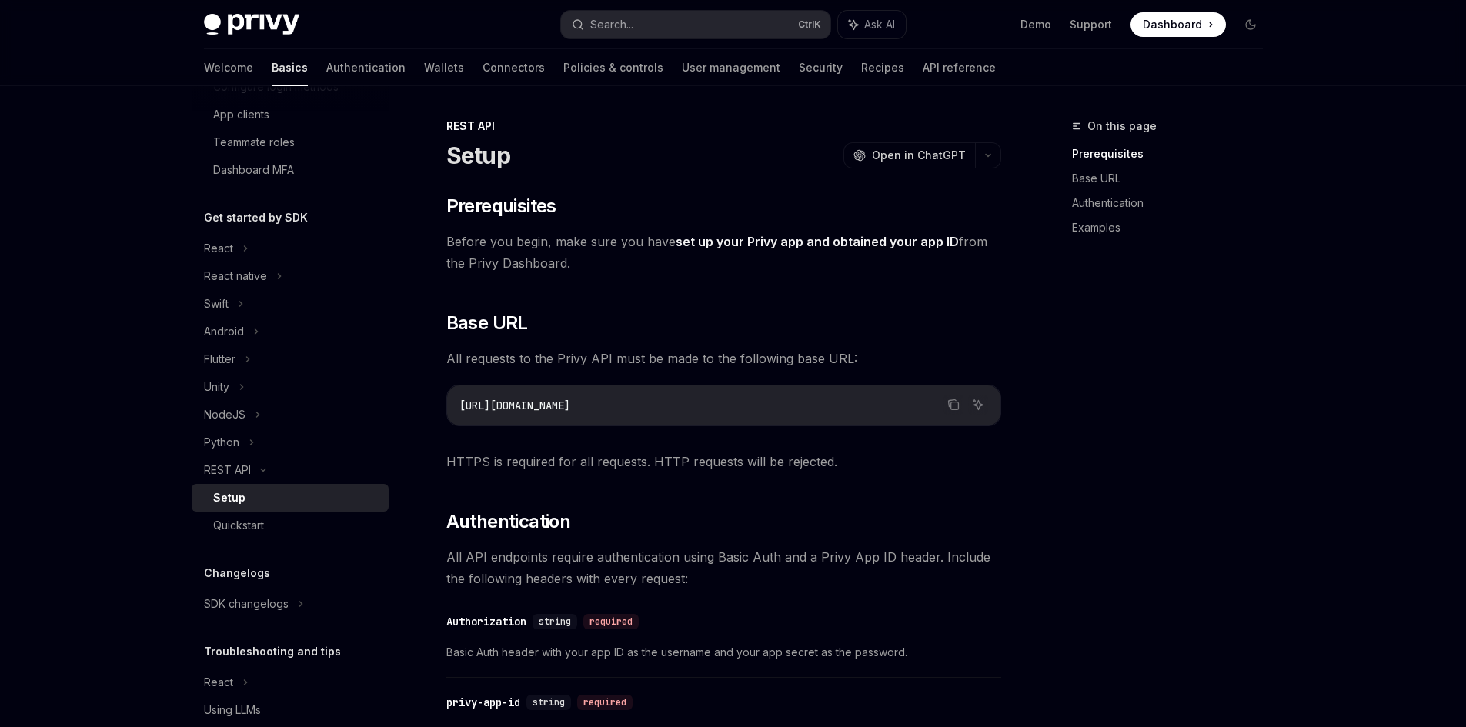
click at [238, 493] on div "Setup" at bounding box center [229, 498] width 32 height 18
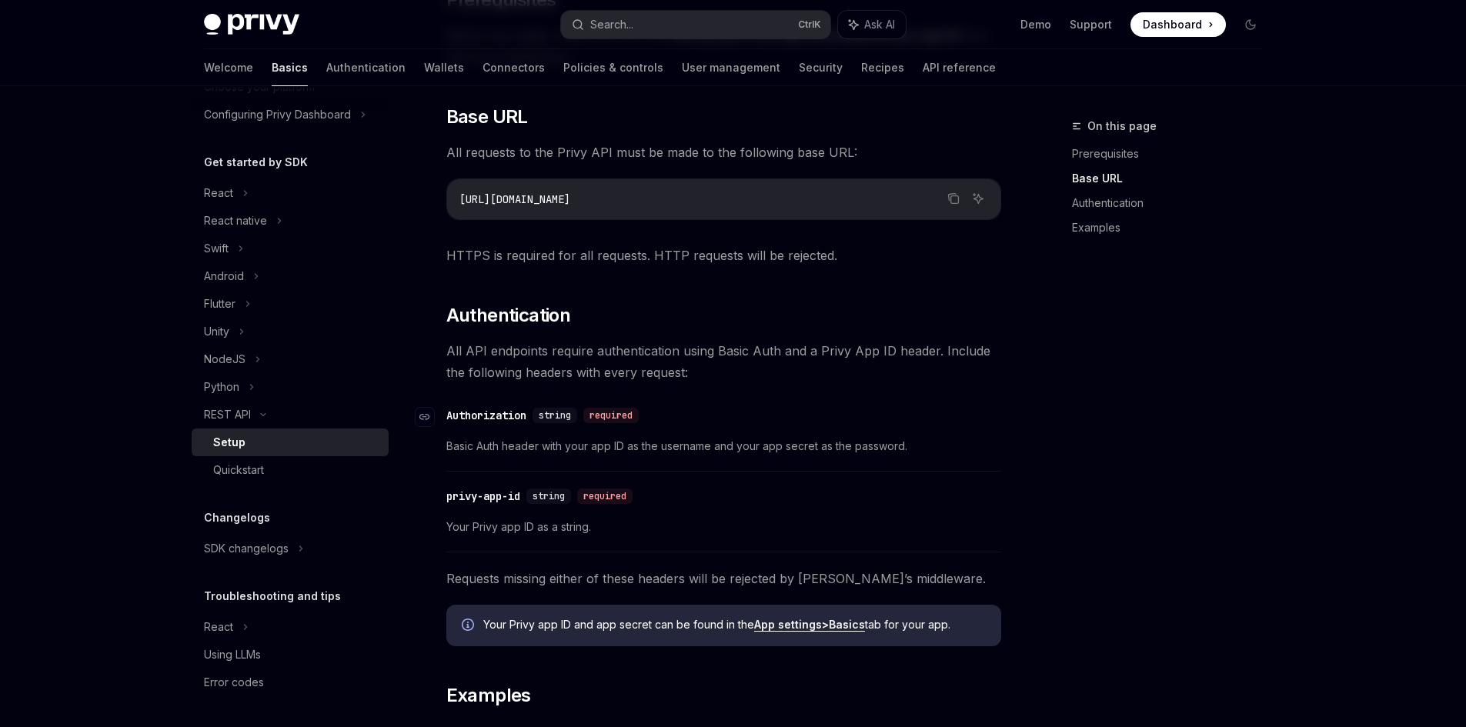
scroll to position [122, 0]
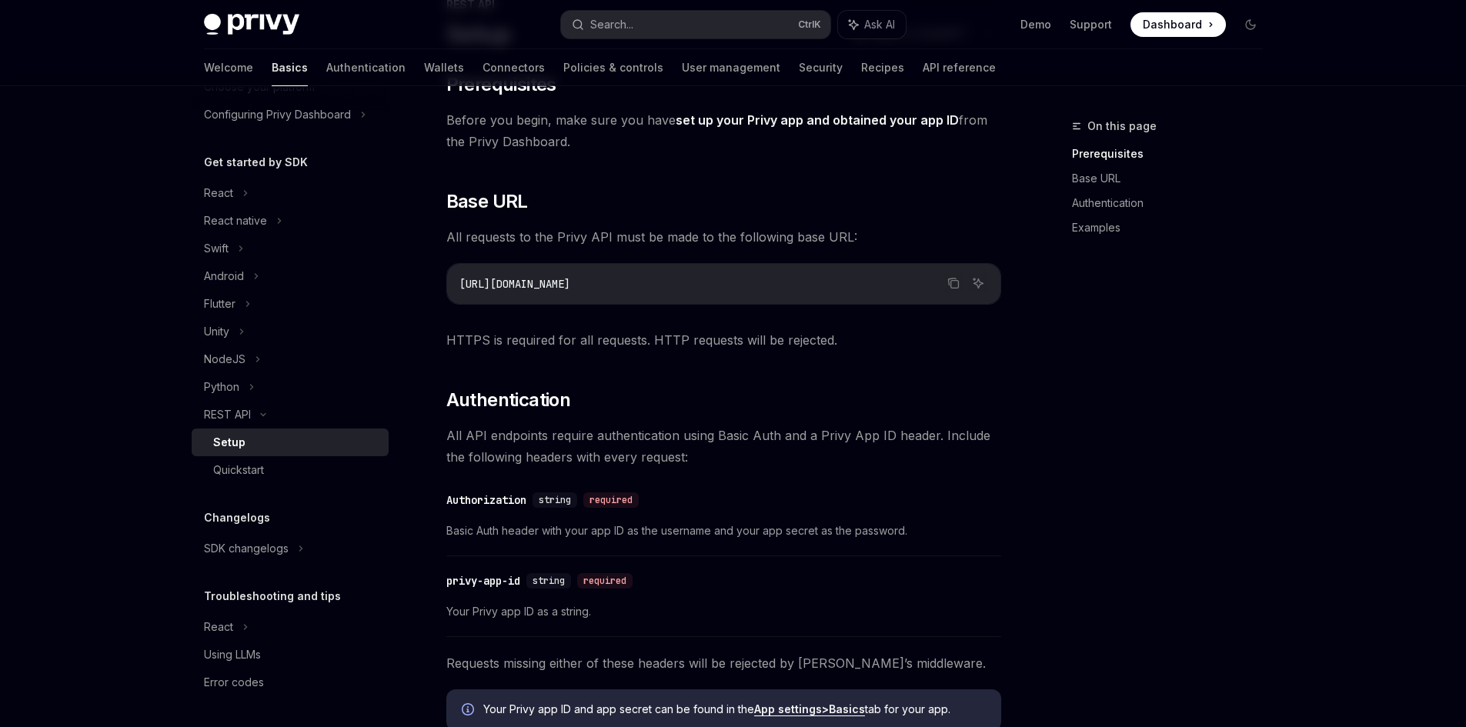
click at [102, 381] on div "Privy Docs home page Search... Ctrl K Ask AI Demo Support Dashboard Dashboard S…" at bounding box center [733, 607] width 1466 height 1458
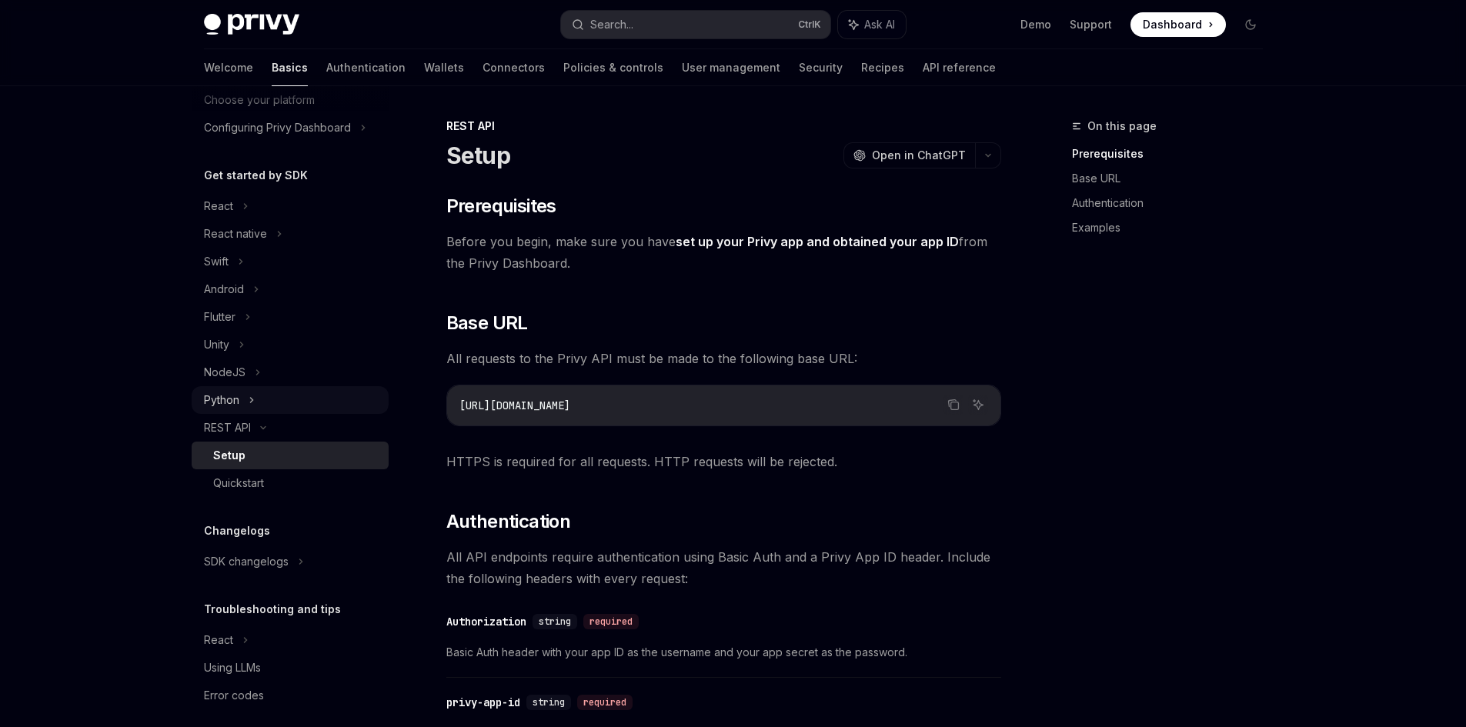
scroll to position [119, 0]
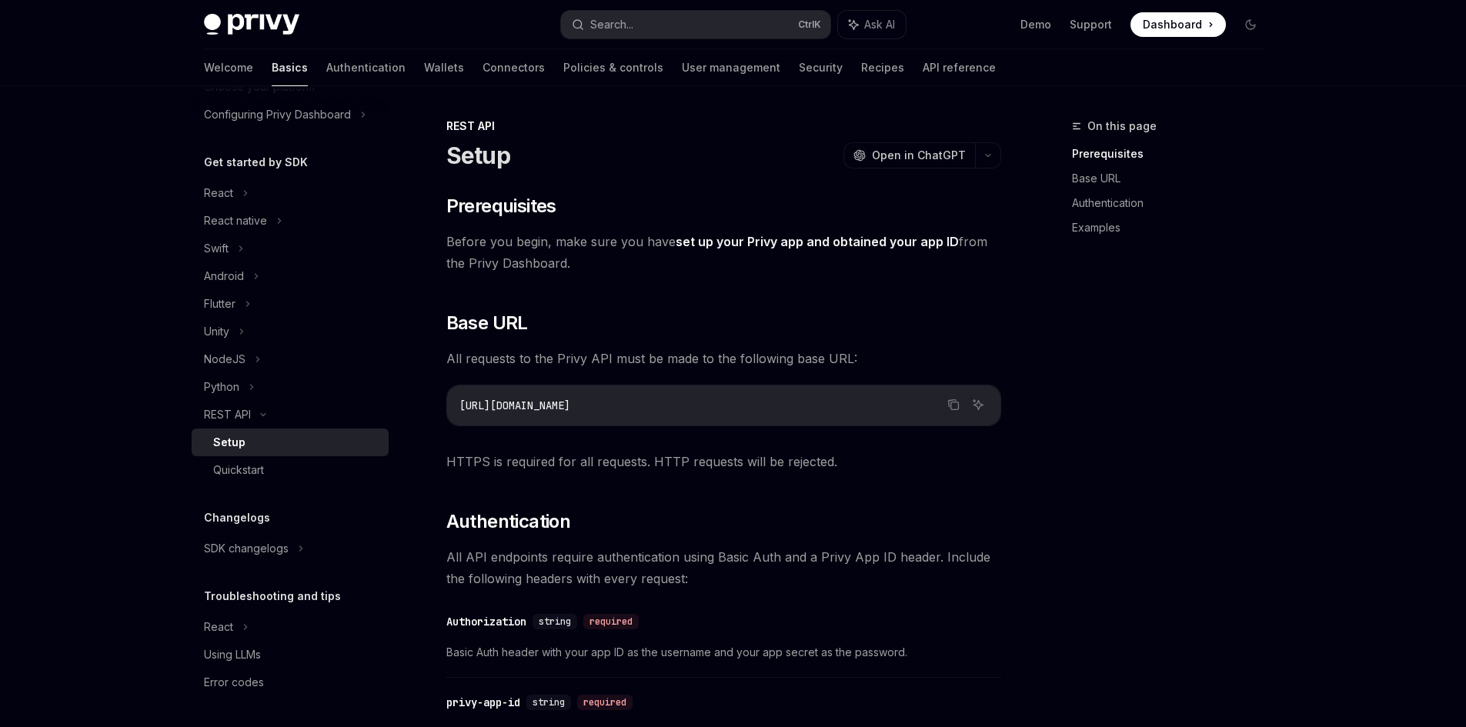
click at [254, 150] on div "Get started About Privy Create an account Choose your platform Configuring Priv…" at bounding box center [290, 344] width 197 height 705
click at [326, 68] on link "Authentication" at bounding box center [365, 67] width 79 height 37
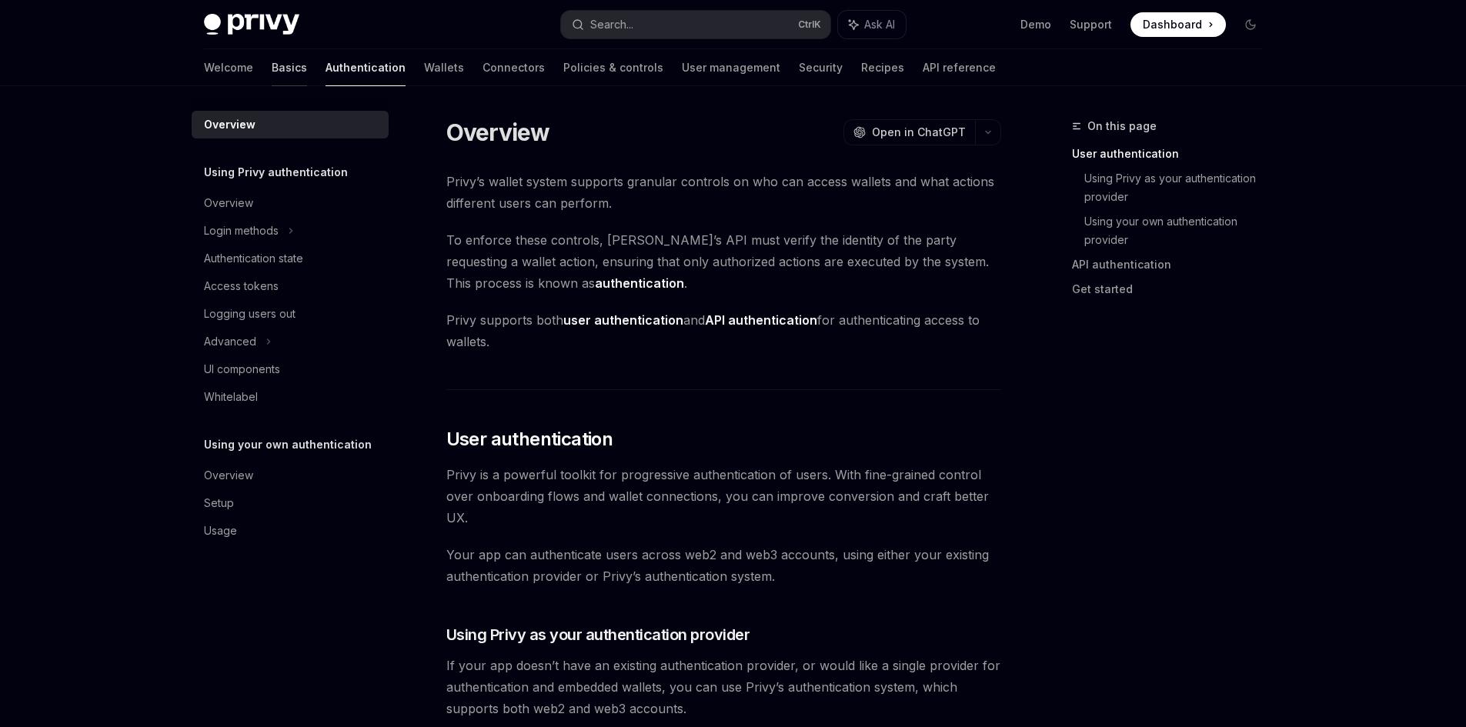
click at [272, 71] on link "Basics" at bounding box center [289, 67] width 35 height 37
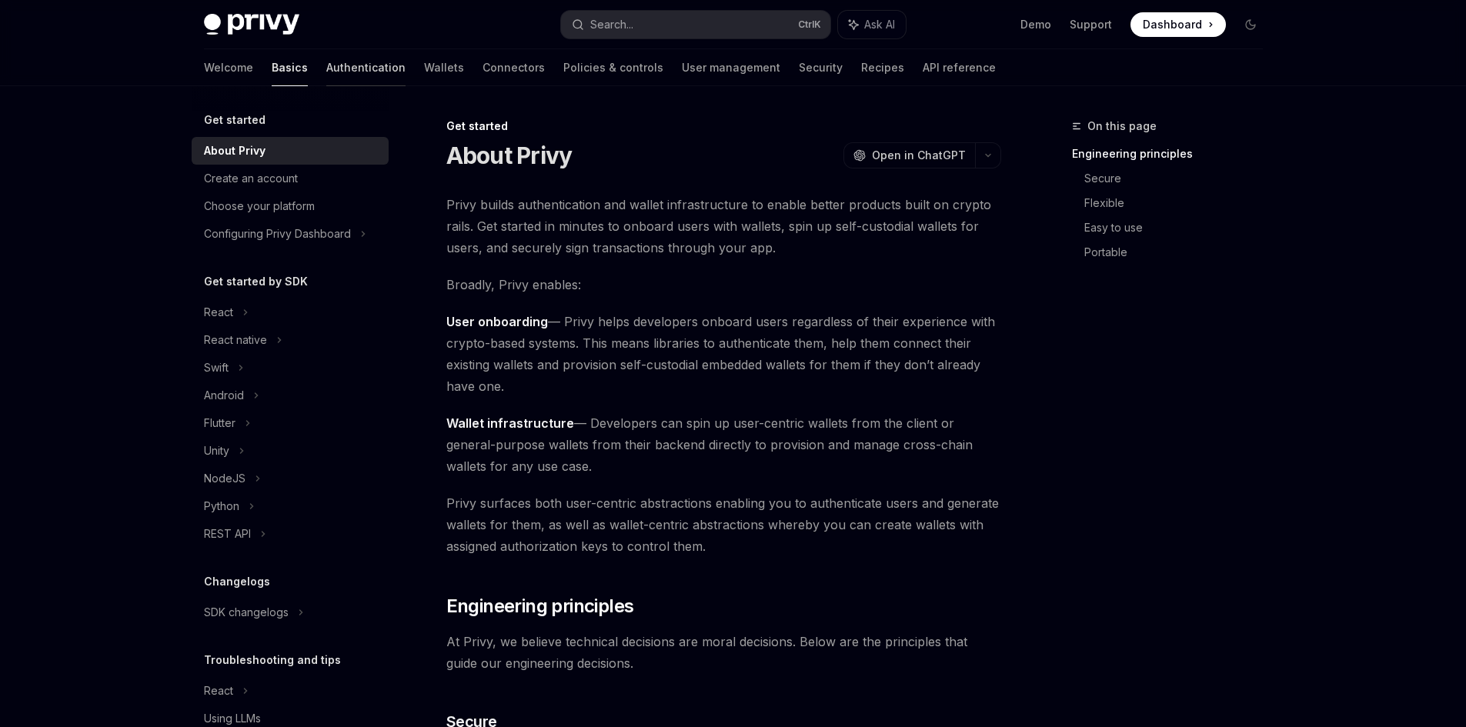
click at [326, 67] on link "Authentication" at bounding box center [365, 67] width 79 height 37
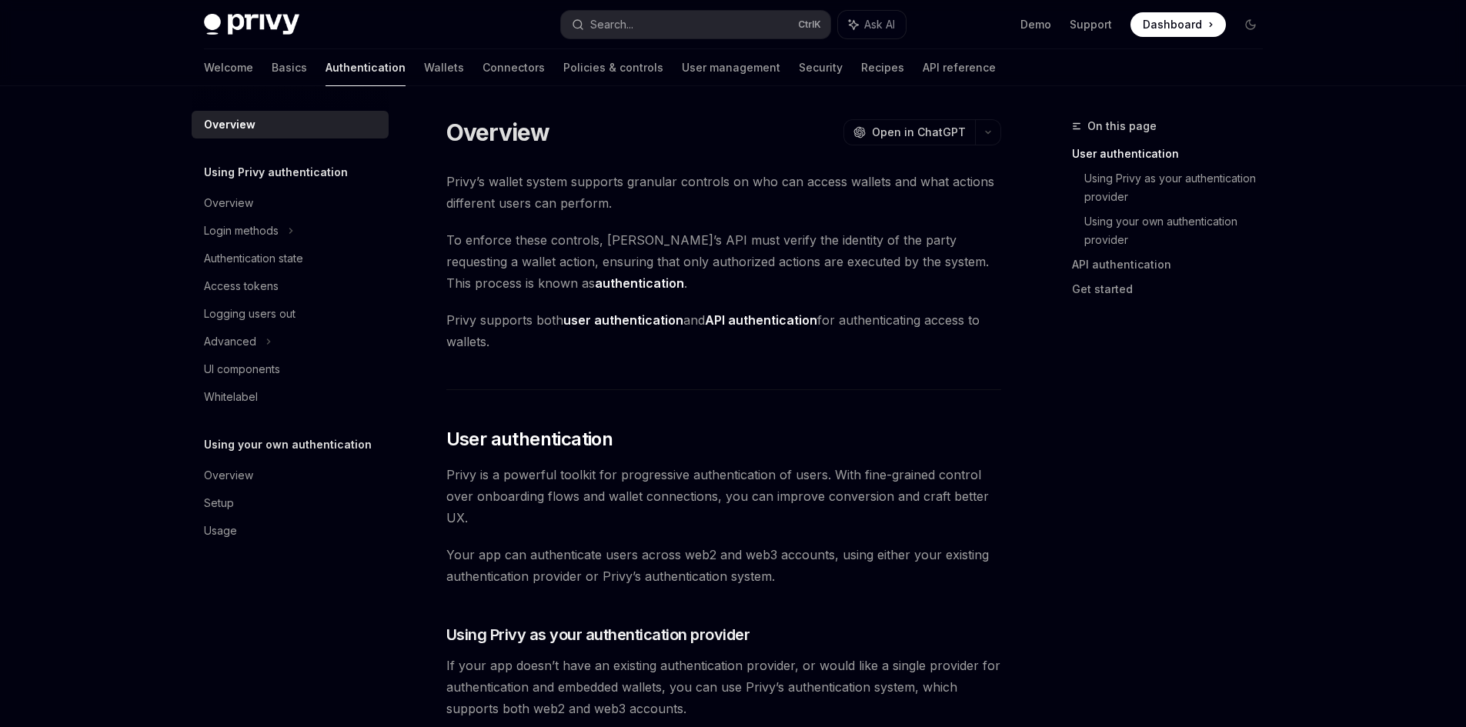
click at [276, 224] on div "Login methods" at bounding box center [241, 231] width 75 height 18
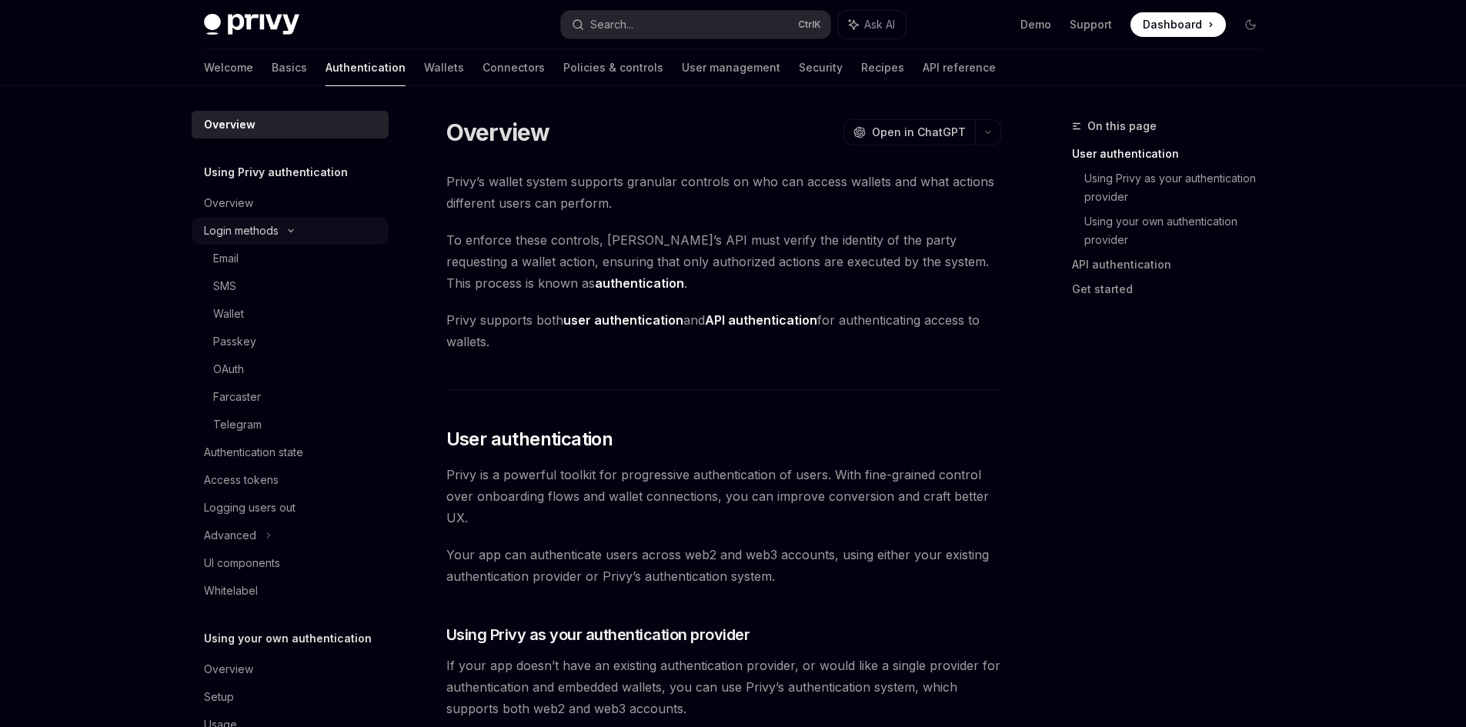
type textarea "*"
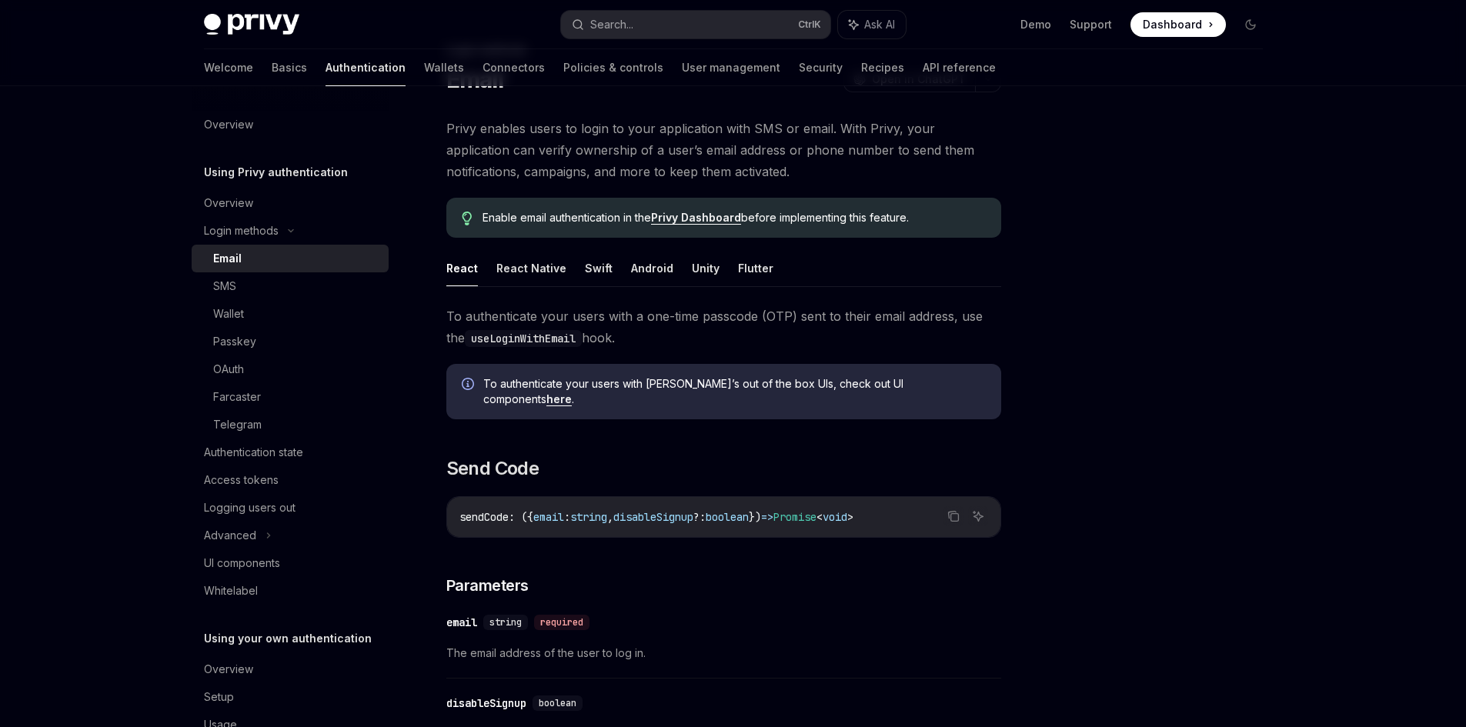
scroll to position [77, 0]
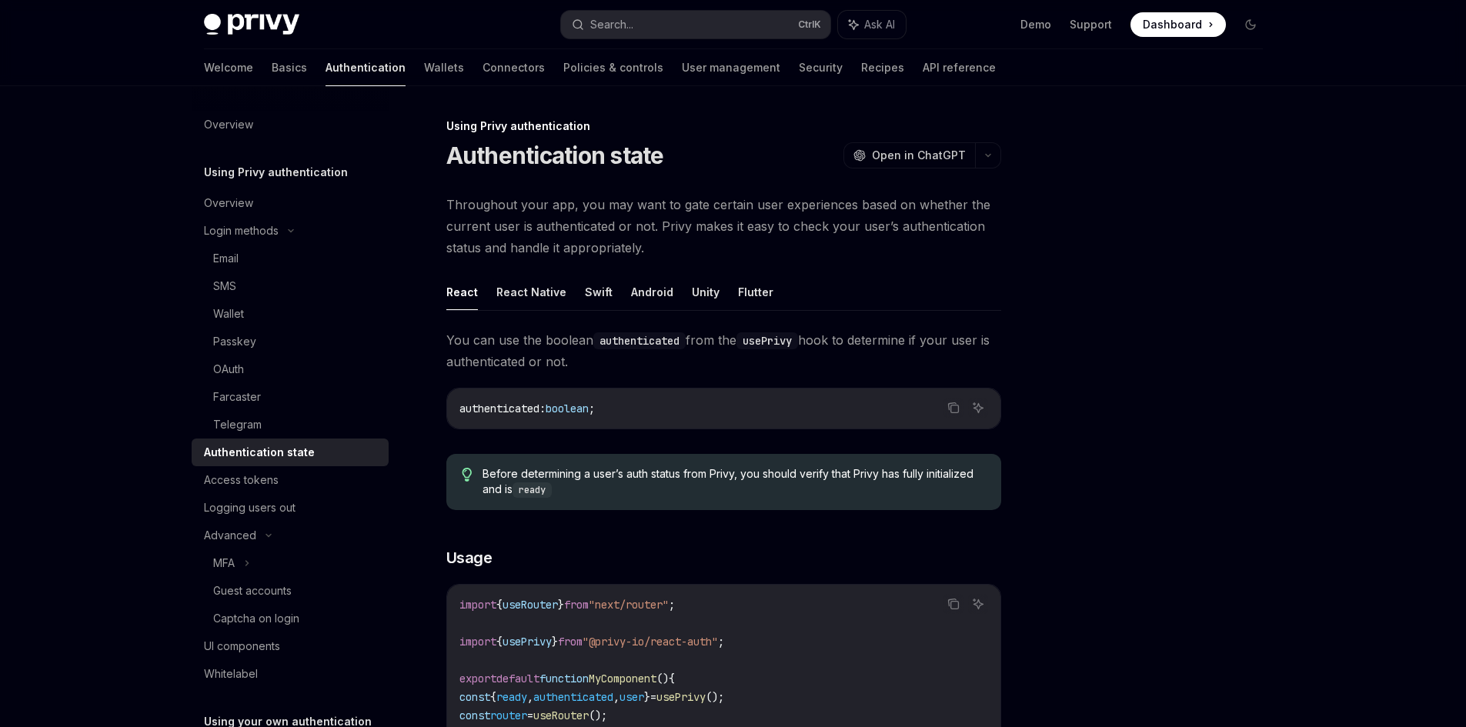
scroll to position [385, 0]
